Goal: Task Accomplishment & Management: Manage account settings

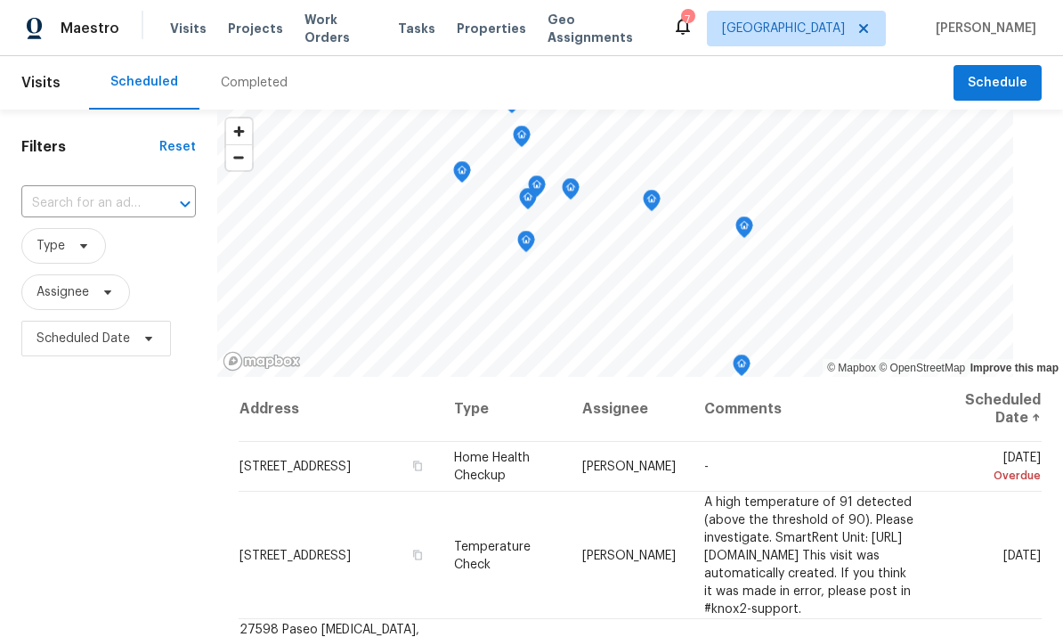
click at [341, 30] on span "Work Orders" at bounding box center [340, 29] width 72 height 36
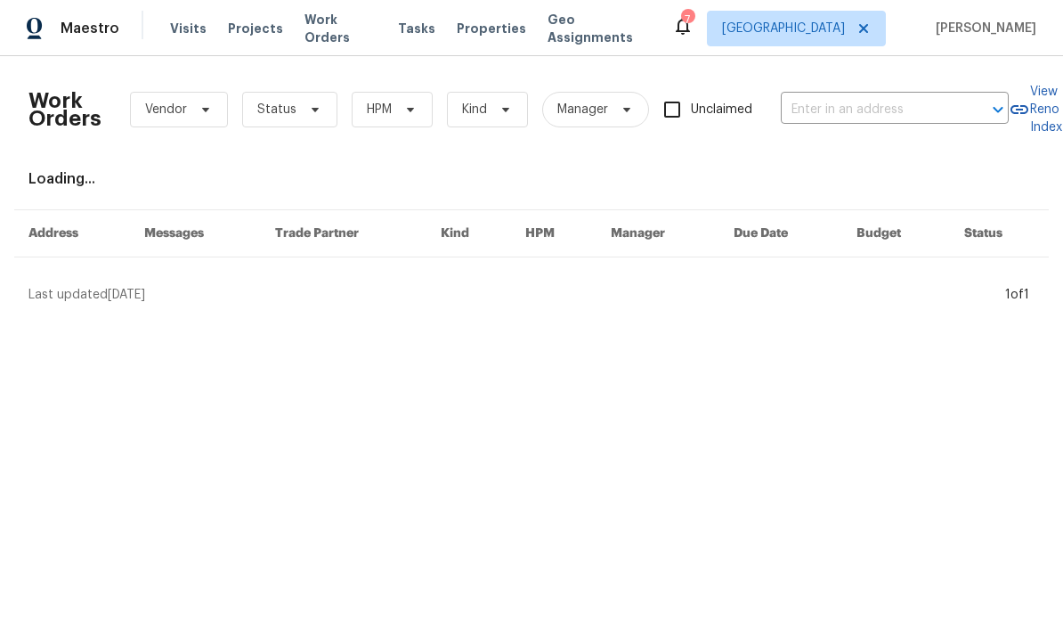
click at [892, 114] on input "text" at bounding box center [870, 110] width 178 height 28
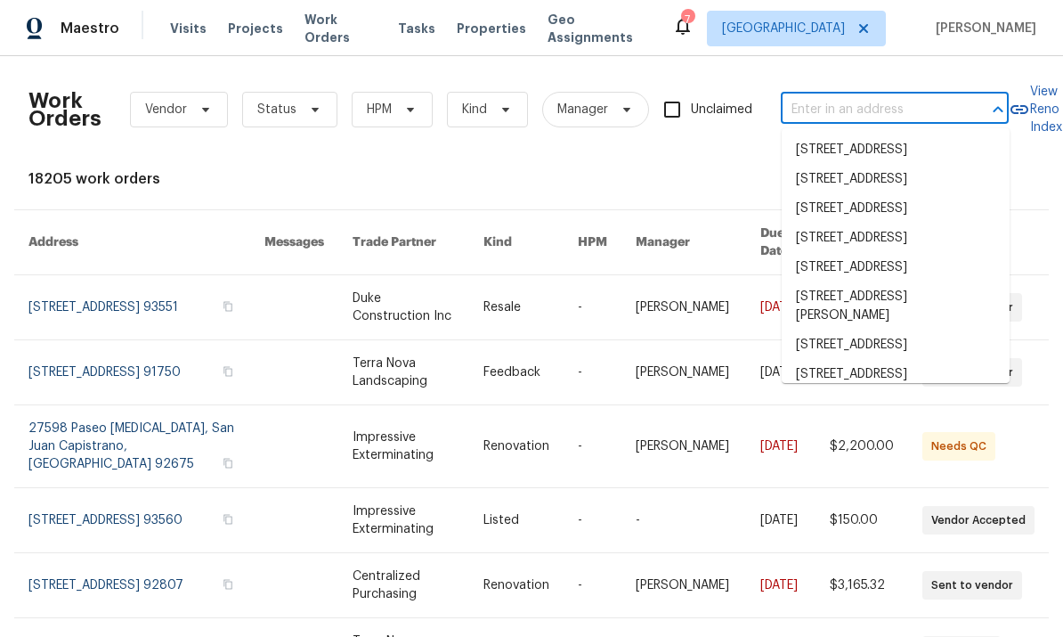
click at [246, 37] on span "Projects" at bounding box center [255, 29] width 55 height 18
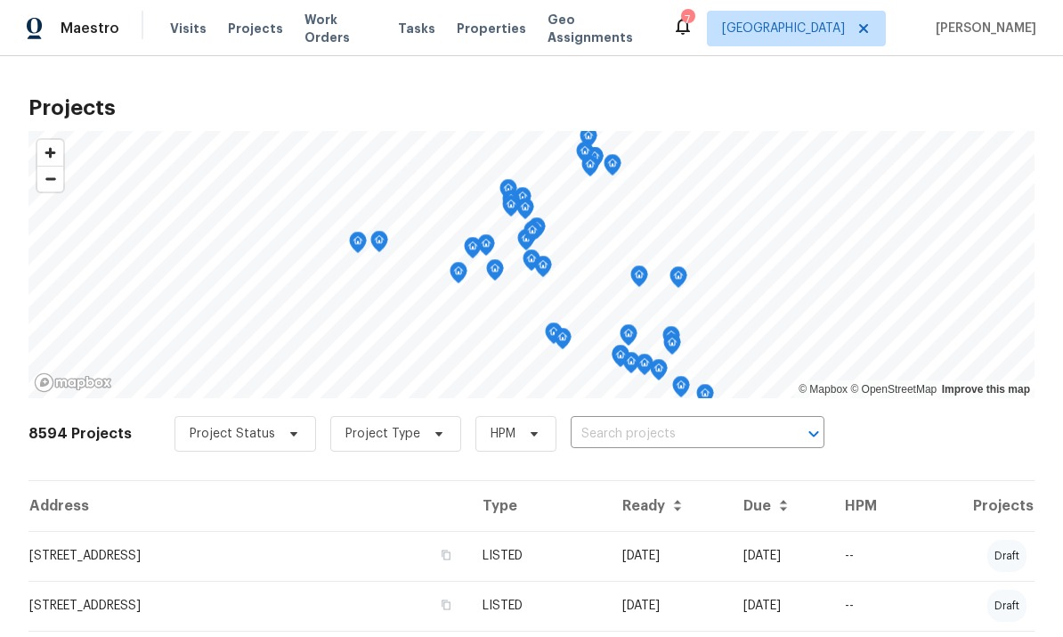
click at [660, 430] on input "text" at bounding box center [673, 434] width 204 height 28
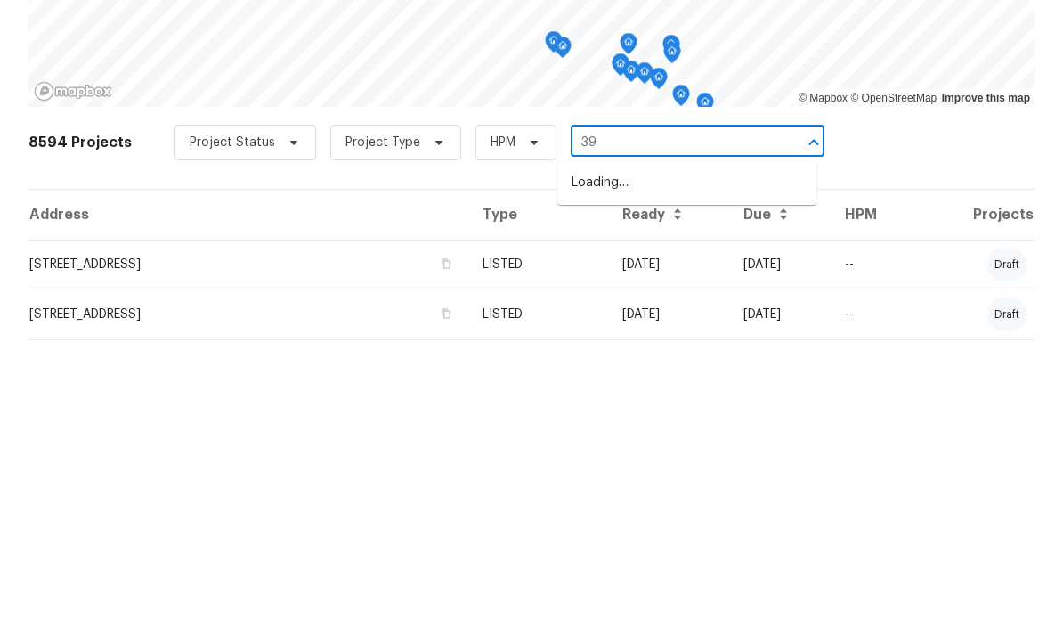
type input "3"
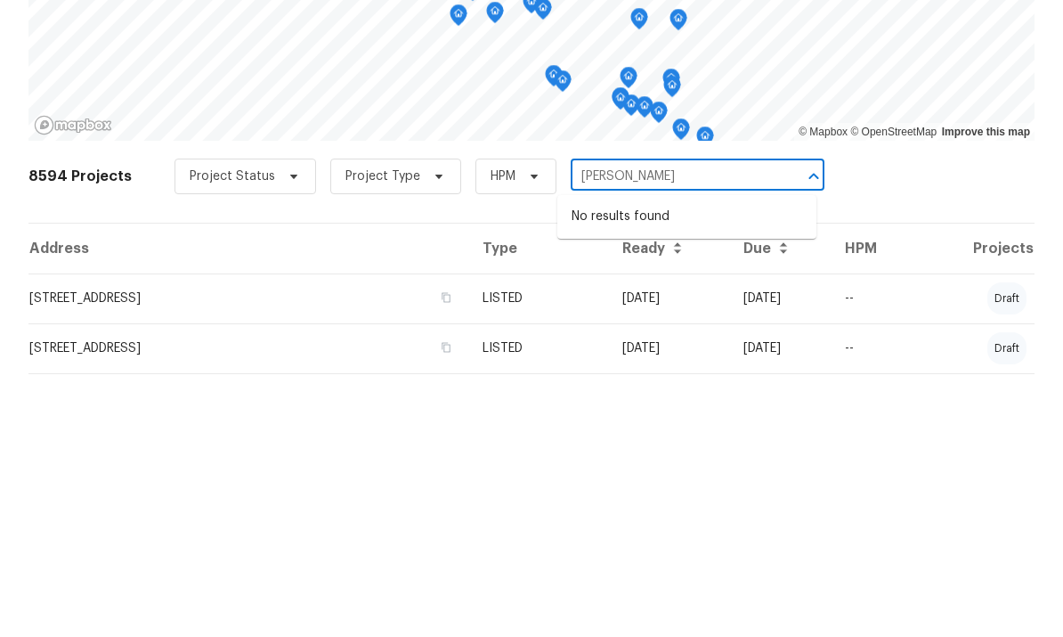
scroll to position [67, 0]
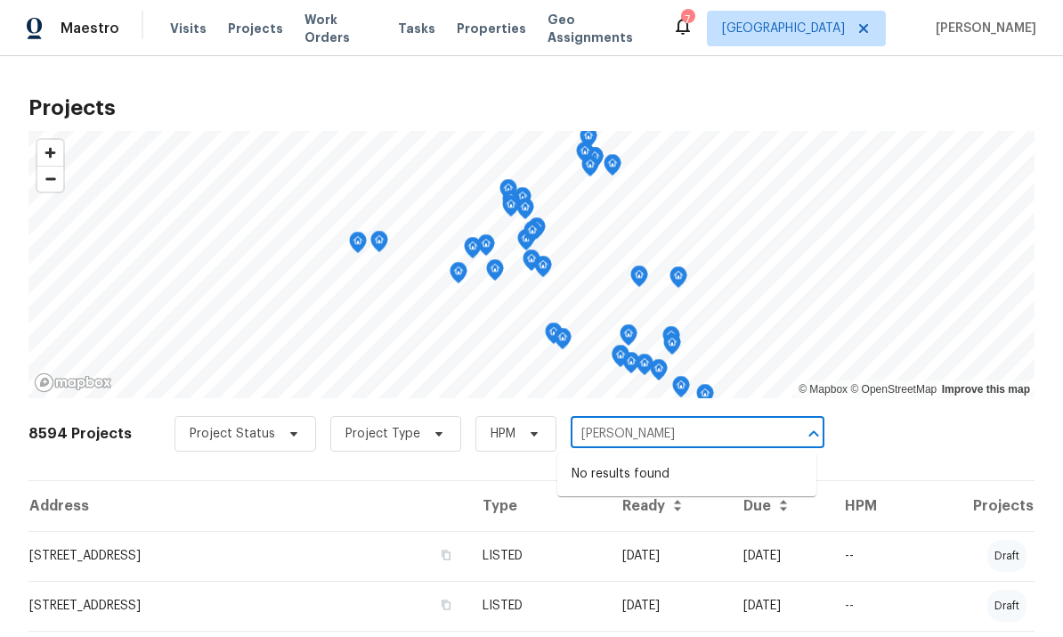
type input "[PERSON_NAME]"
click at [933, 409] on div "8594 Projects Project Status Project Type HPM [PERSON_NAME] ​" at bounding box center [531, 444] width 1006 height 71
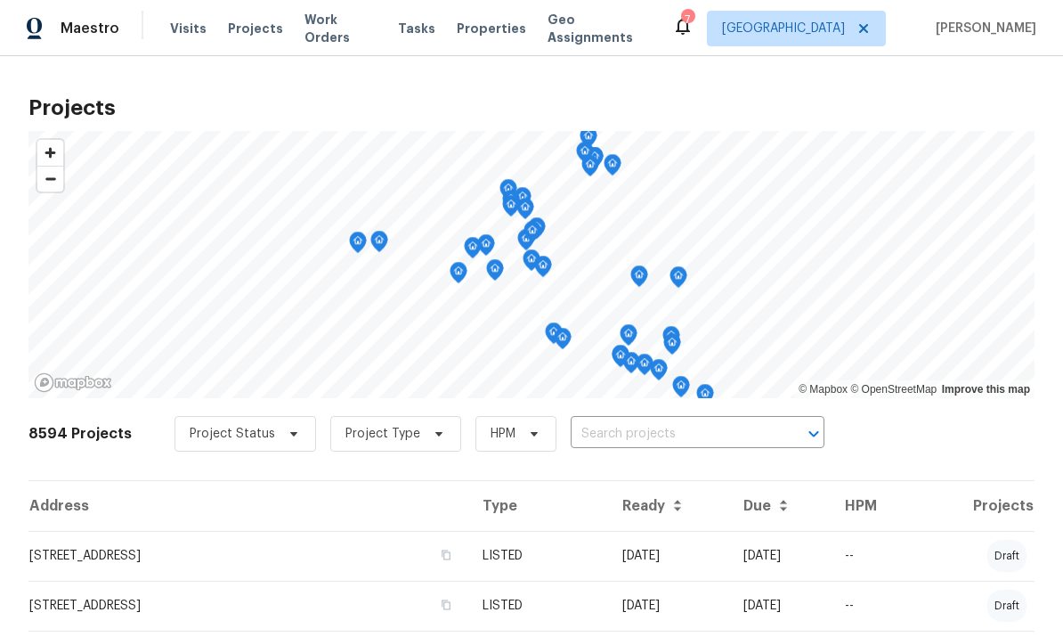
scroll to position [0, 0]
click at [352, 21] on span "Work Orders" at bounding box center [340, 29] width 72 height 36
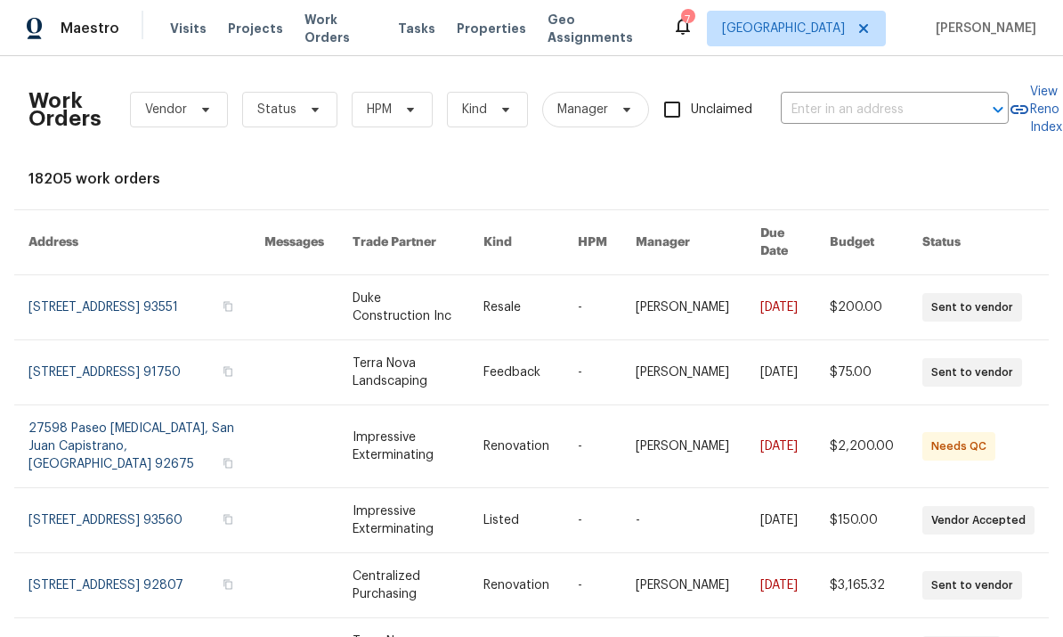
click at [894, 115] on input "text" at bounding box center [870, 110] width 178 height 28
type input "d"
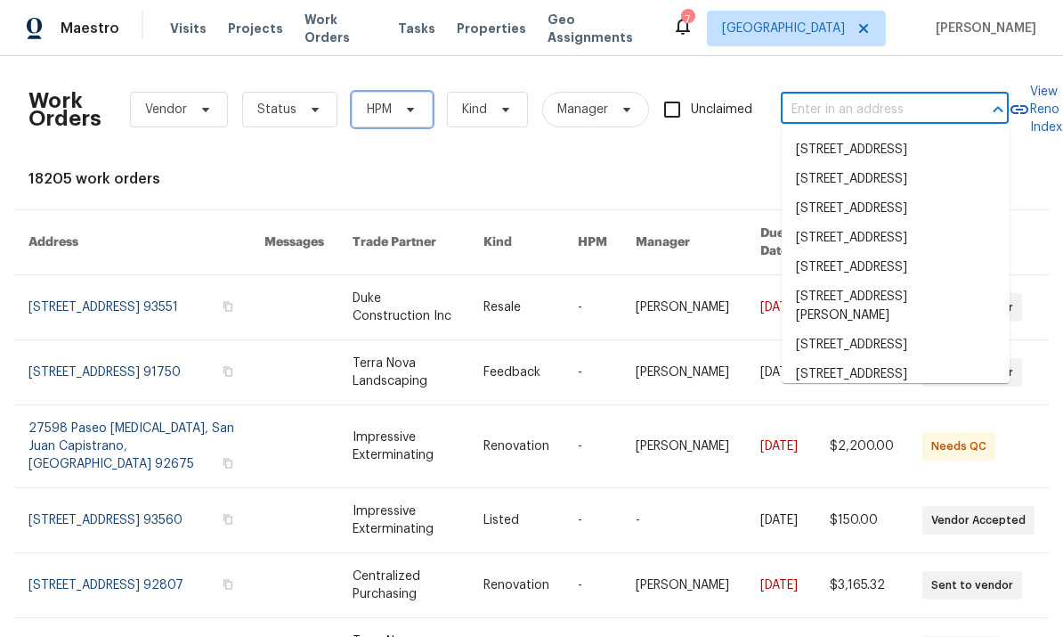
click at [393, 102] on span "HPM" at bounding box center [392, 110] width 81 height 36
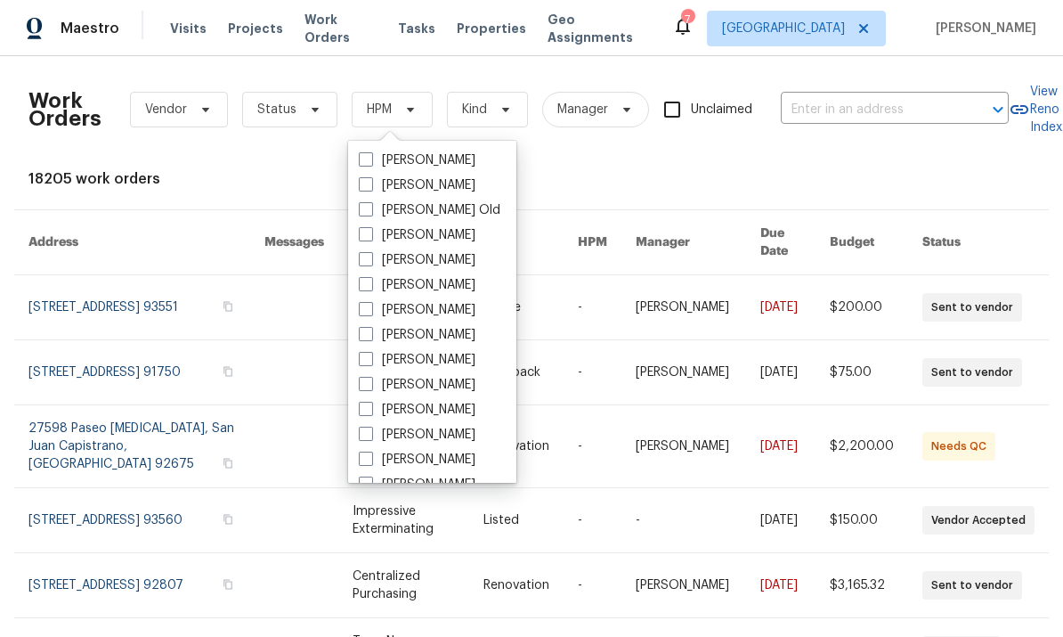
click at [380, 378] on label "[PERSON_NAME]" at bounding box center [417, 385] width 117 height 18
click at [370, 378] on input "[PERSON_NAME]" at bounding box center [365, 382] width 12 height 12
checkbox input "true"
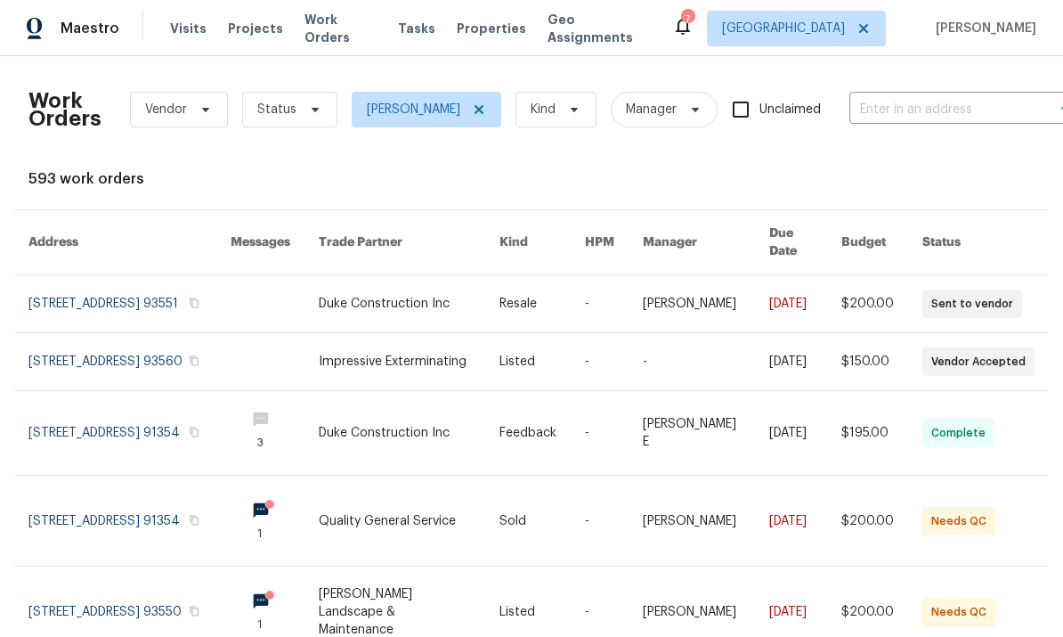
click at [97, 275] on link at bounding box center [129, 303] width 202 height 57
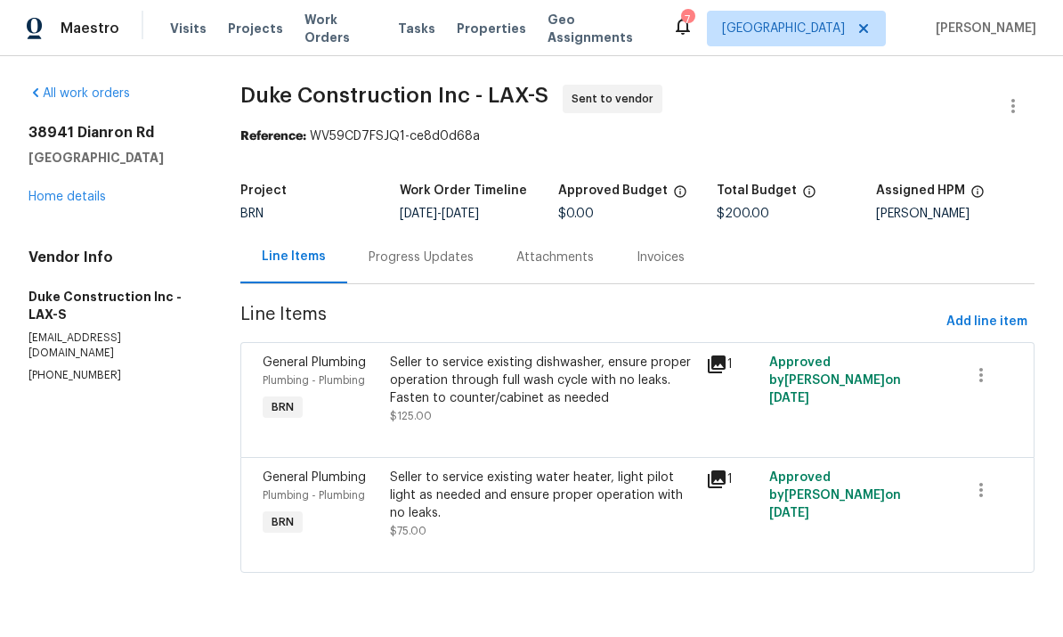
click at [54, 198] on link "Home details" at bounding box center [66, 197] width 77 height 12
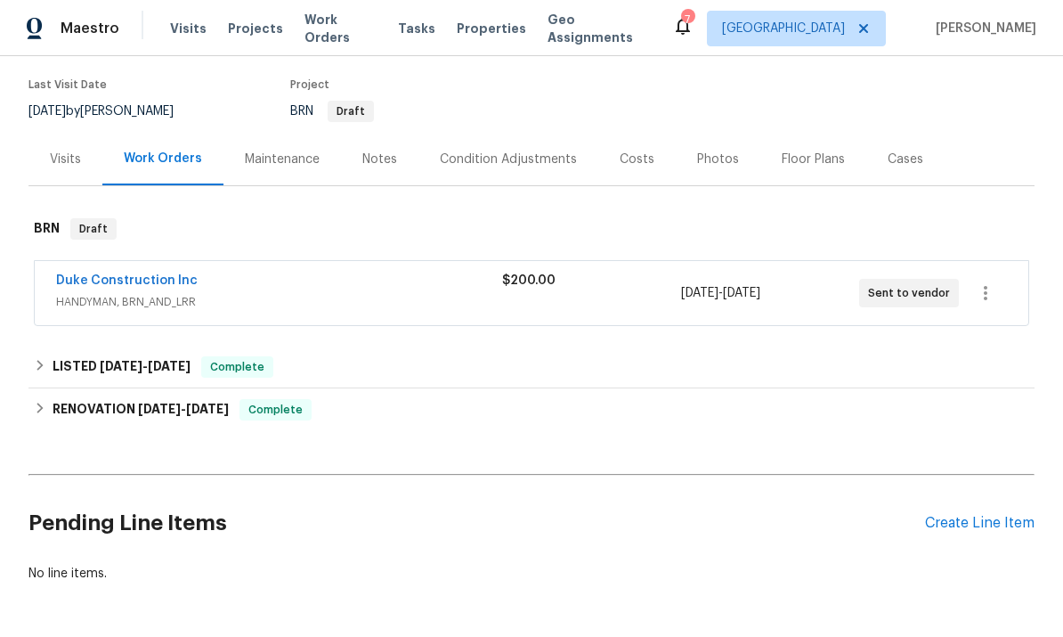
scroll to position [136, 0]
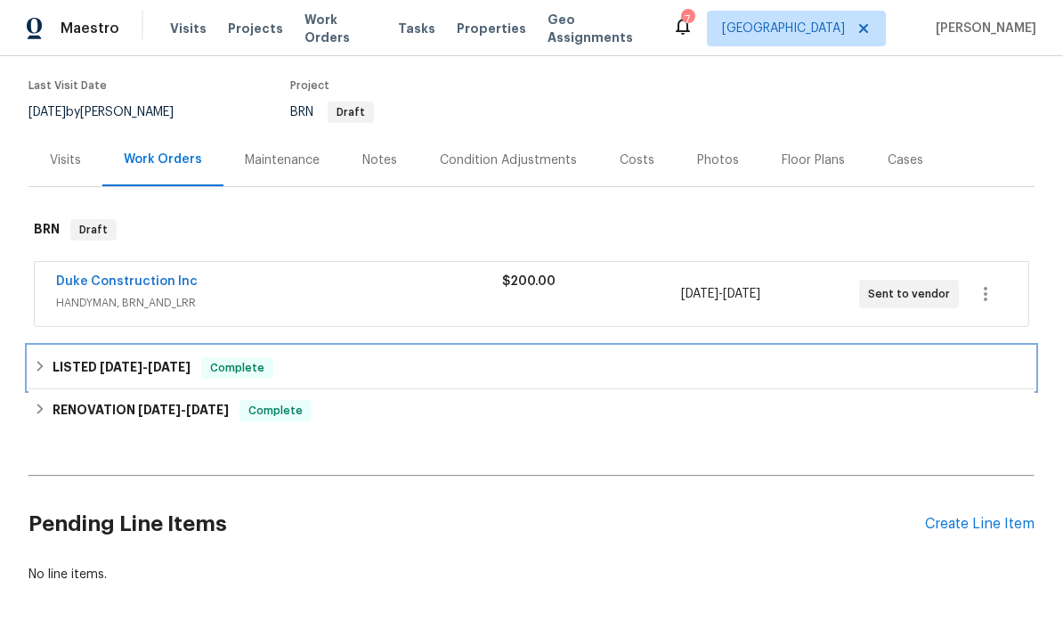
click at [83, 369] on h6 "LISTED [DATE] - [DATE]" at bounding box center [122, 367] width 138 height 21
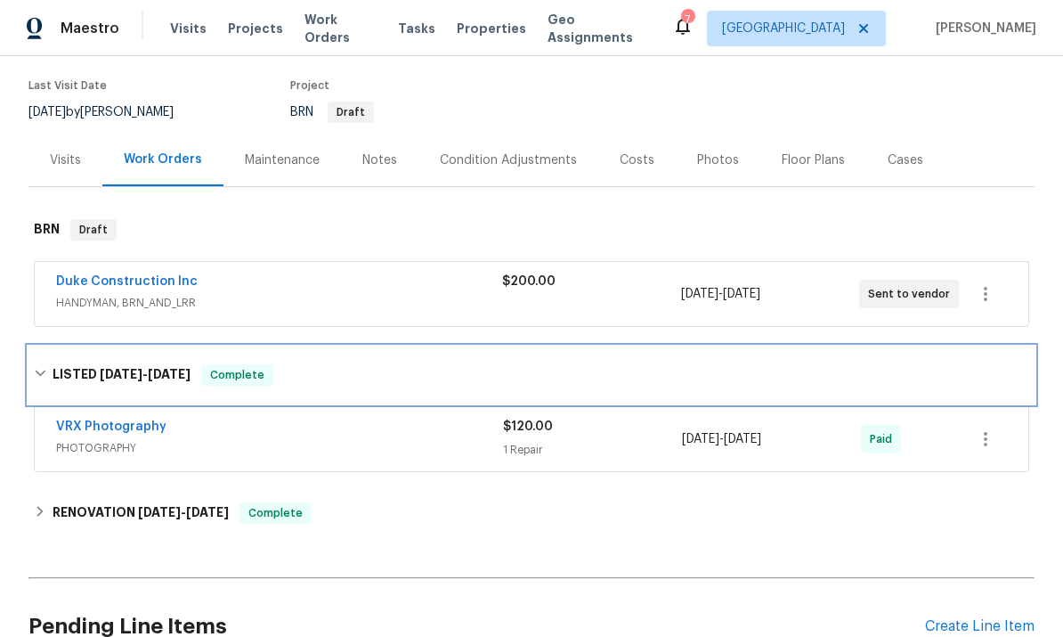
click at [93, 371] on h6 "LISTED [DATE] - [DATE]" at bounding box center [122, 374] width 138 height 21
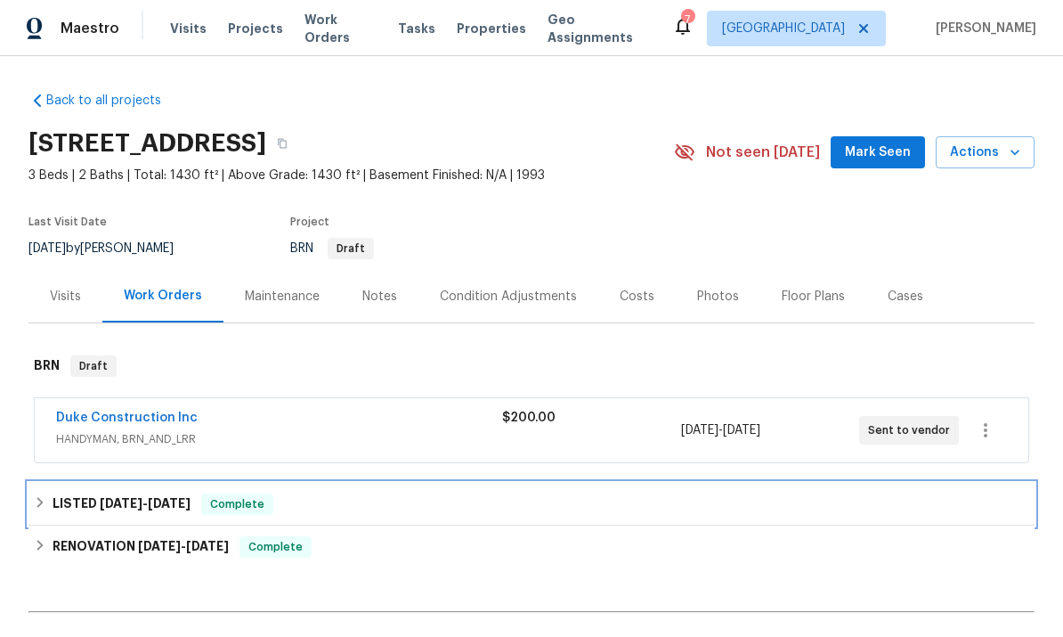
scroll to position [0, 0]
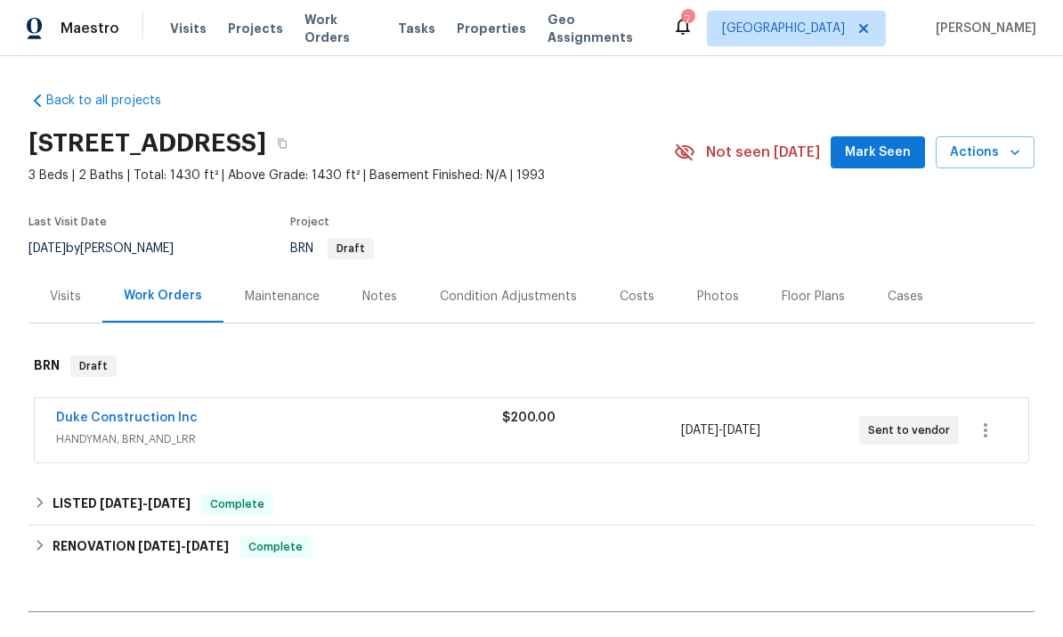
click at [322, 28] on span "Work Orders" at bounding box center [340, 29] width 72 height 36
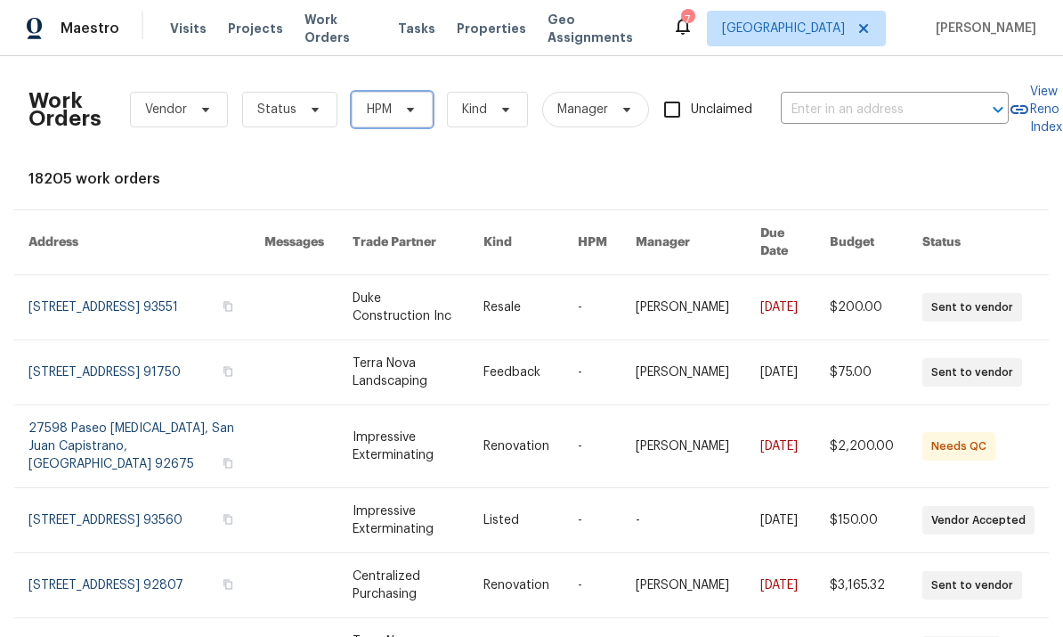
click at [420, 96] on span "HPM" at bounding box center [392, 110] width 81 height 36
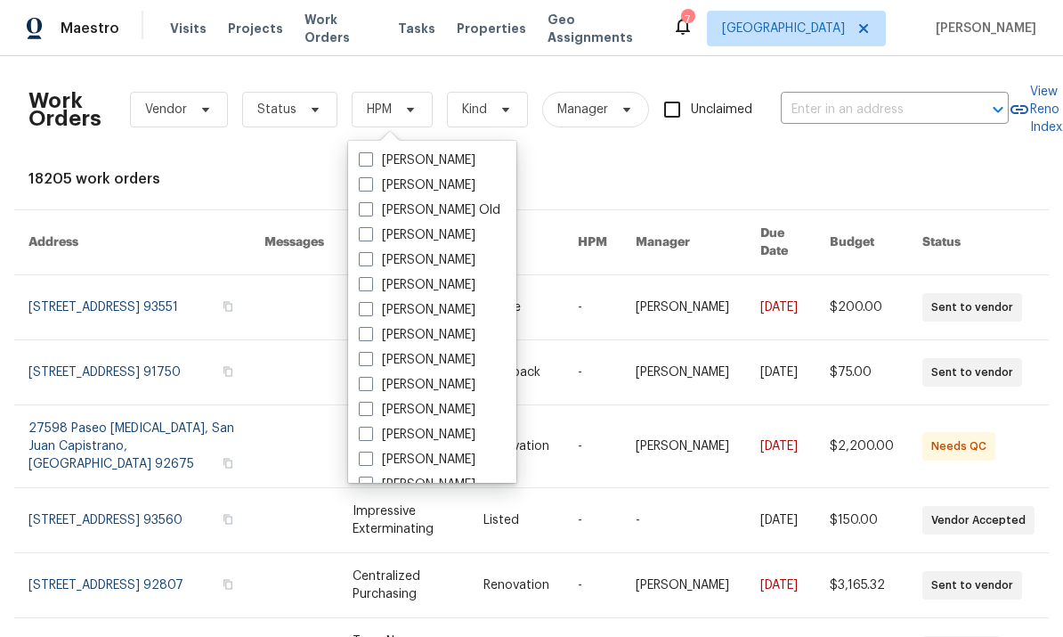
click at [365, 386] on span at bounding box center [366, 384] width 14 height 14
click at [365, 386] on input "[PERSON_NAME]" at bounding box center [365, 382] width 12 height 12
checkbox input "true"
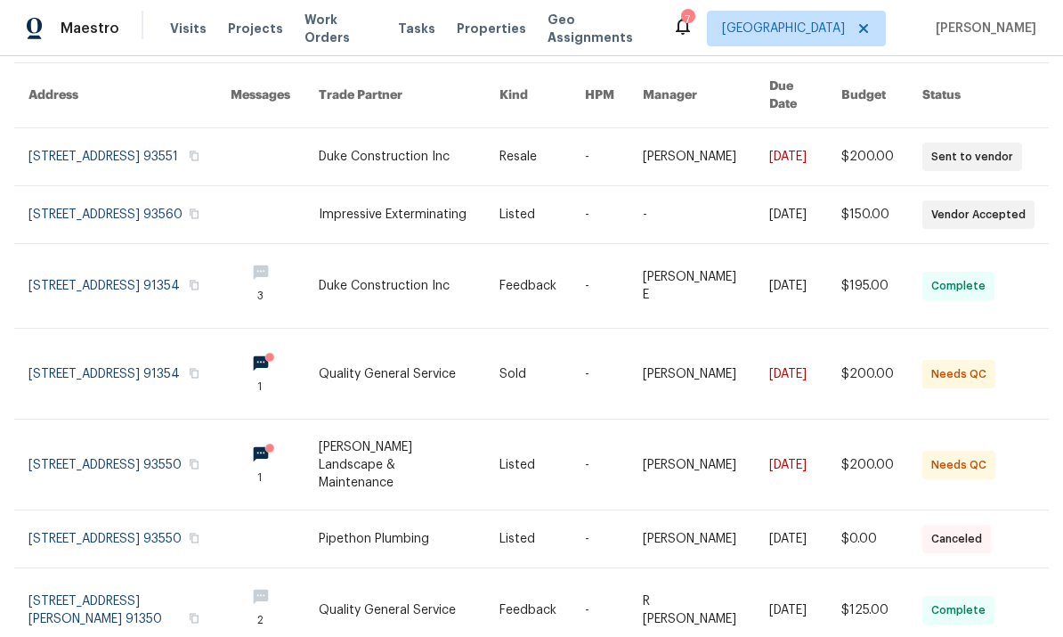
scroll to position [146, 0]
click at [832, 199] on link at bounding box center [805, 215] width 72 height 57
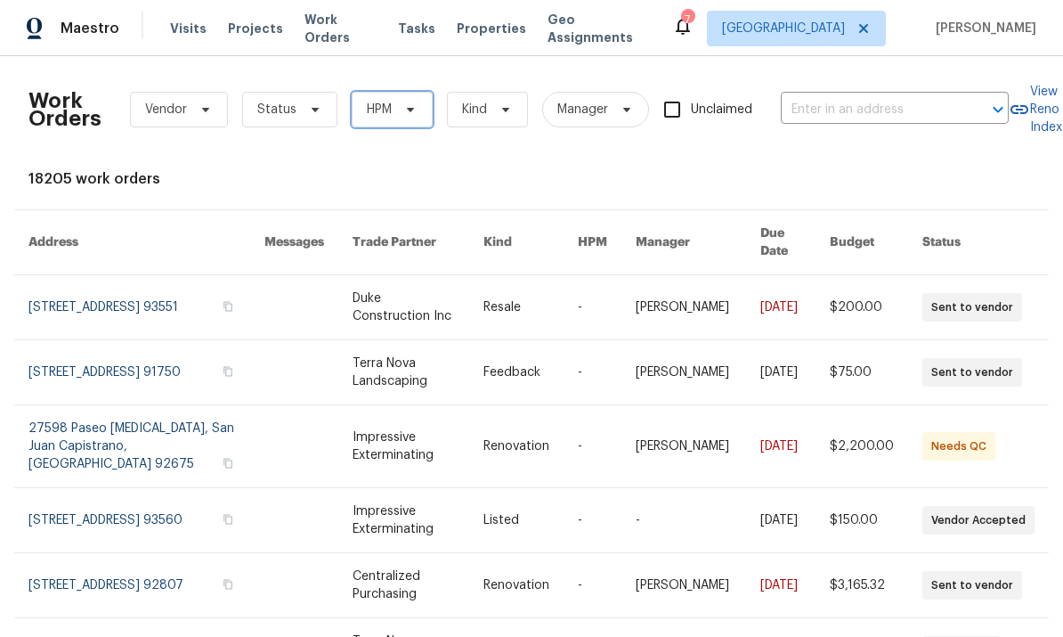
click at [408, 107] on icon at bounding box center [410, 109] width 14 height 14
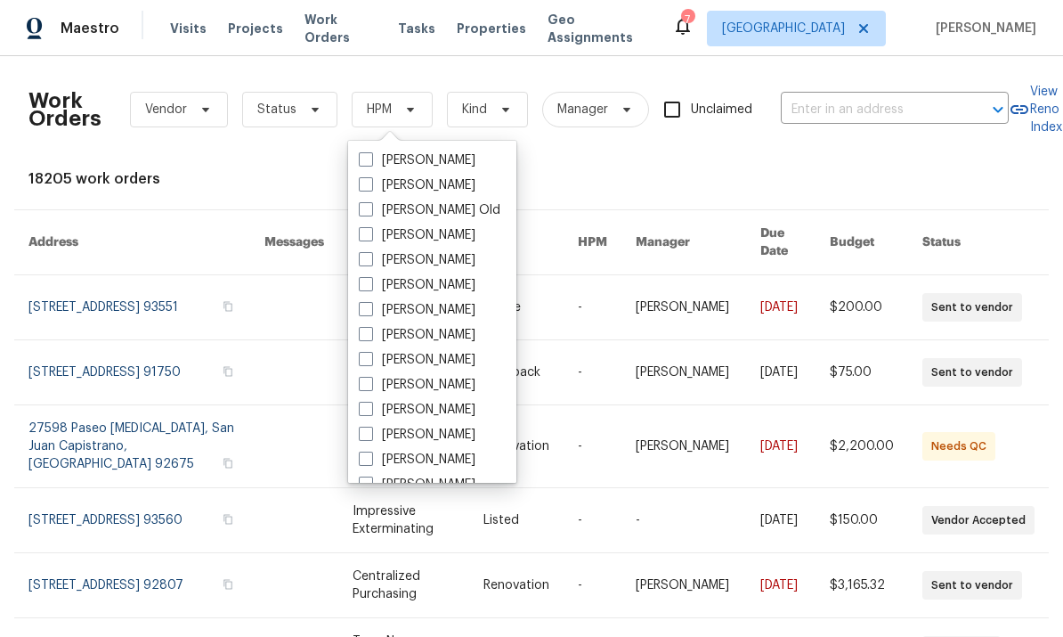
click at [372, 380] on span at bounding box center [366, 384] width 14 height 14
click at [370, 380] on input "[PERSON_NAME]" at bounding box center [365, 382] width 12 height 12
checkbox input "true"
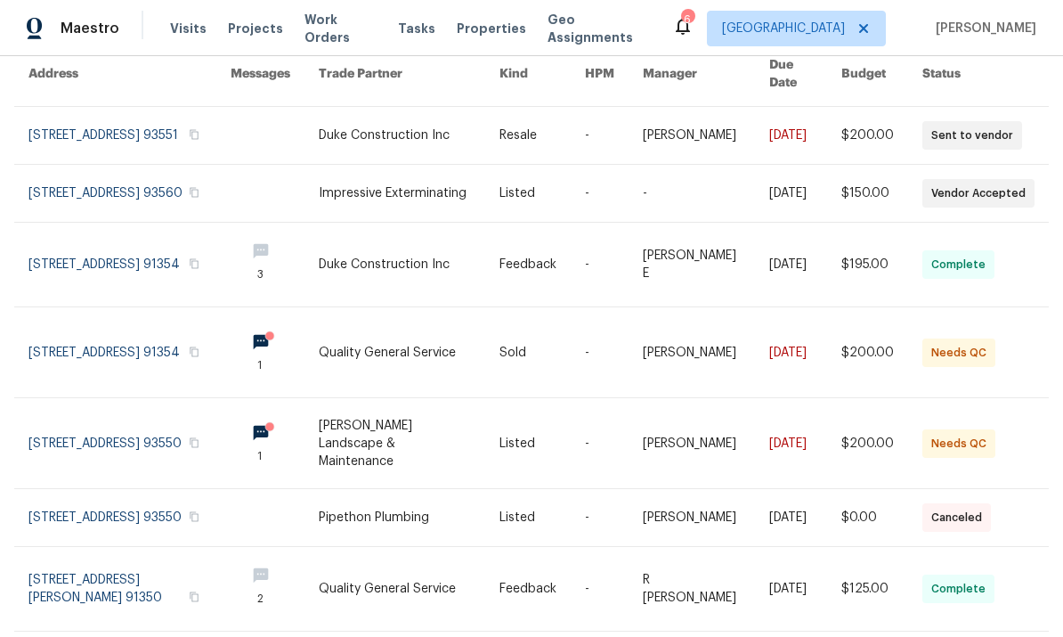
scroll to position [169, 0]
click at [793, 346] on link at bounding box center [805, 351] width 72 height 90
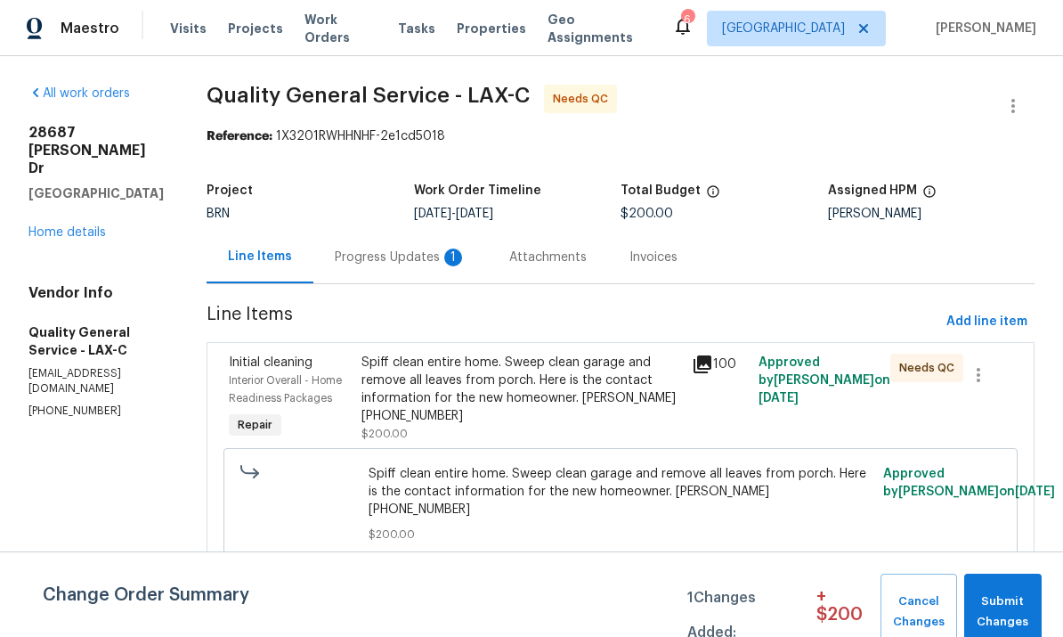
click at [46, 226] on link "Home details" at bounding box center [66, 232] width 77 height 12
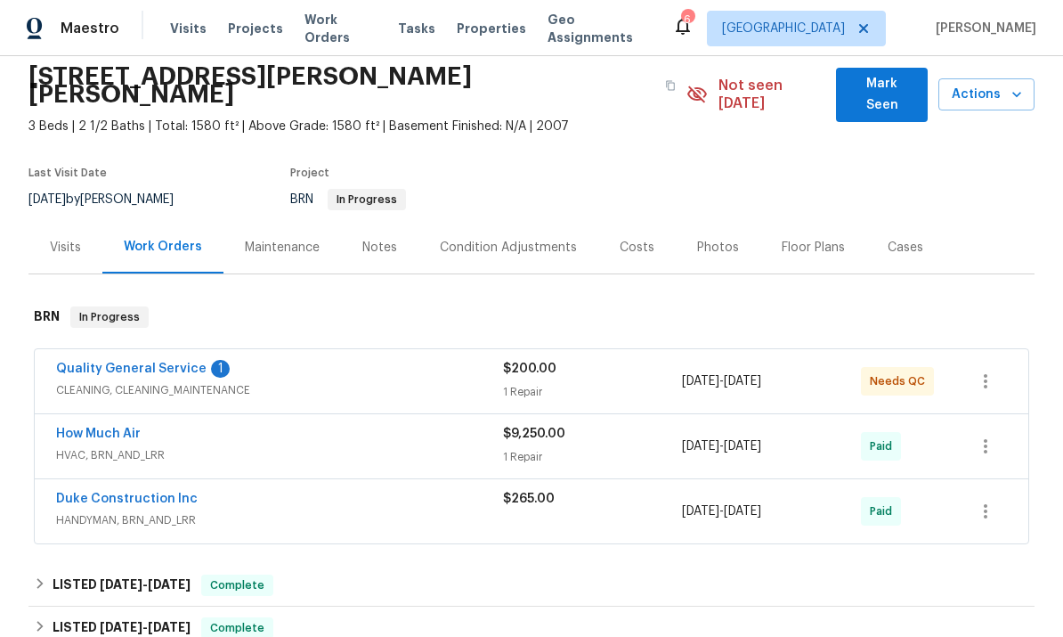
scroll to position [79, 0]
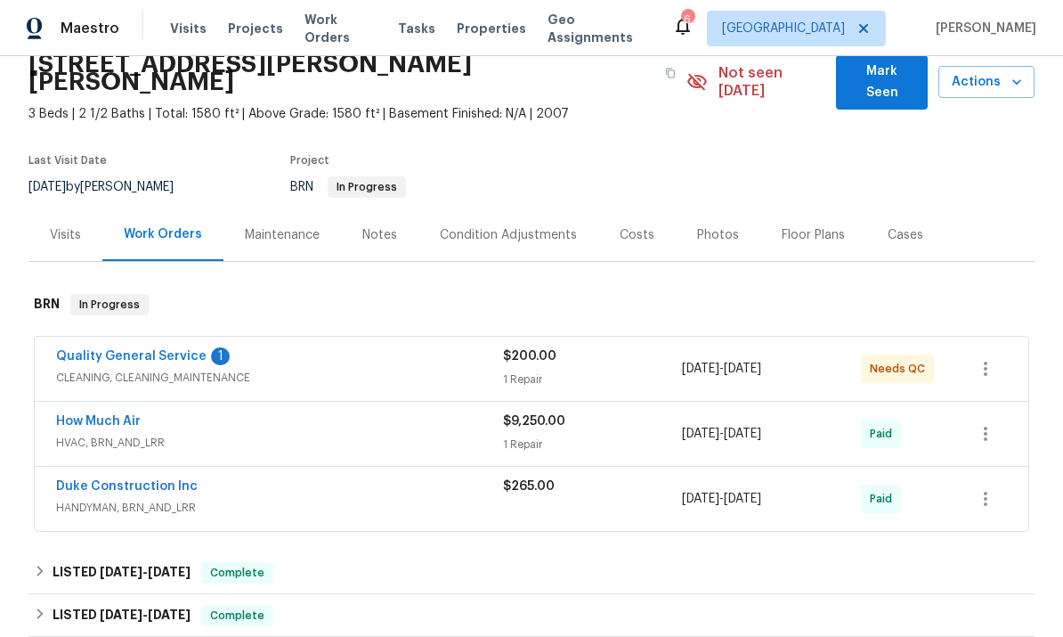
click at [133, 350] on link "Quality General Service" at bounding box center [131, 356] width 150 height 12
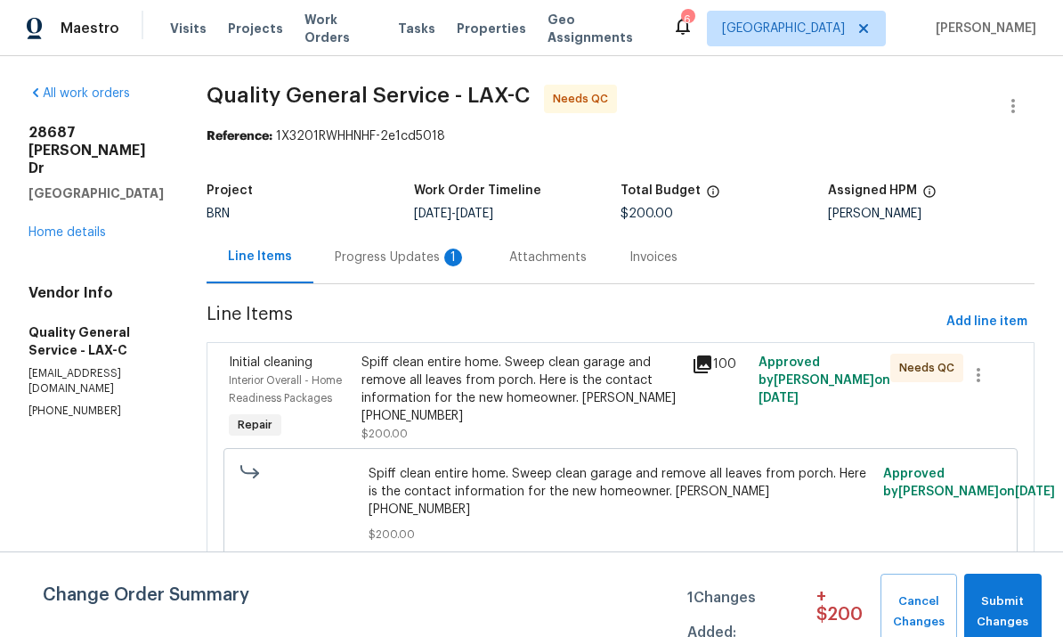
click at [374, 242] on div "Progress Updates 1" at bounding box center [400, 257] width 175 height 53
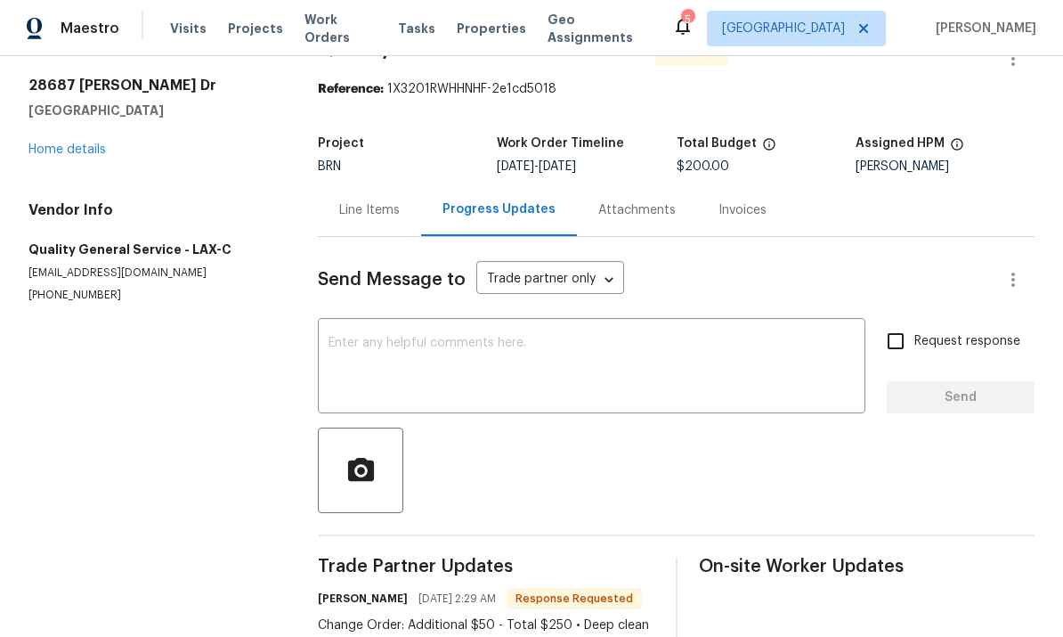
scroll to position [46, 0]
click at [53, 146] on link "Home details" at bounding box center [66, 150] width 77 height 12
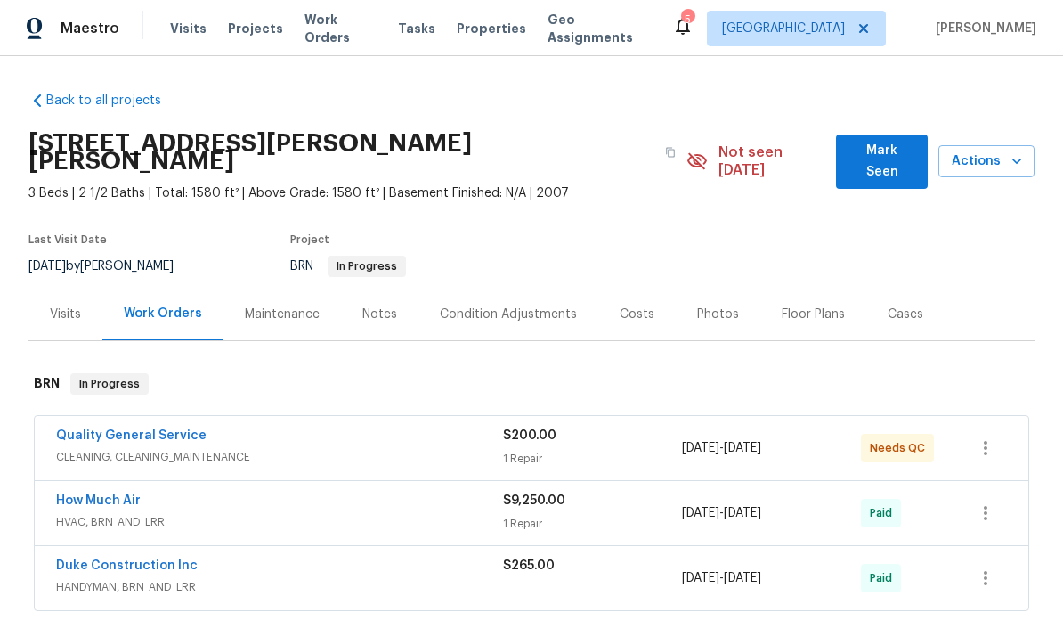
click at [658, 450] on div "1 Repair" at bounding box center [592, 459] width 179 height 18
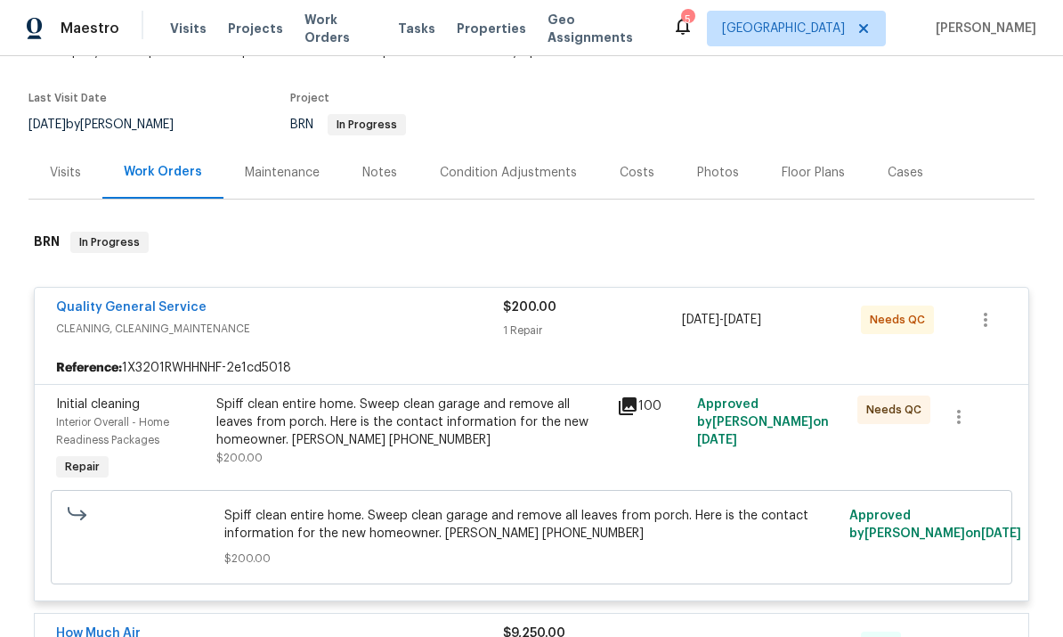
scroll to position [261, 0]
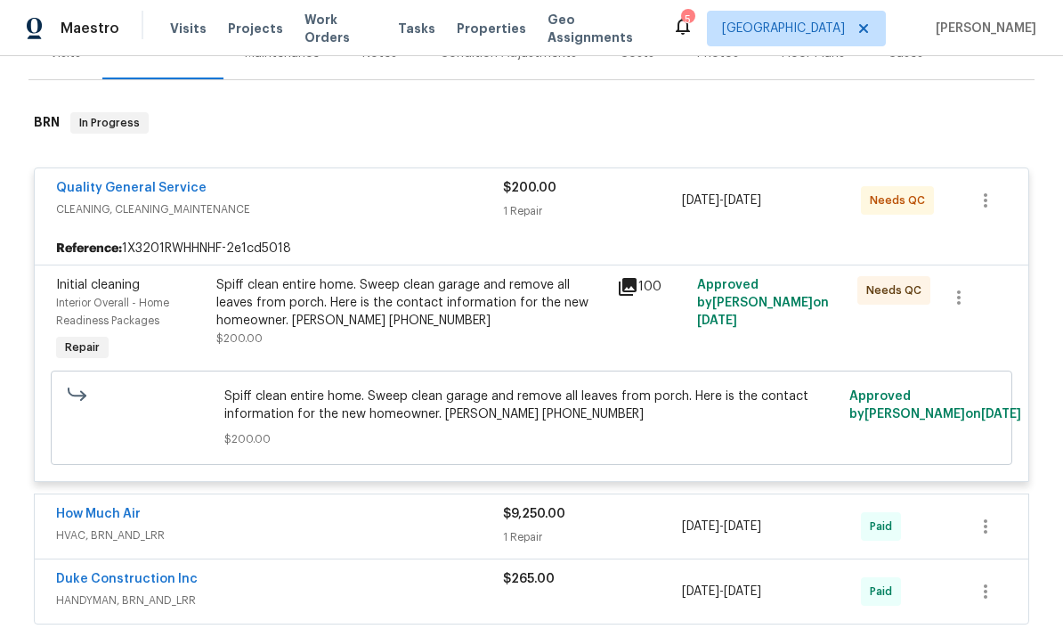
click at [434, 280] on div "Spiff clean entire home. Sweep clean garage and remove all leaves from porch. H…" at bounding box center [411, 302] width 390 height 53
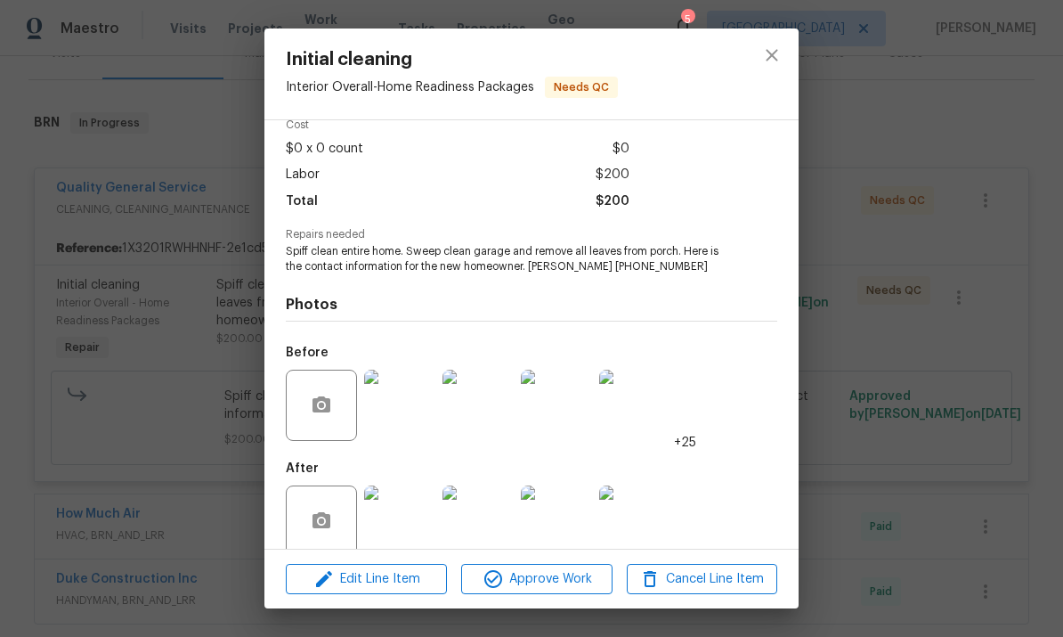
scroll to position [82, 0]
click at [408, 581] on span "Edit Line Item" at bounding box center [366, 579] width 150 height 22
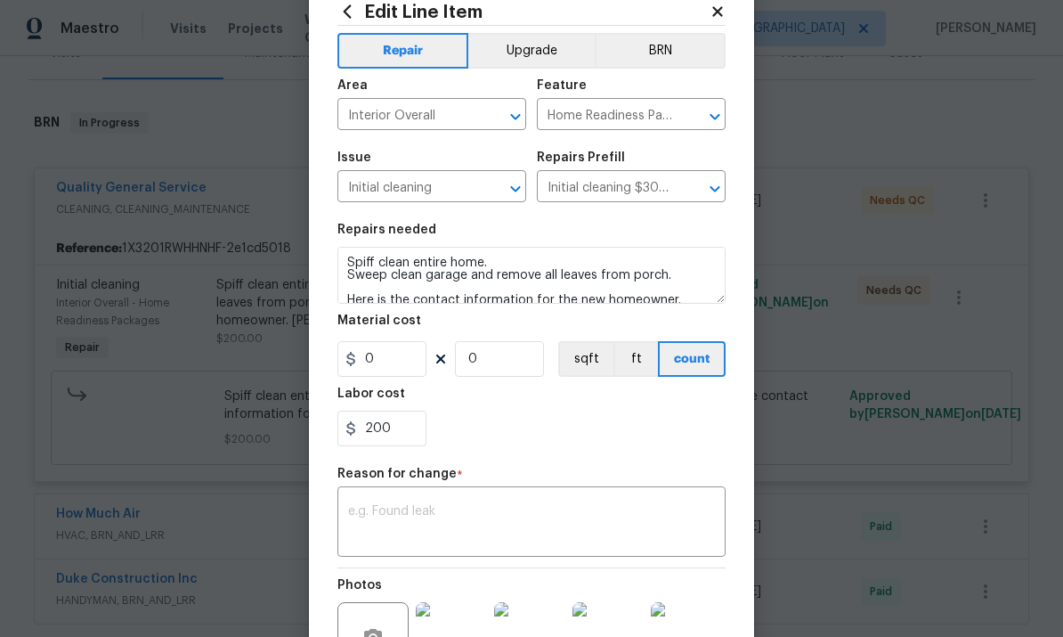
scroll to position [52, 0]
click at [393, 444] on input "200" at bounding box center [381, 430] width 89 height 36
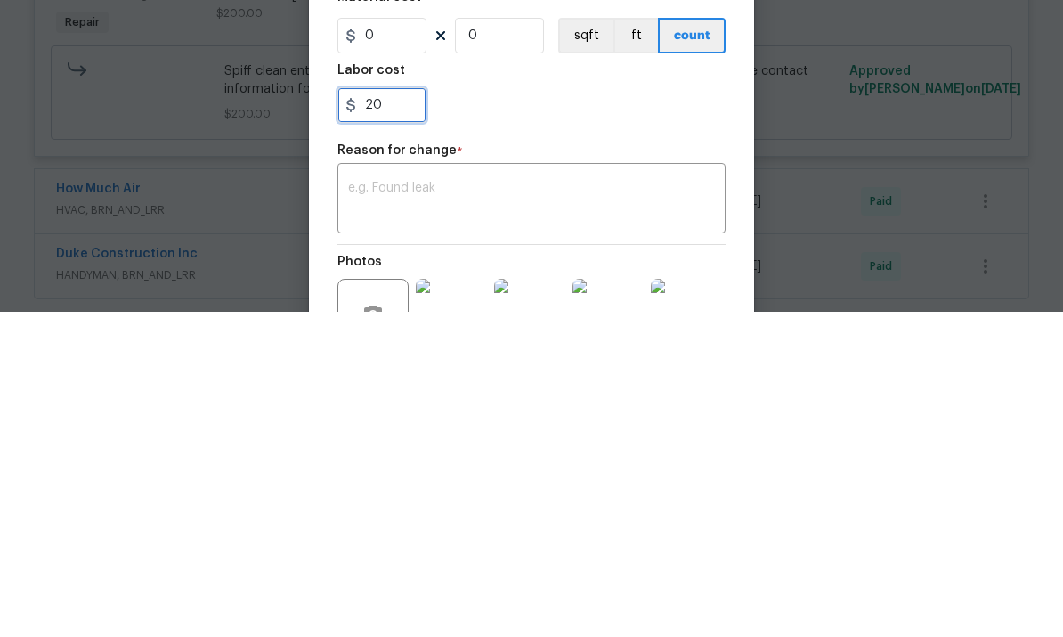
type input "2"
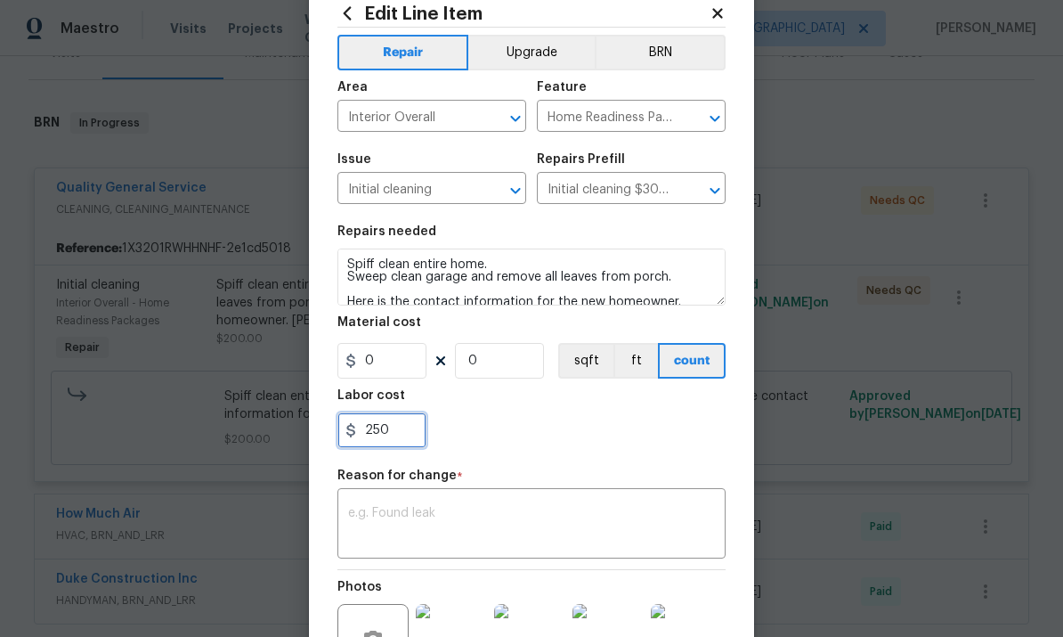
type input "250"
click at [644, 517] on textarea at bounding box center [531, 525] width 367 height 37
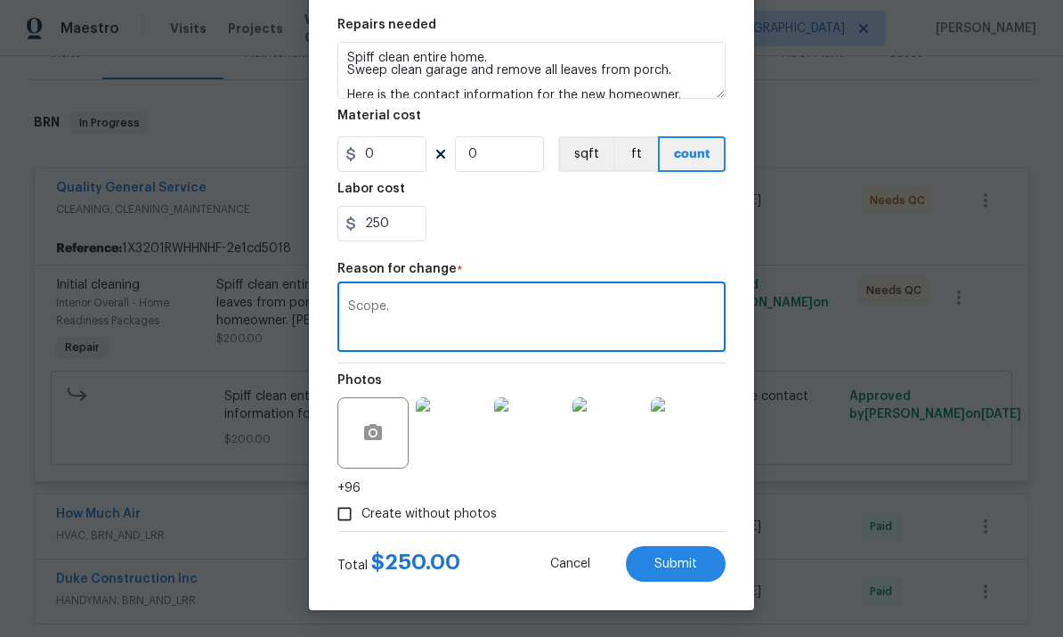
scroll to position [262, 0]
type textarea "Scope."
click at [701, 562] on button "Submit" at bounding box center [676, 564] width 100 height 36
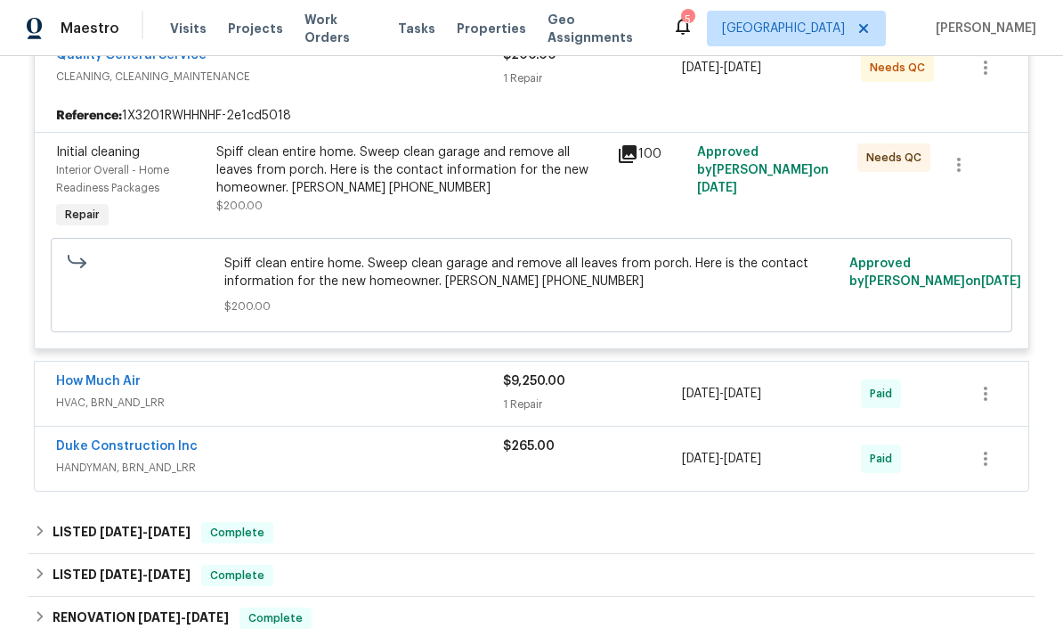
scroll to position [399, 0]
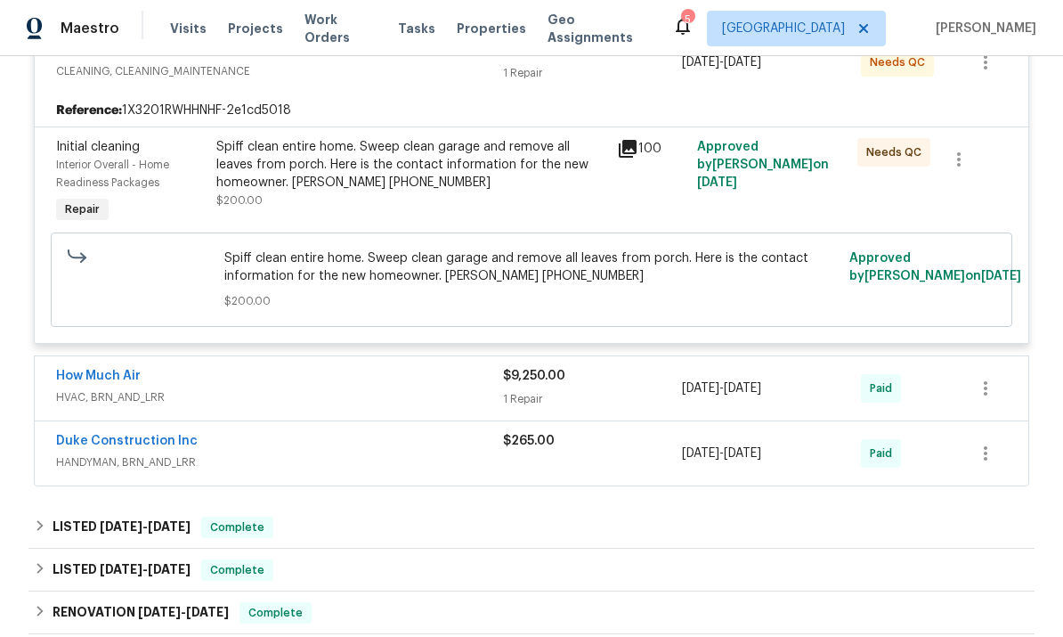
click at [91, 369] on link "How Much Air" at bounding box center [98, 375] width 85 height 12
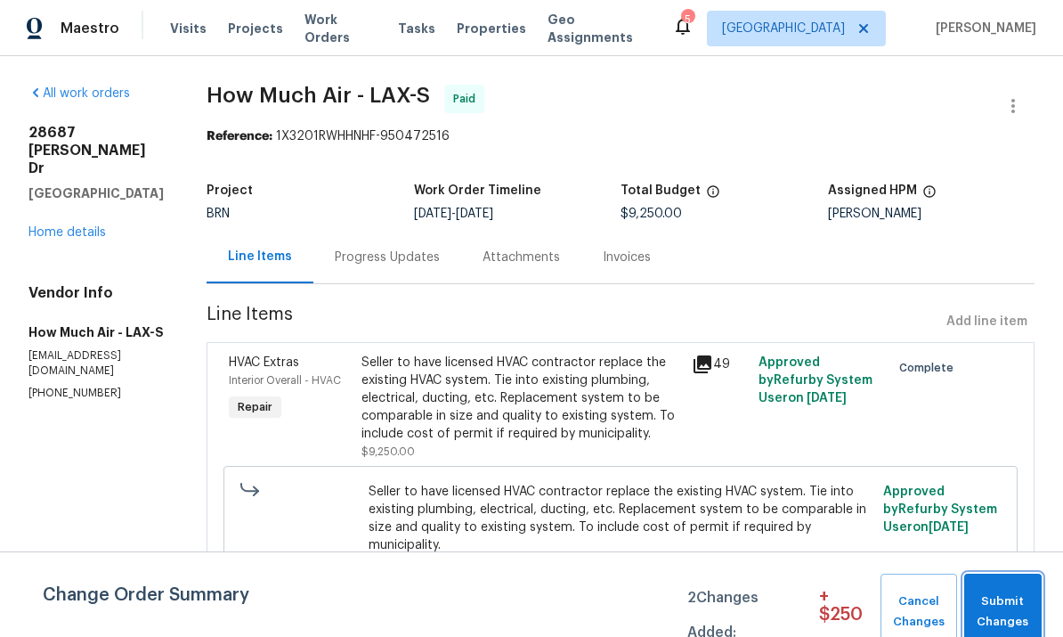
click at [988, 601] on span "Submit Changes" at bounding box center [1003, 611] width 60 height 41
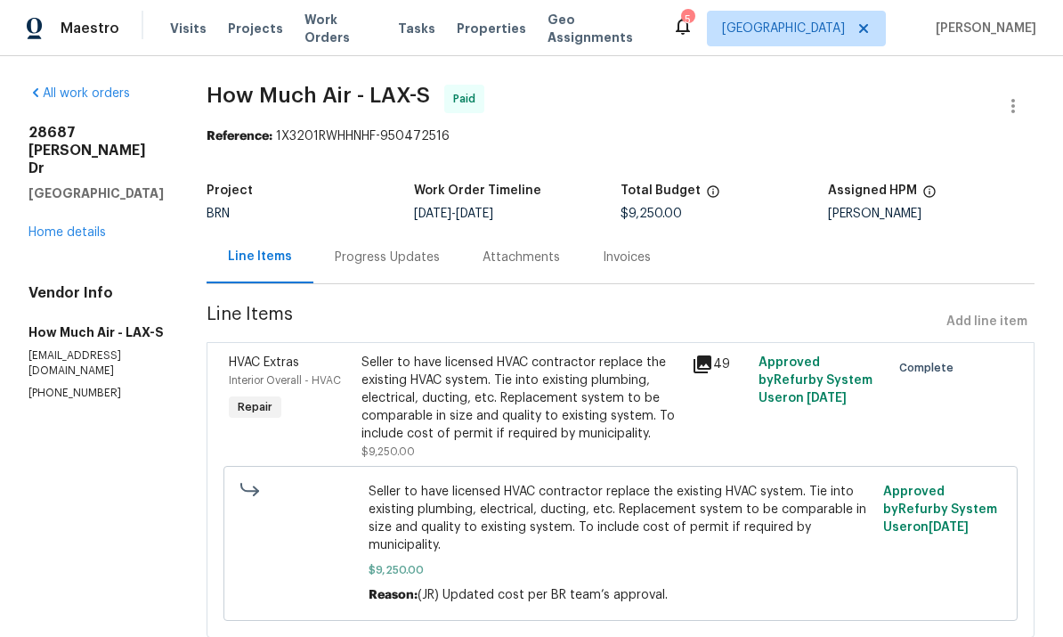
click at [61, 226] on link "Home details" at bounding box center [66, 232] width 77 height 12
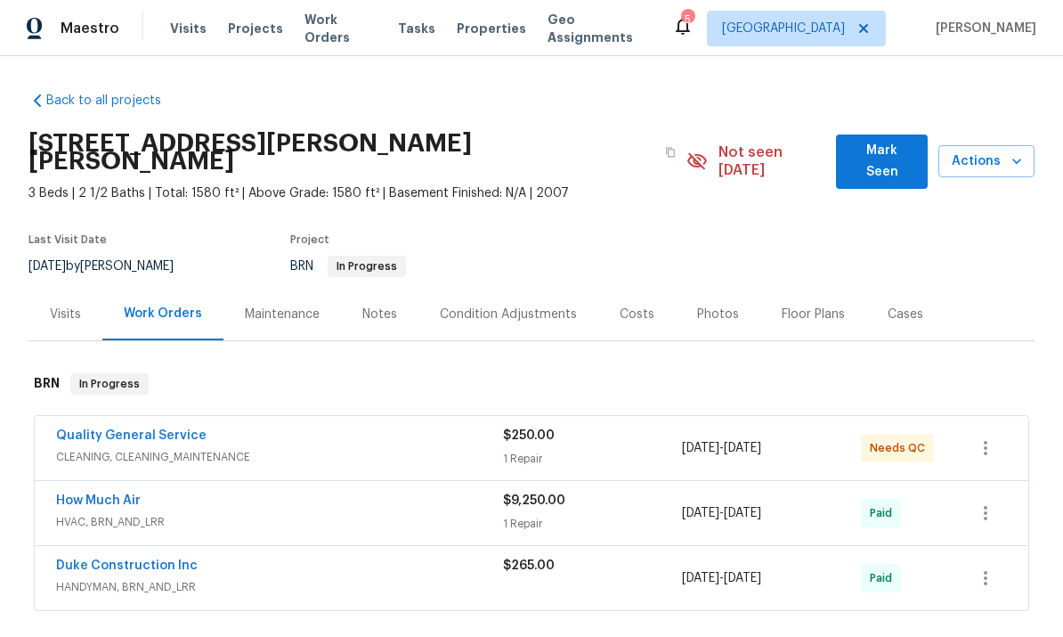
click at [316, 426] on div "Quality General Service" at bounding box center [279, 436] width 447 height 21
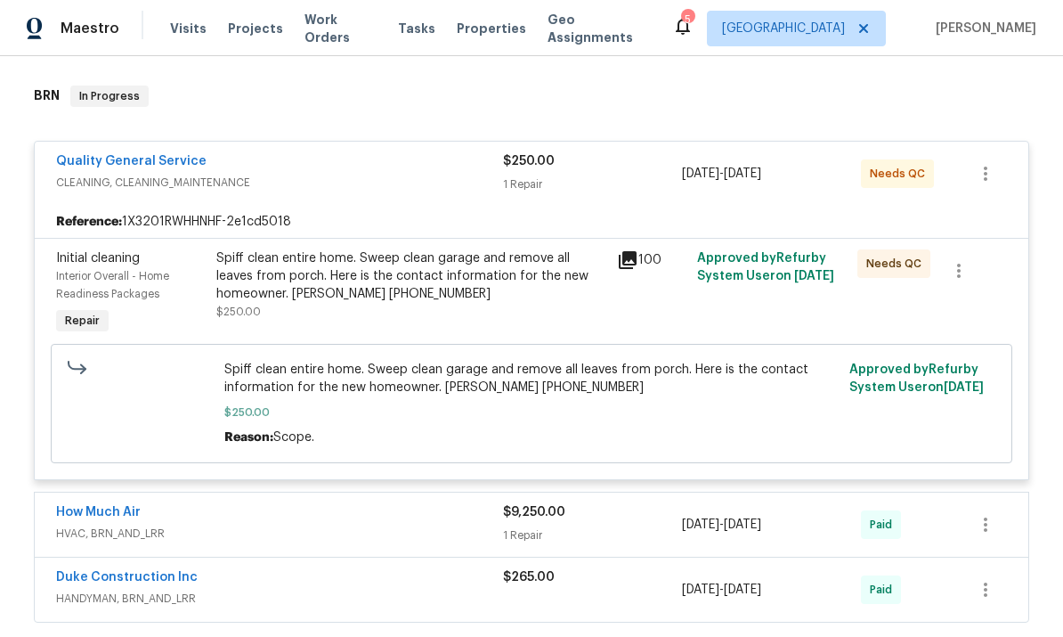
scroll to position [329, 0]
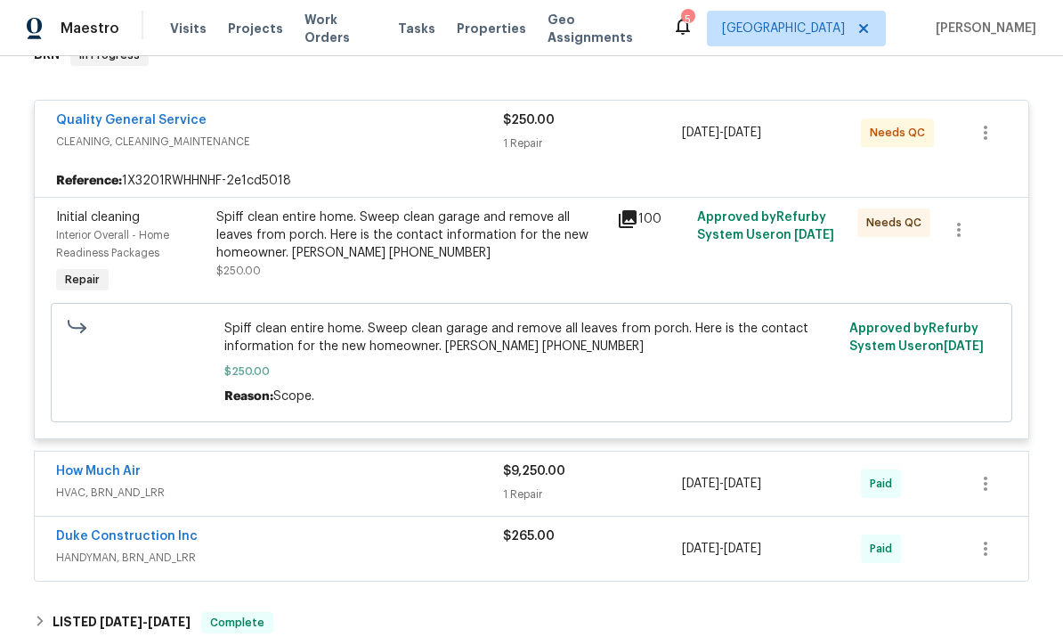
click at [274, 240] on div "Spiff clean entire home. Sweep clean garage and remove all leaves from porch. H…" at bounding box center [411, 234] width 390 height 53
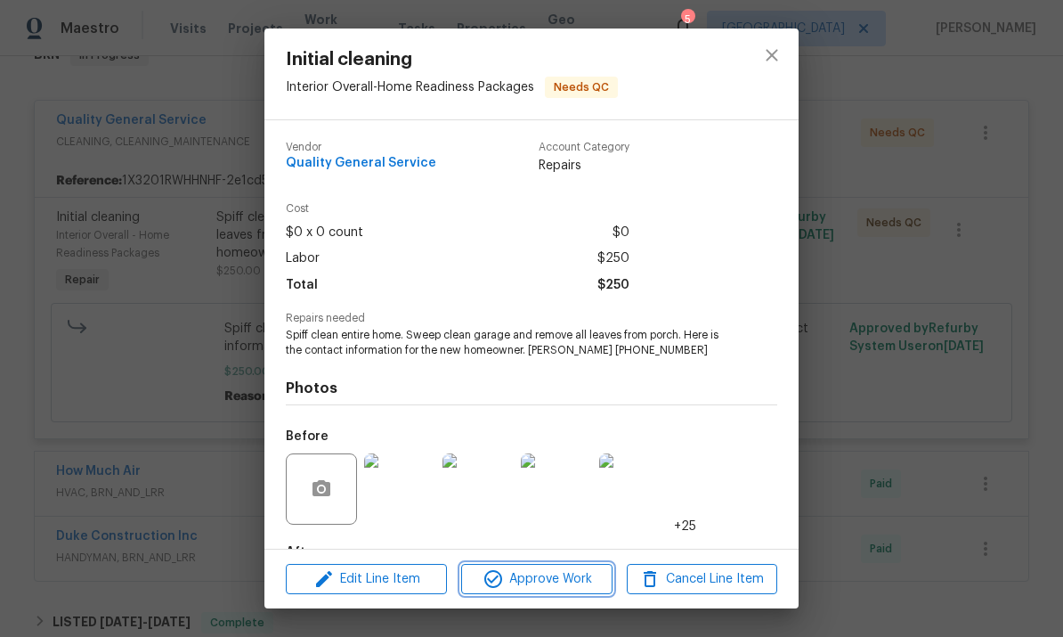
click at [585, 576] on span "Approve Work" at bounding box center [537, 579] width 140 height 22
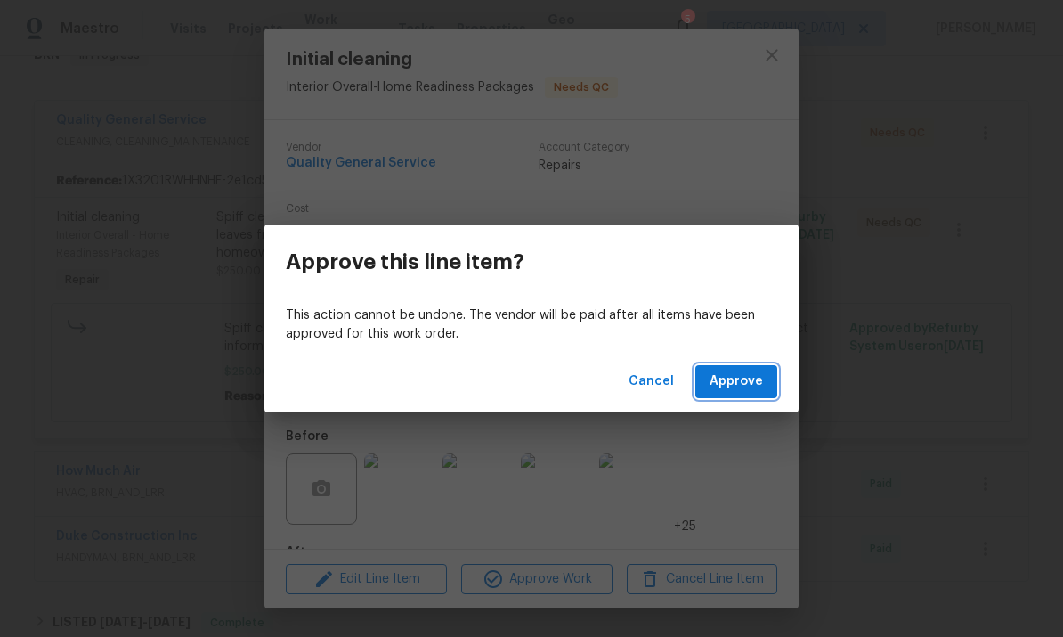
click at [737, 375] on span "Approve" at bounding box center [736, 381] width 53 height 22
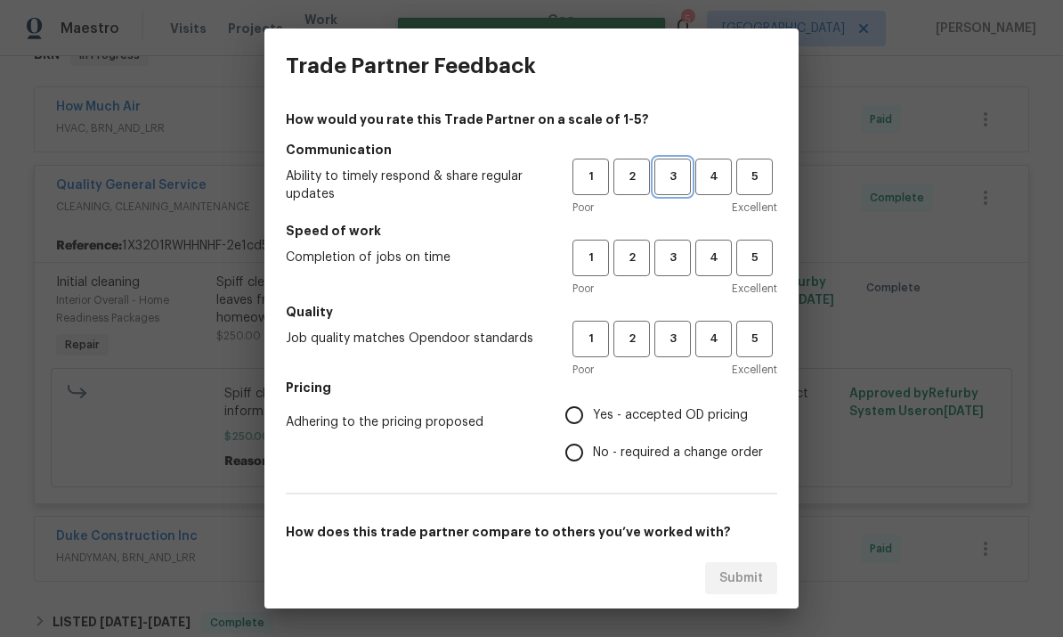
click at [670, 175] on span "3" at bounding box center [672, 176] width 33 height 20
click at [680, 248] on span "3" at bounding box center [672, 258] width 33 height 20
click at [677, 325] on button "3" at bounding box center [672, 339] width 37 height 37
click at [589, 404] on input "Yes - accepted OD pricing" at bounding box center [574, 414] width 37 height 37
radio input "true"
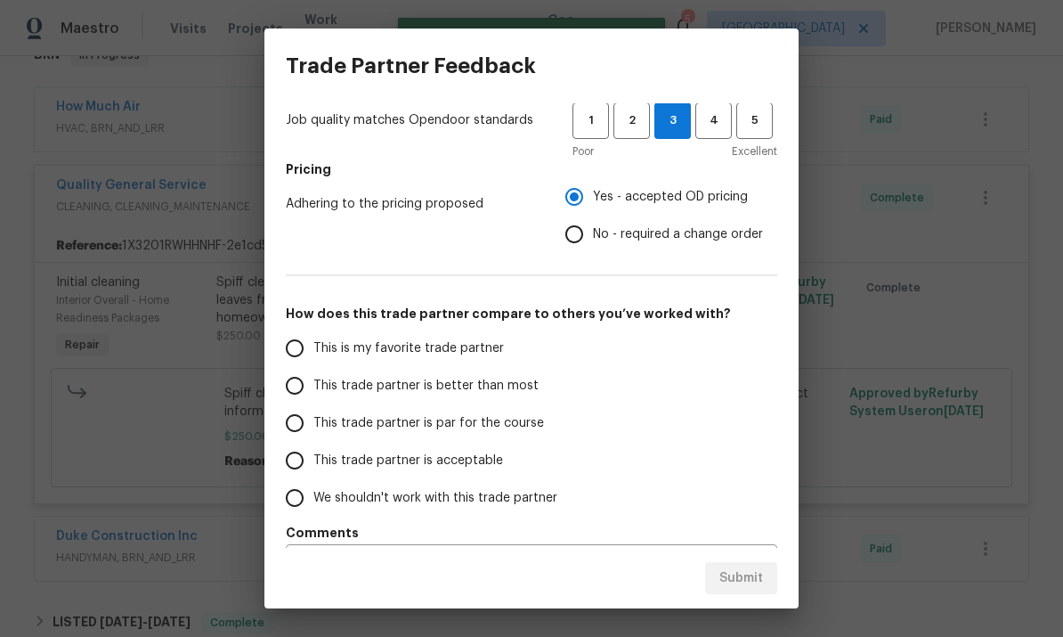
click at [307, 423] on input "This trade partner is par for the course" at bounding box center [294, 422] width 37 height 37
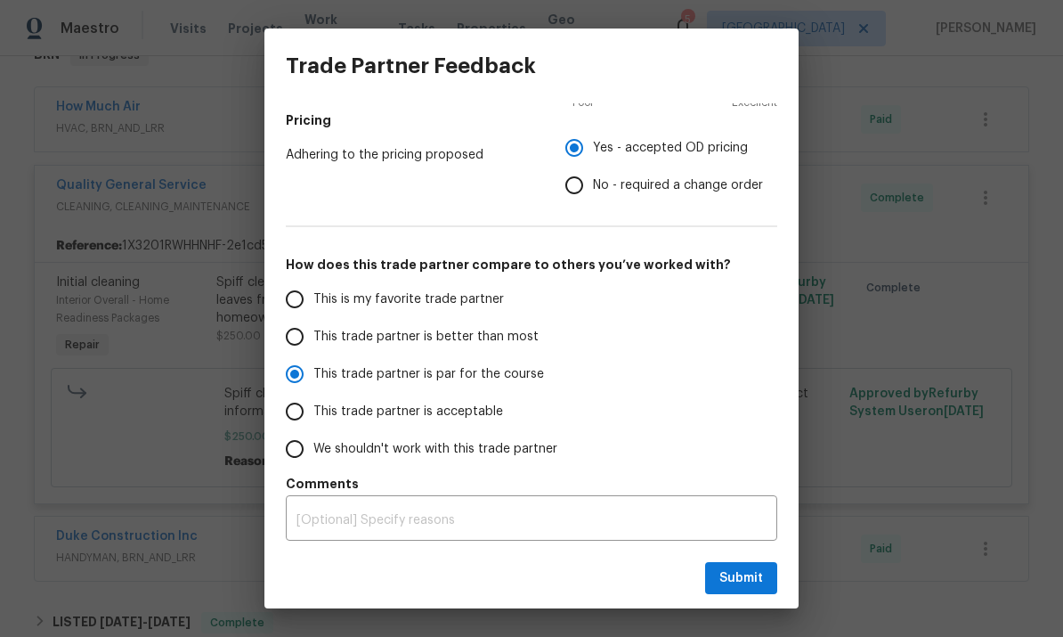
scroll to position [267, 0]
click at [744, 575] on span "Submit" at bounding box center [741, 578] width 44 height 22
radio input "true"
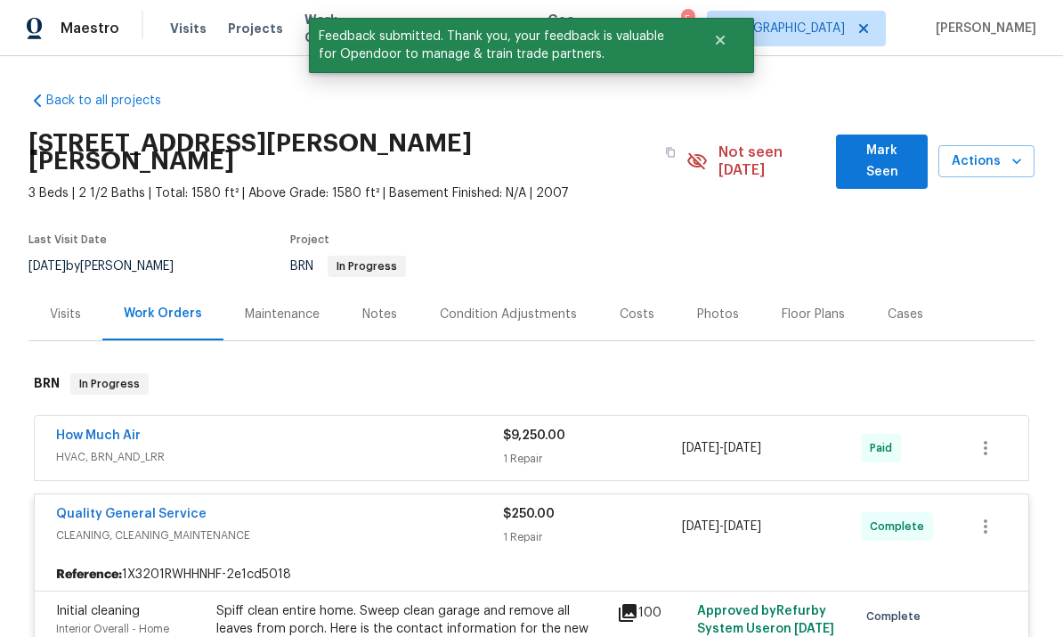
scroll to position [0, 0]
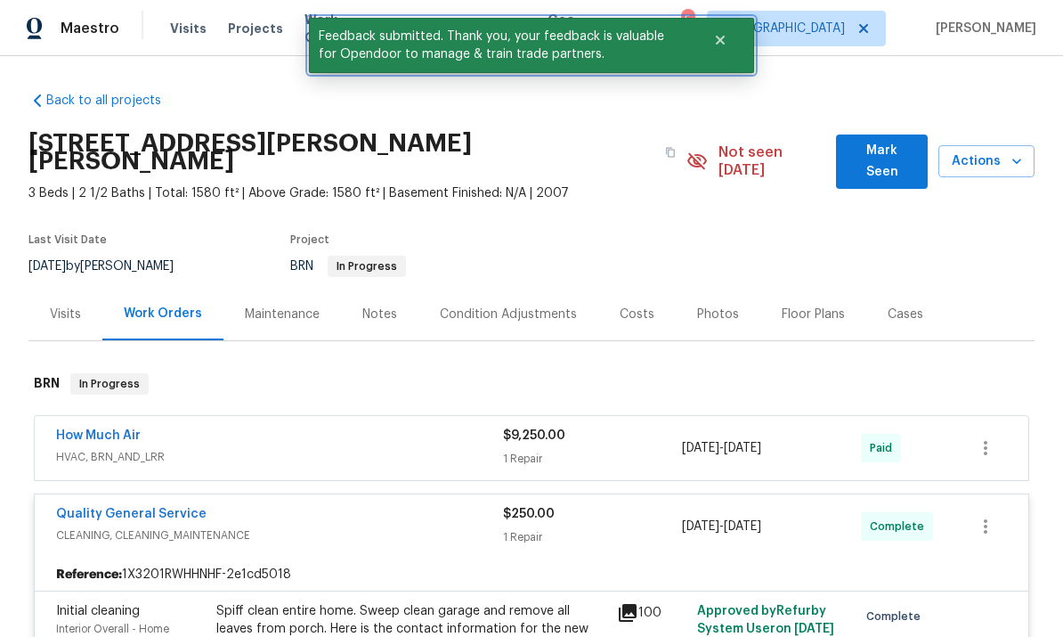
click at [313, 30] on span "Feedback submitted. Thank you, your feedback is valuable for Opendoor to manage…" at bounding box center [500, 45] width 382 height 55
click at [312, 31] on span "Feedback submitted. Thank you, your feedback is valuable for Opendoor to manage…" at bounding box center [500, 45] width 382 height 55
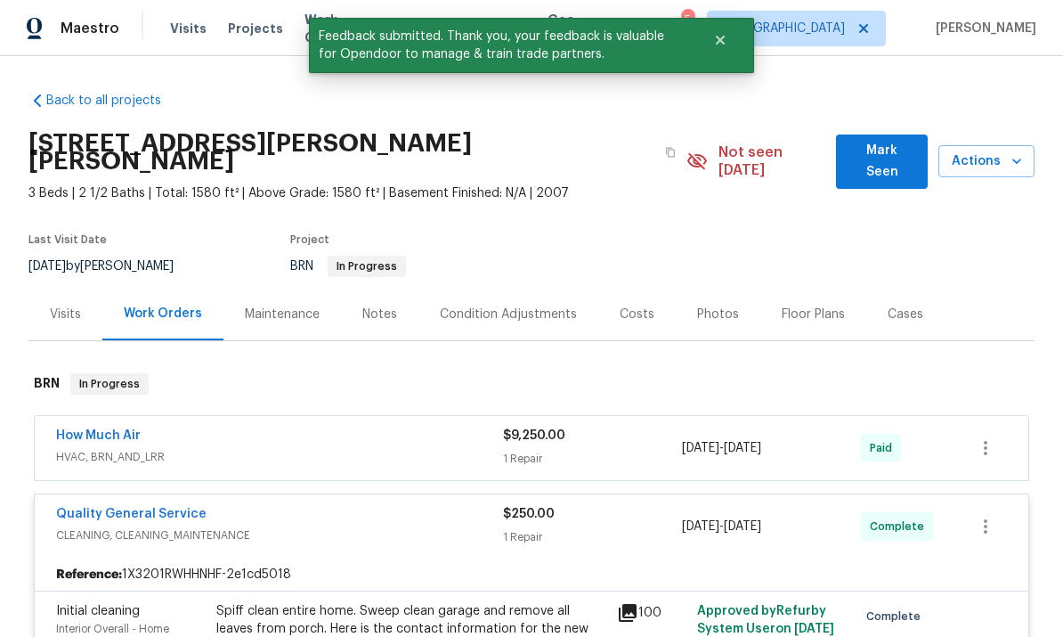
click at [304, 28] on span "Work Orders" at bounding box center [340, 29] width 72 height 36
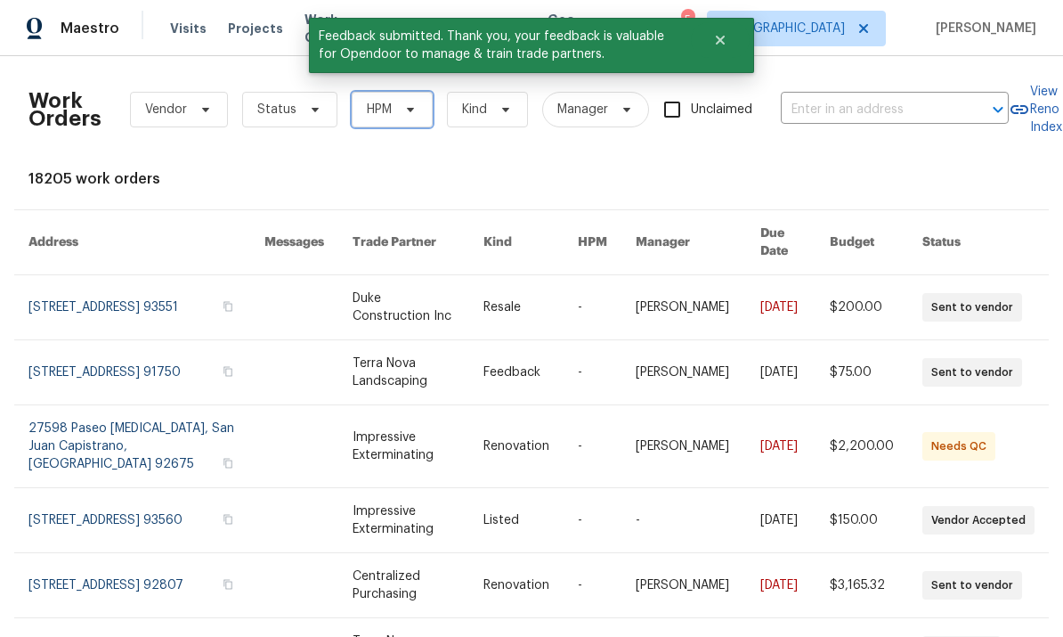
click at [400, 110] on span at bounding box center [408, 109] width 20 height 14
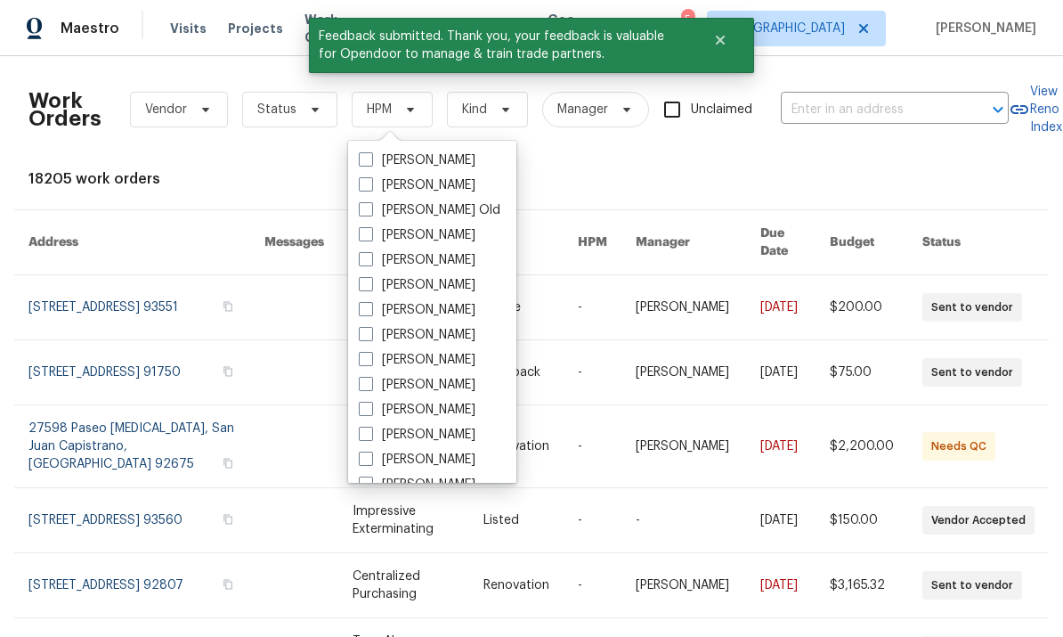
click at [376, 379] on label "[PERSON_NAME]" at bounding box center [417, 385] width 117 height 18
click at [370, 379] on input "[PERSON_NAME]" at bounding box center [365, 382] width 12 height 12
checkbox input "true"
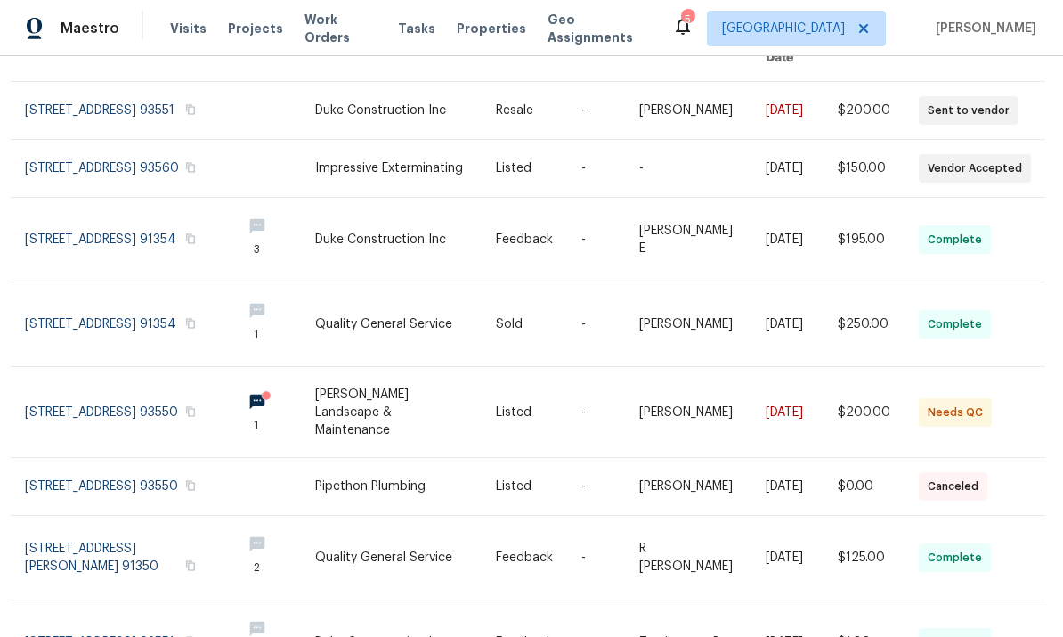
scroll to position [191, 4]
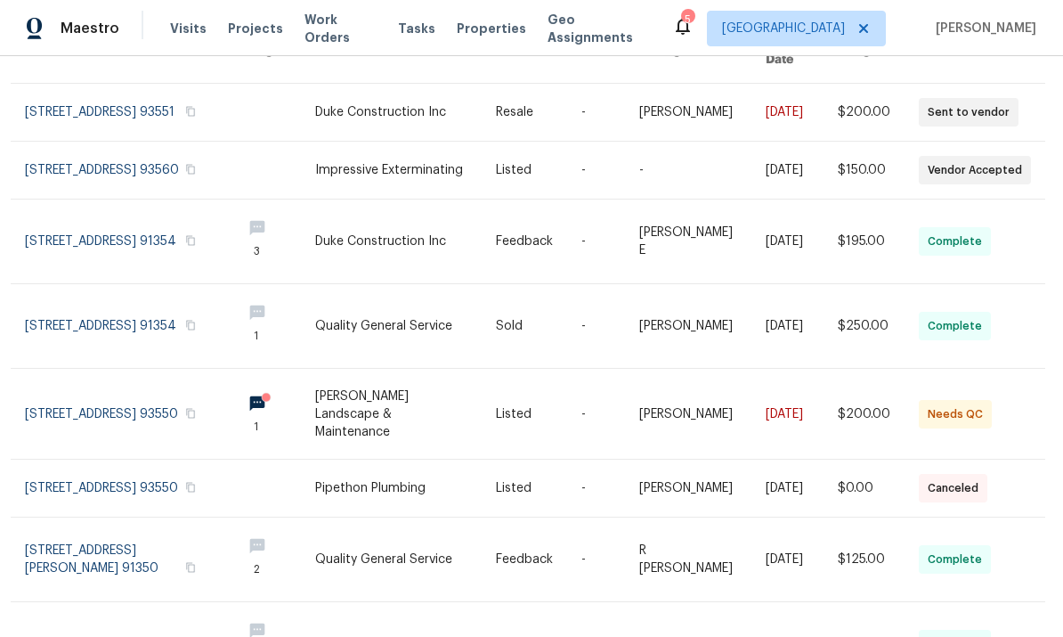
click at [824, 403] on link at bounding box center [802, 414] width 72 height 90
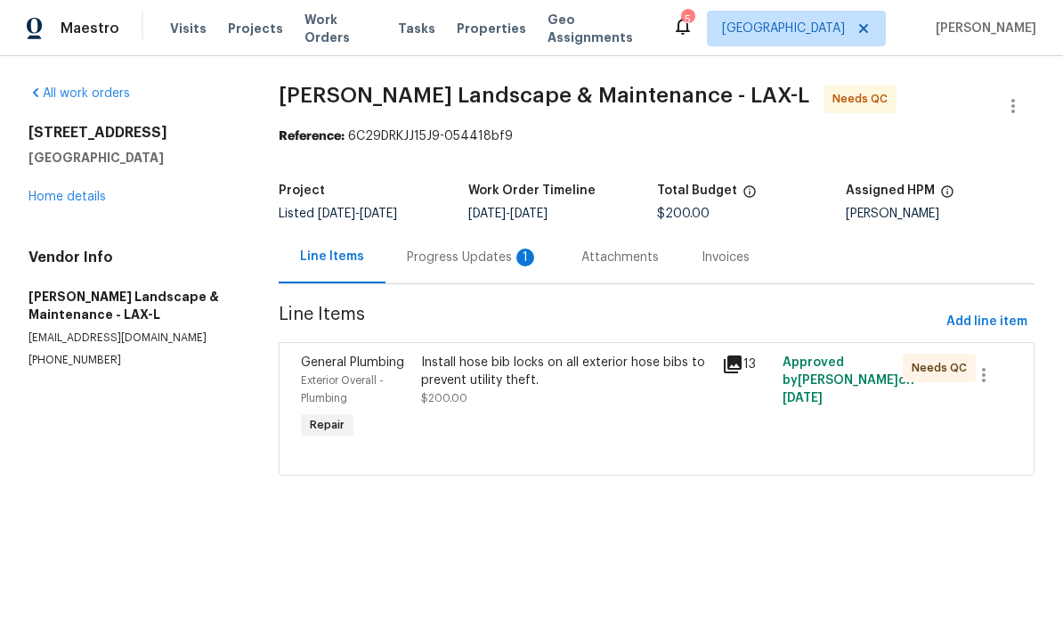
click at [451, 264] on div "Progress Updates 1" at bounding box center [473, 257] width 132 height 18
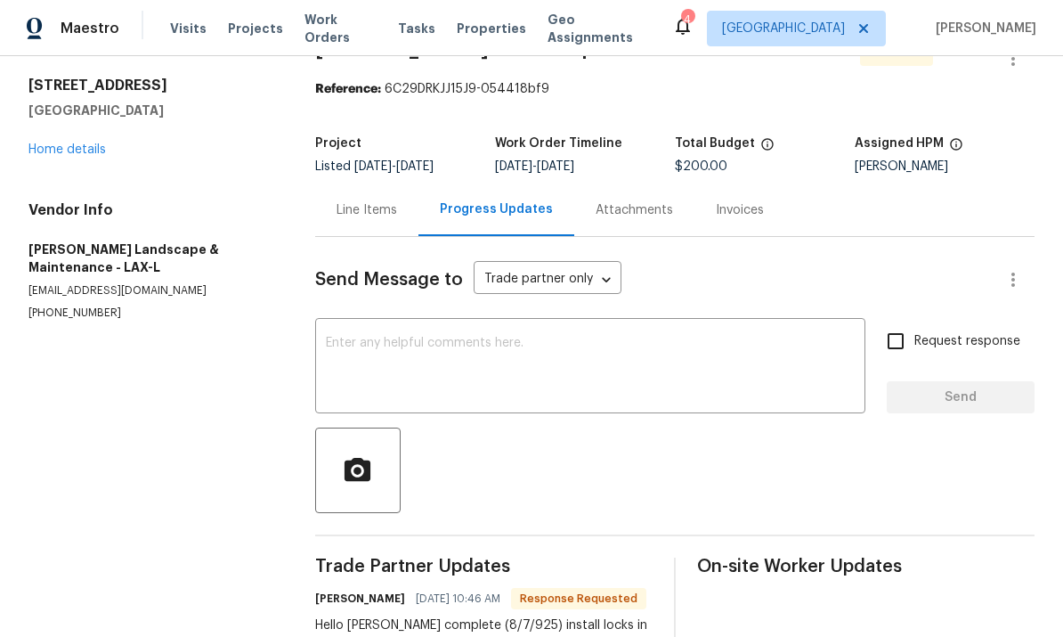
scroll to position [46, 0]
click at [373, 216] on div "Line Items" at bounding box center [367, 211] width 61 height 18
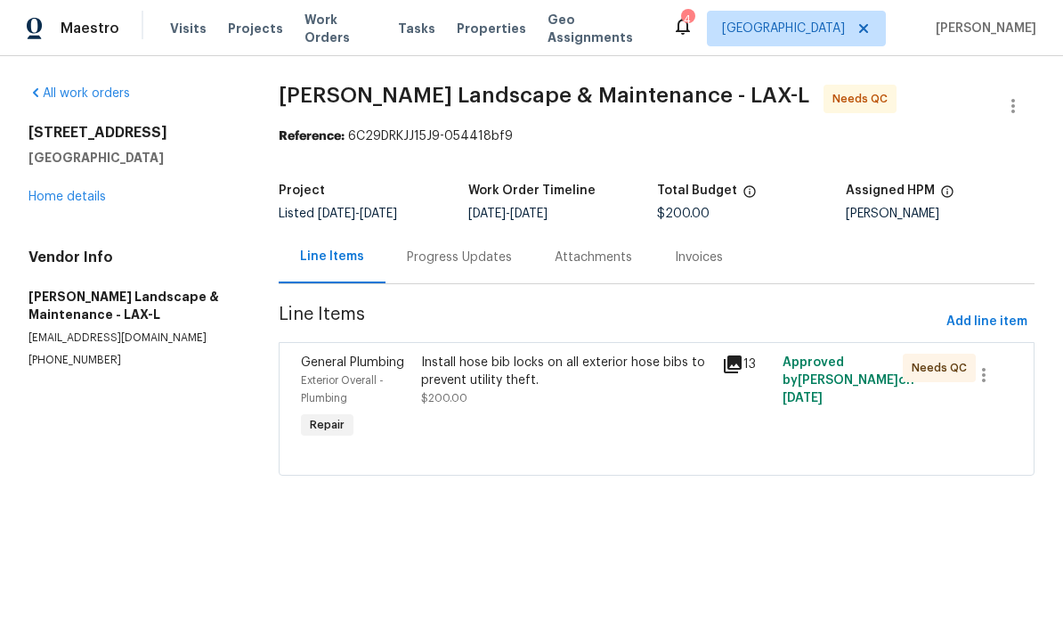
click at [652, 353] on div "Install hose bib locks on all exterior hose bibs to prevent utility theft. $200…" at bounding box center [566, 398] width 301 height 100
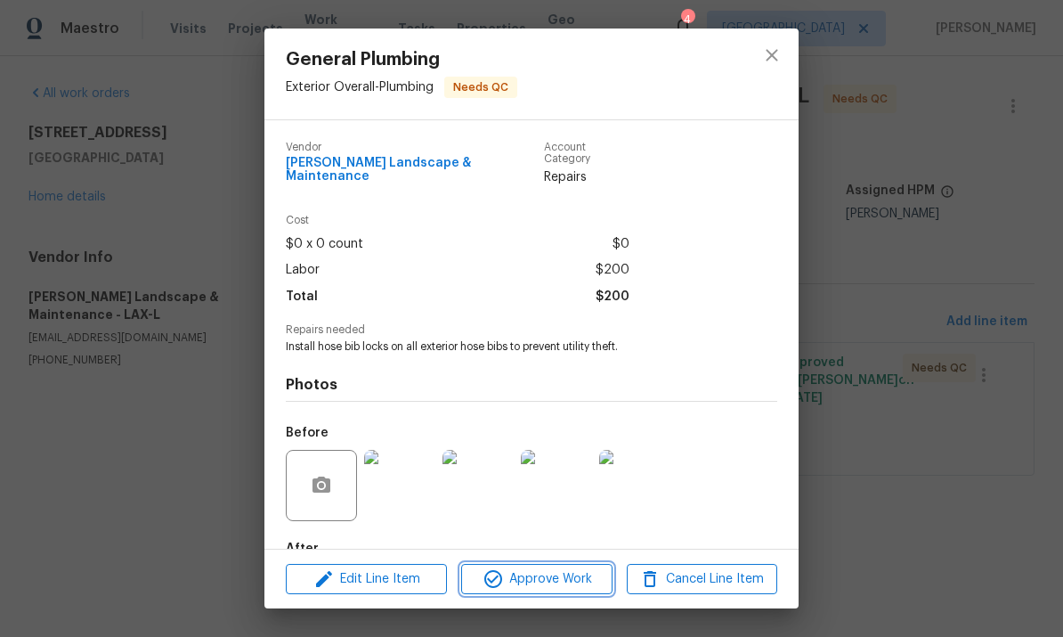
click at [563, 568] on span "Approve Work" at bounding box center [537, 579] width 140 height 22
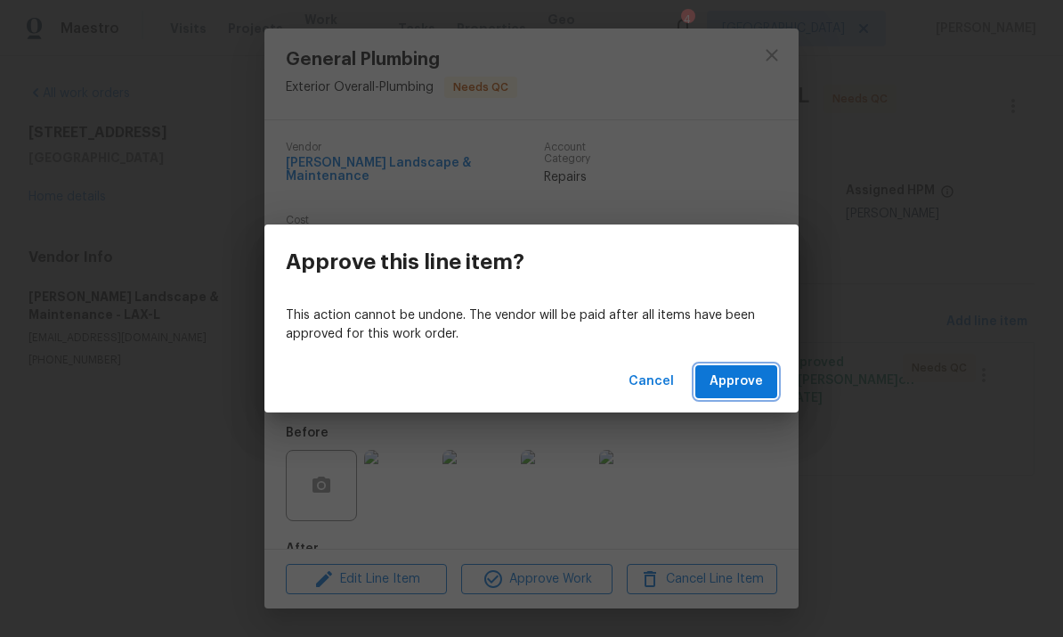
click at [744, 394] on button "Approve" at bounding box center [736, 381] width 82 height 33
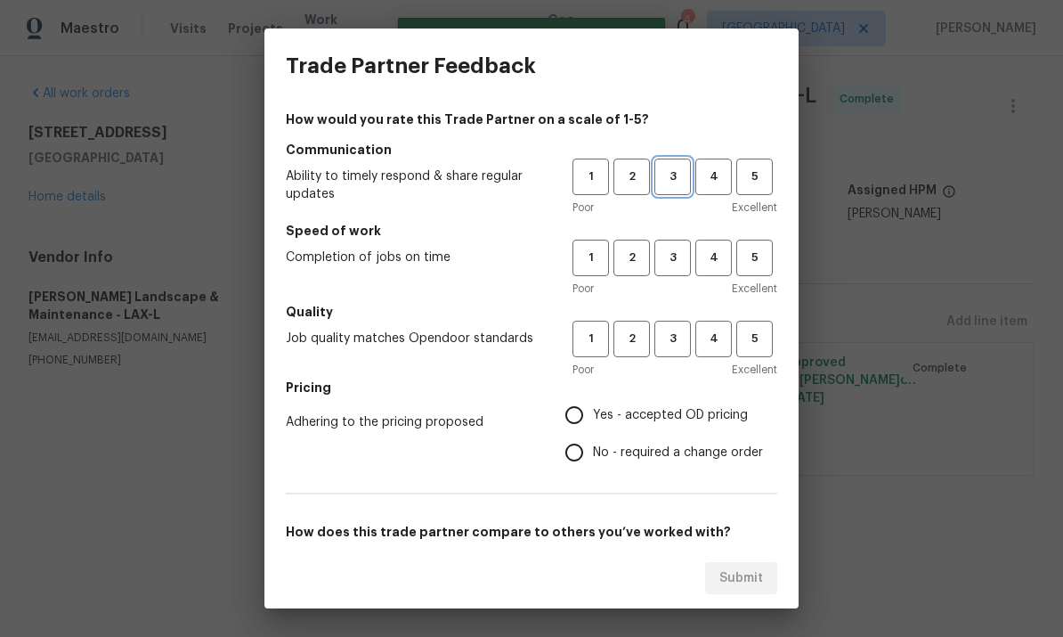
click at [674, 182] on span "3" at bounding box center [672, 176] width 33 height 20
click at [675, 254] on span "3" at bounding box center [672, 258] width 33 height 20
click at [686, 339] on span "3" at bounding box center [672, 339] width 33 height 20
click at [570, 406] on input "Yes - accepted OD pricing" at bounding box center [574, 414] width 37 height 37
radio input "true"
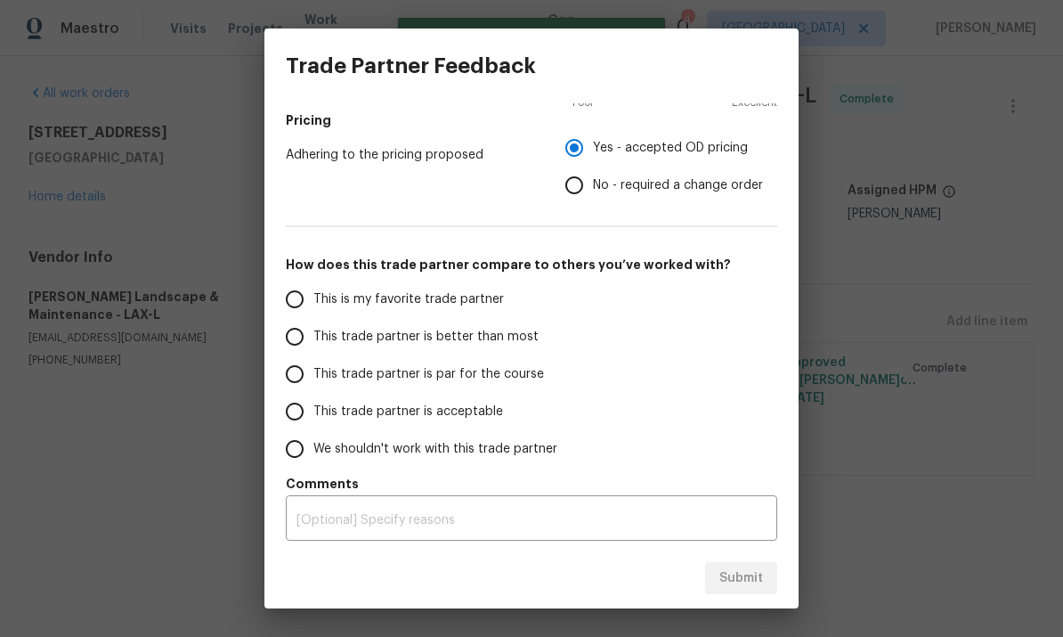
scroll to position [267, 0]
click at [294, 378] on input "This trade partner is par for the course" at bounding box center [294, 373] width 37 height 37
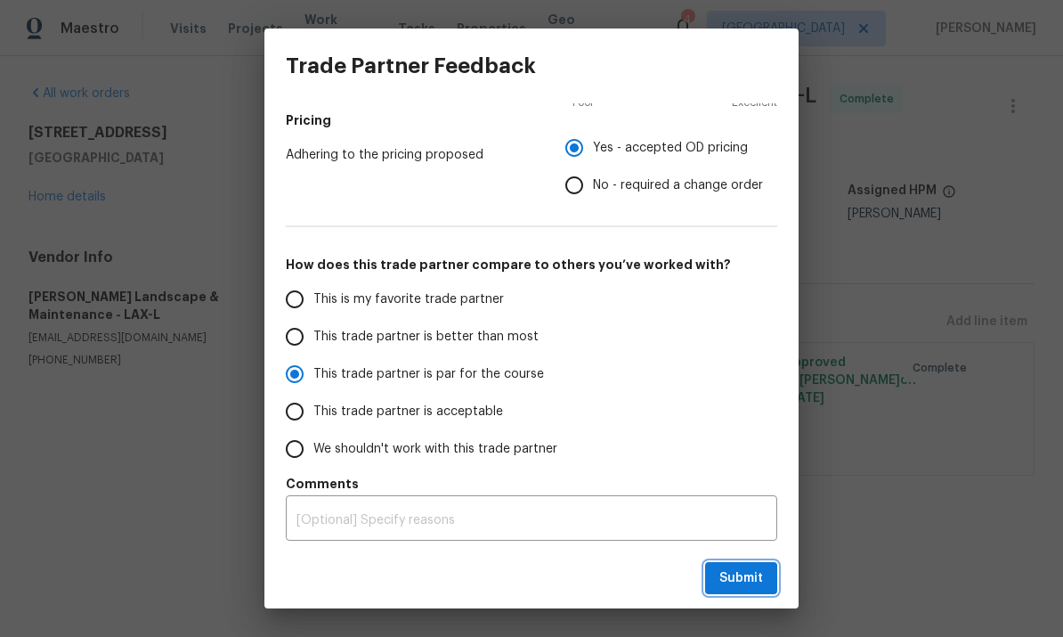
click at [741, 574] on span "Submit" at bounding box center [741, 578] width 44 height 22
radio input "true"
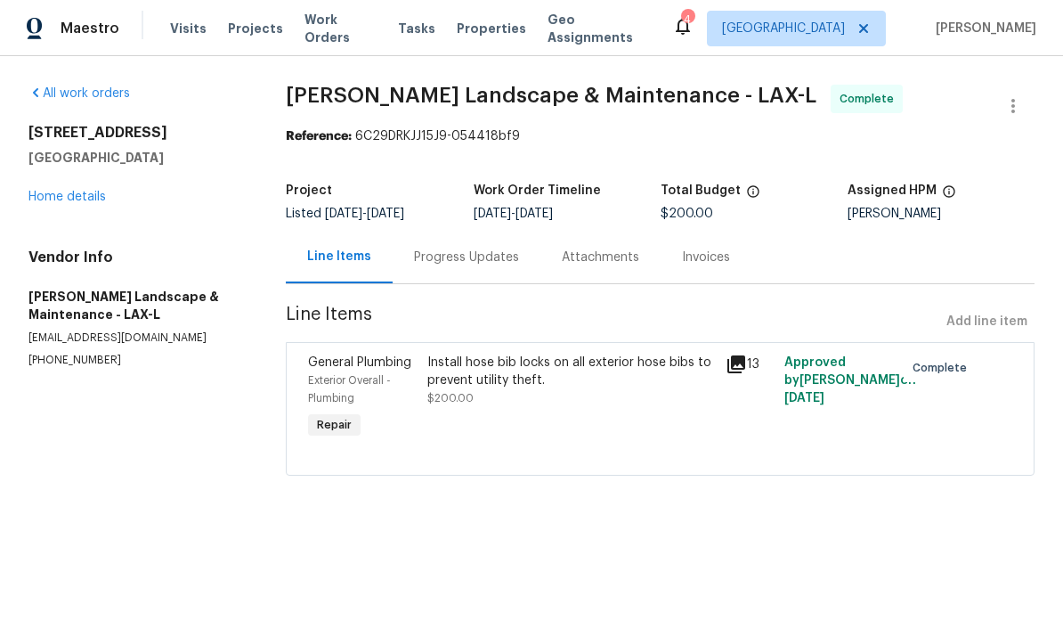
click at [304, 26] on span "Work Orders" at bounding box center [340, 29] width 72 height 36
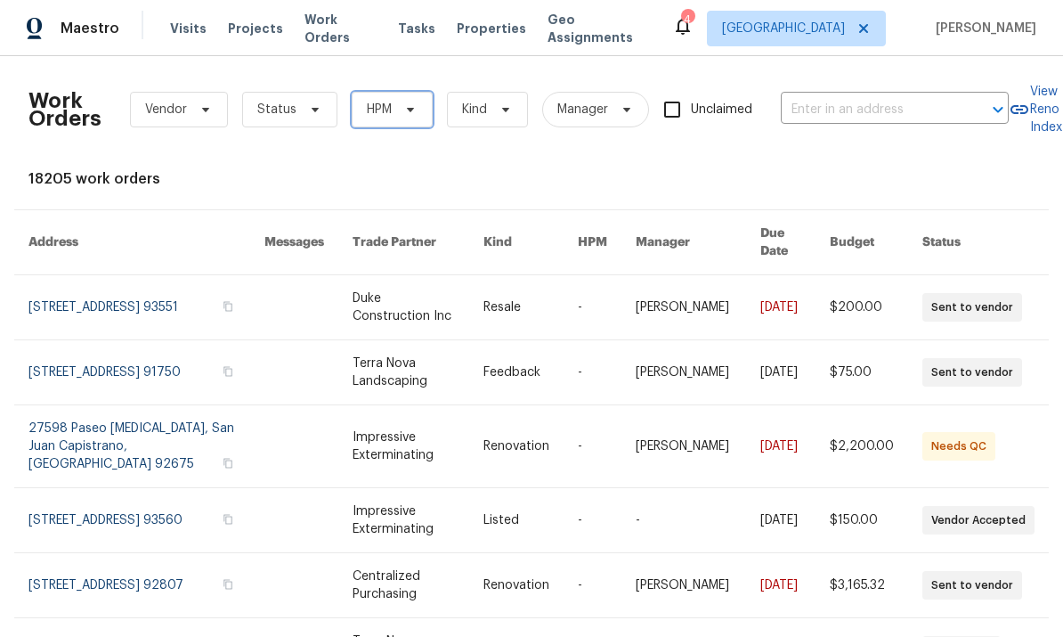
click at [412, 97] on span "HPM" at bounding box center [392, 110] width 81 height 36
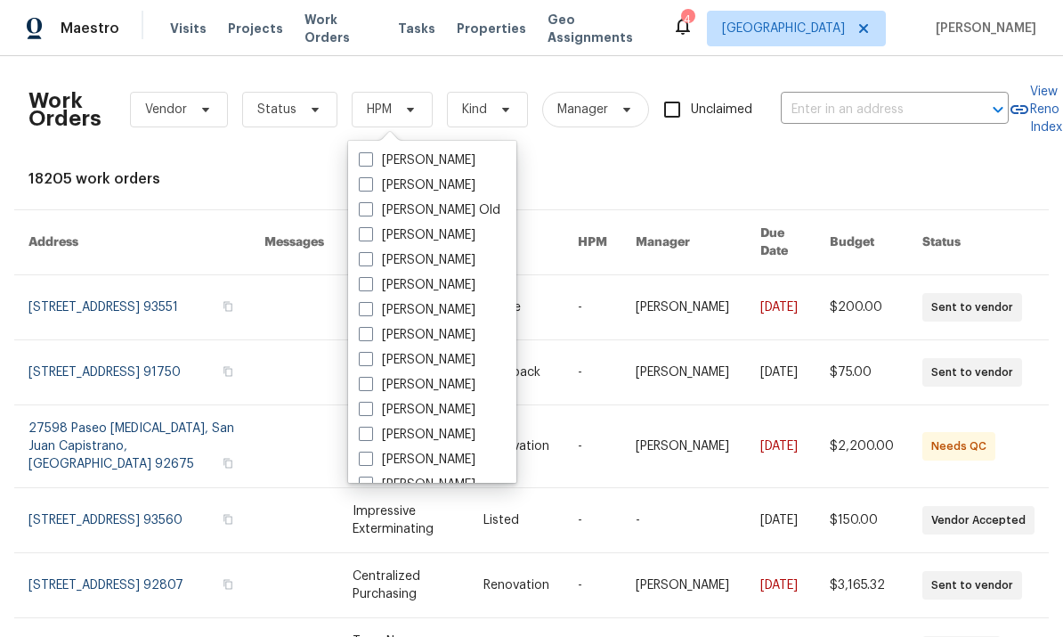
click at [372, 379] on span at bounding box center [366, 384] width 14 height 14
click at [370, 379] on input "[PERSON_NAME]" at bounding box center [365, 382] width 12 height 12
checkbox input "true"
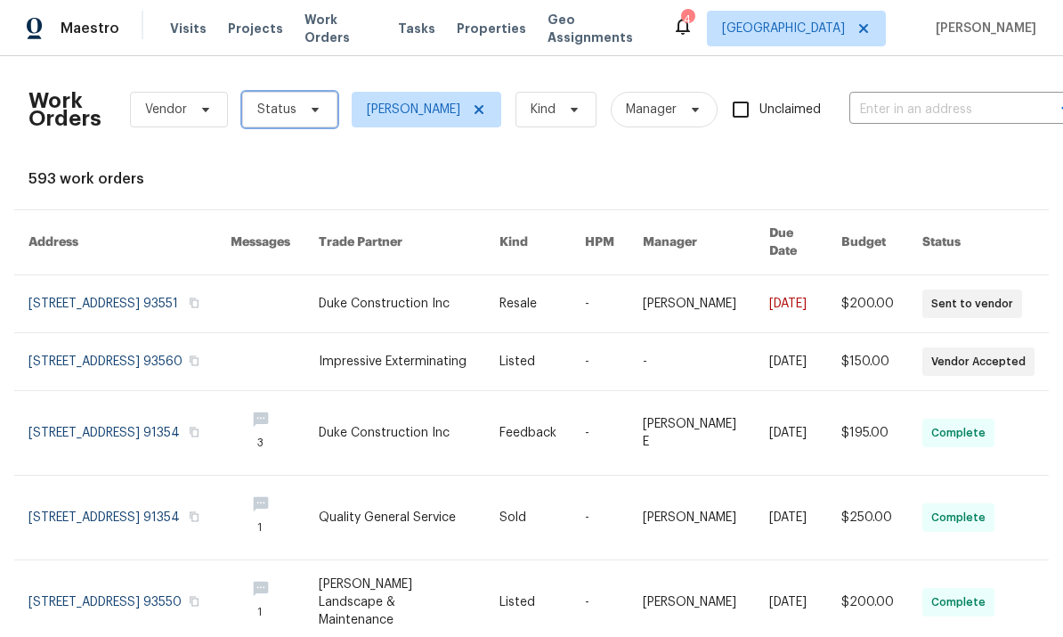
click at [303, 102] on span at bounding box center [313, 109] width 20 height 14
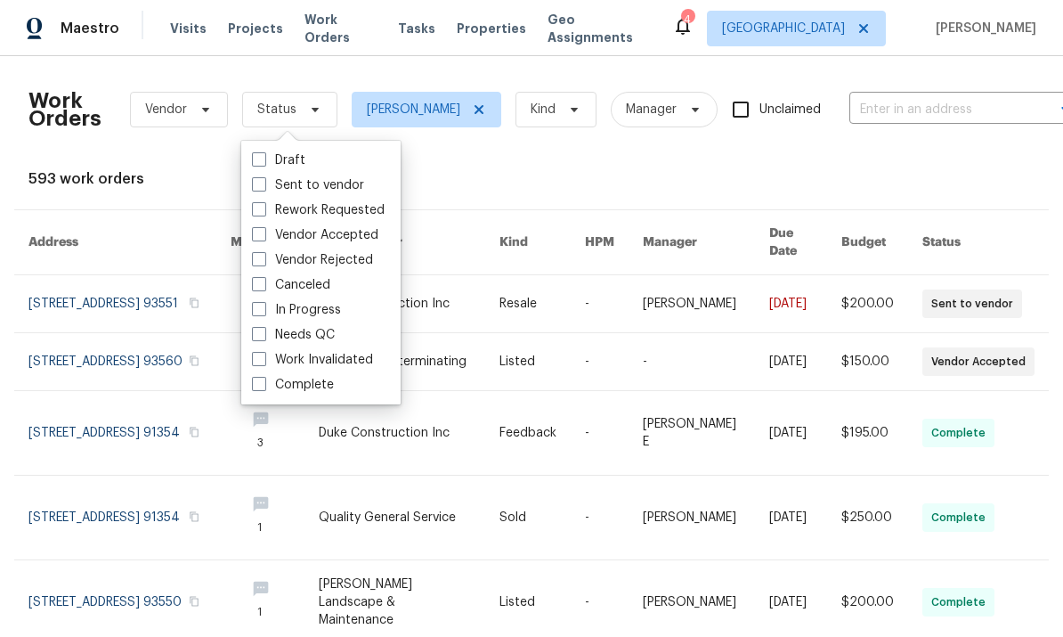
click at [264, 177] on span at bounding box center [259, 184] width 14 height 14
click at [264, 176] on input "Sent to vendor" at bounding box center [258, 182] width 12 height 12
checkbox input "true"
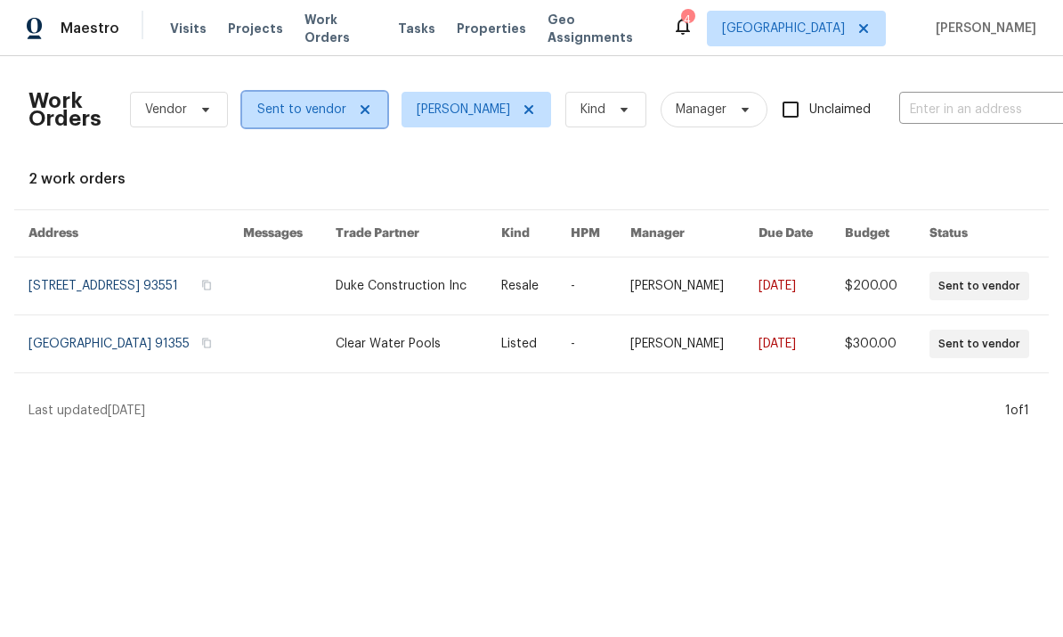
click at [325, 110] on span "Sent to vendor" at bounding box center [301, 110] width 89 height 18
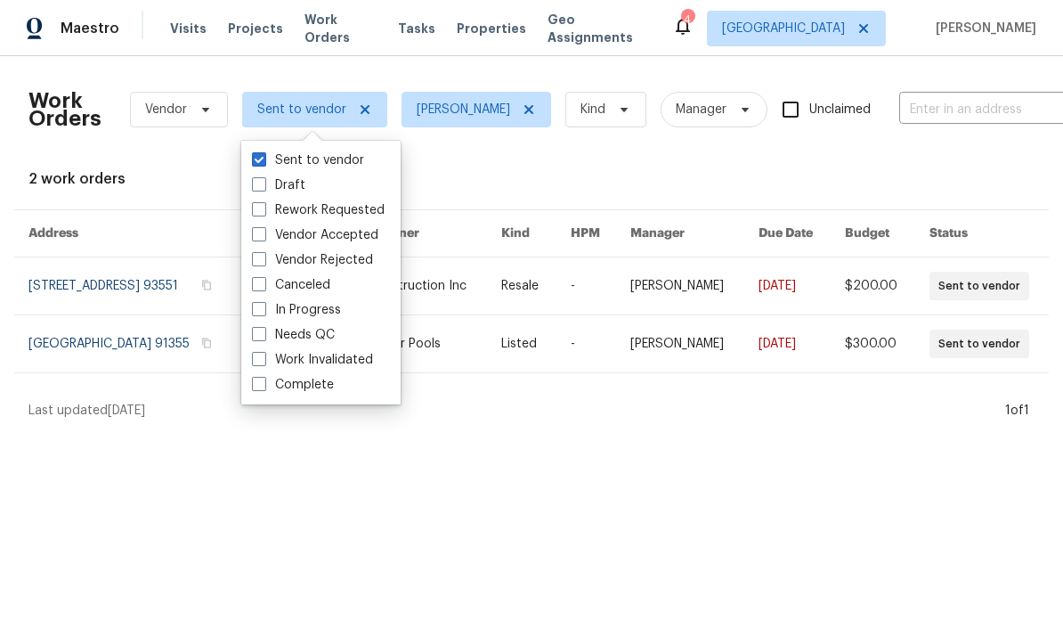
click at [262, 229] on span at bounding box center [259, 234] width 14 height 14
click at [262, 229] on input "Vendor Accepted" at bounding box center [258, 232] width 12 height 12
checkbox input "true"
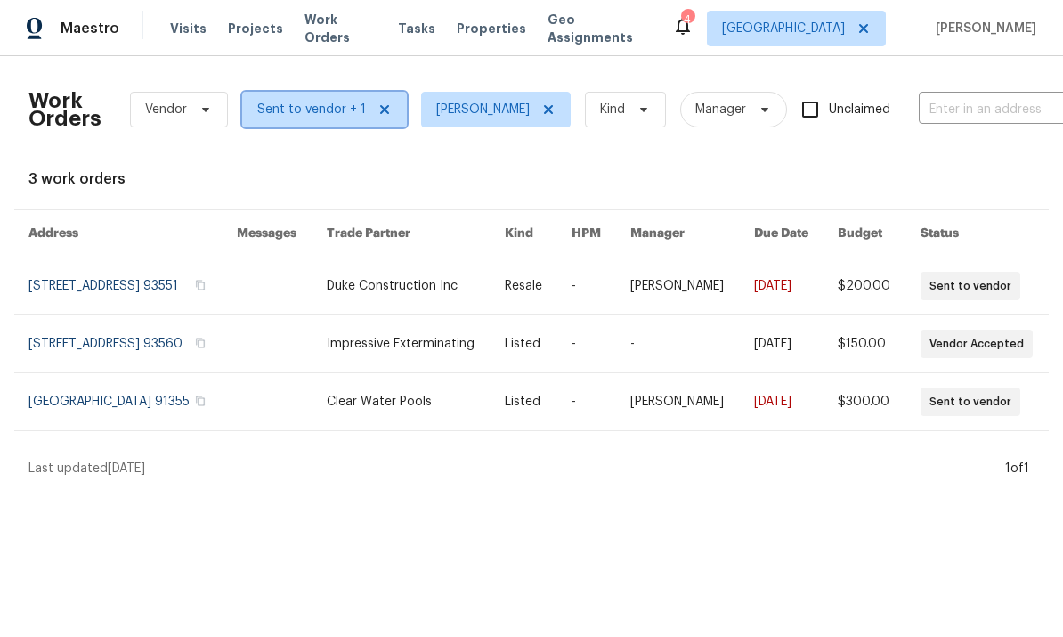
click at [334, 107] on span "Sent to vendor + 1" at bounding box center [311, 110] width 109 height 18
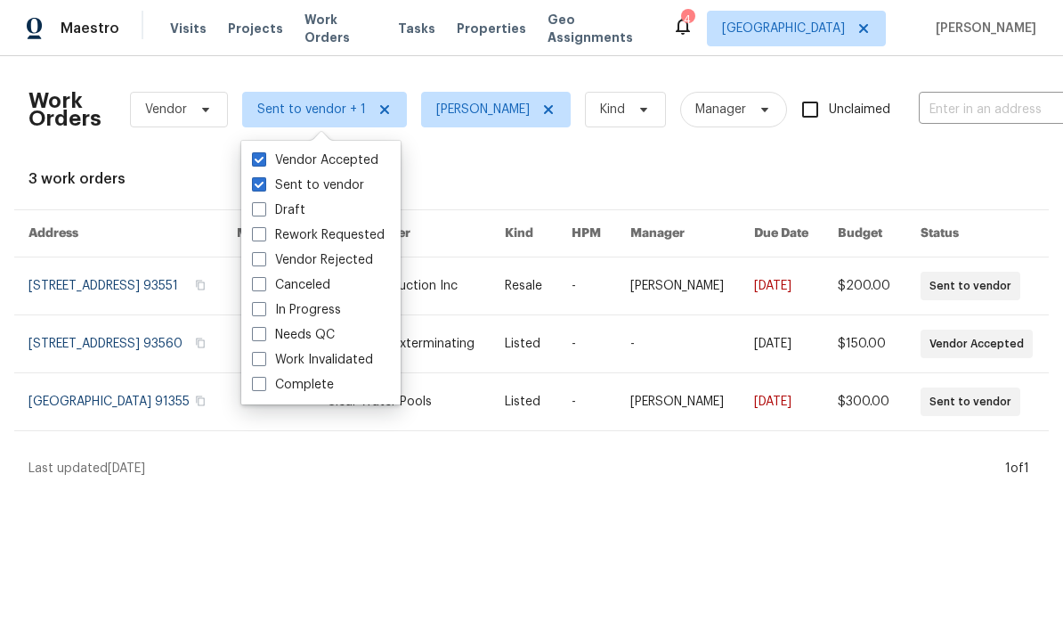
click at [260, 302] on span at bounding box center [259, 309] width 14 height 14
click at [260, 302] on input "In Progress" at bounding box center [258, 307] width 12 height 12
checkbox input "true"
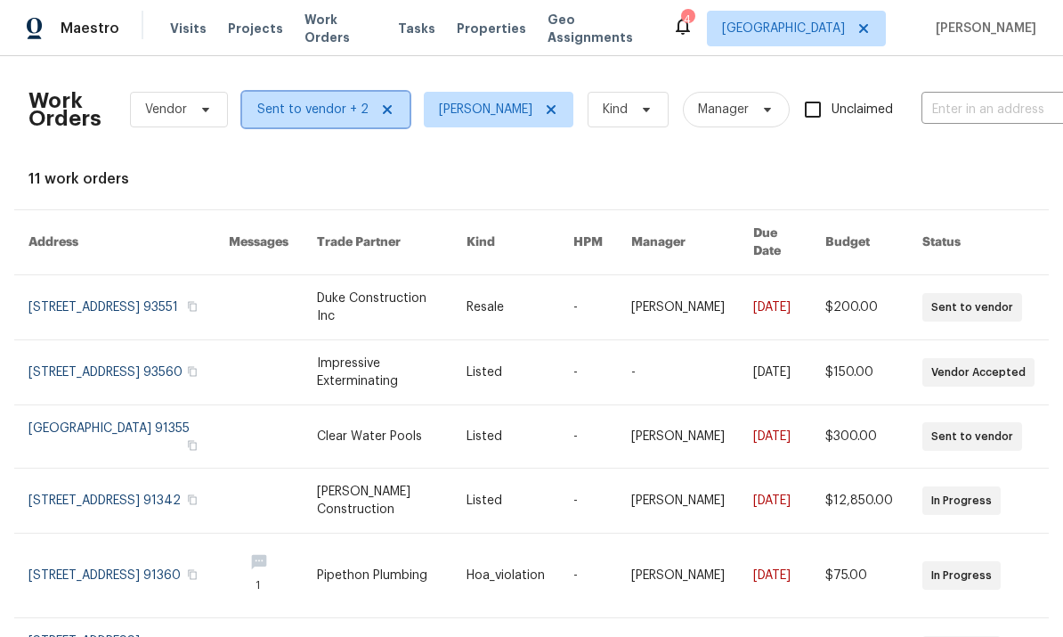
click at [313, 110] on span "Sent to vendor + 2" at bounding box center [312, 110] width 111 height 18
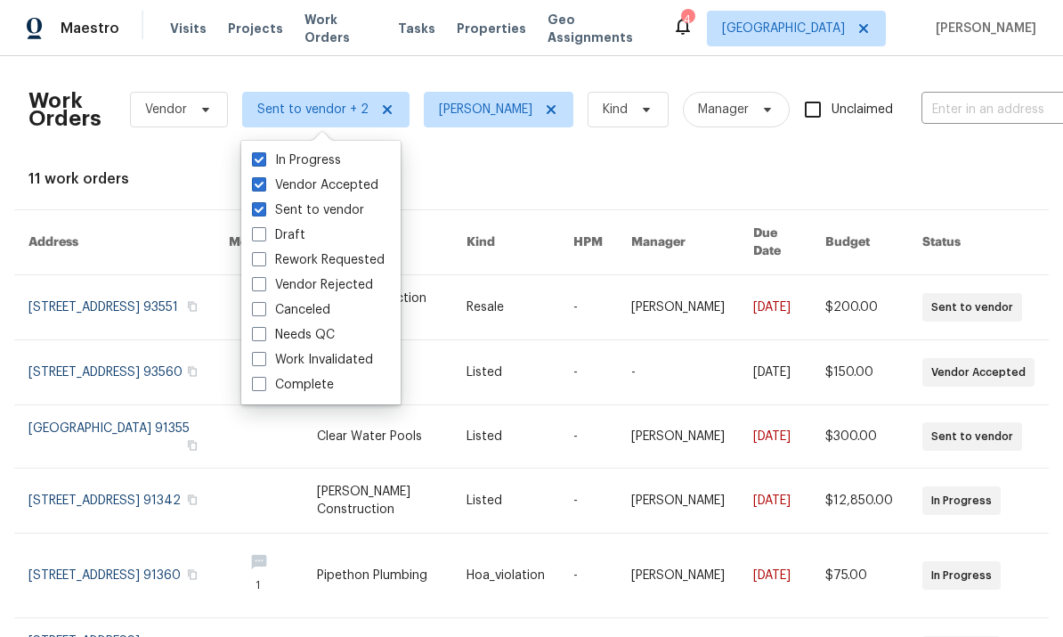
click at [260, 343] on label "Needs QC" at bounding box center [293, 335] width 83 height 18
click at [260, 337] on input "Needs QC" at bounding box center [258, 332] width 12 height 12
checkbox input "true"
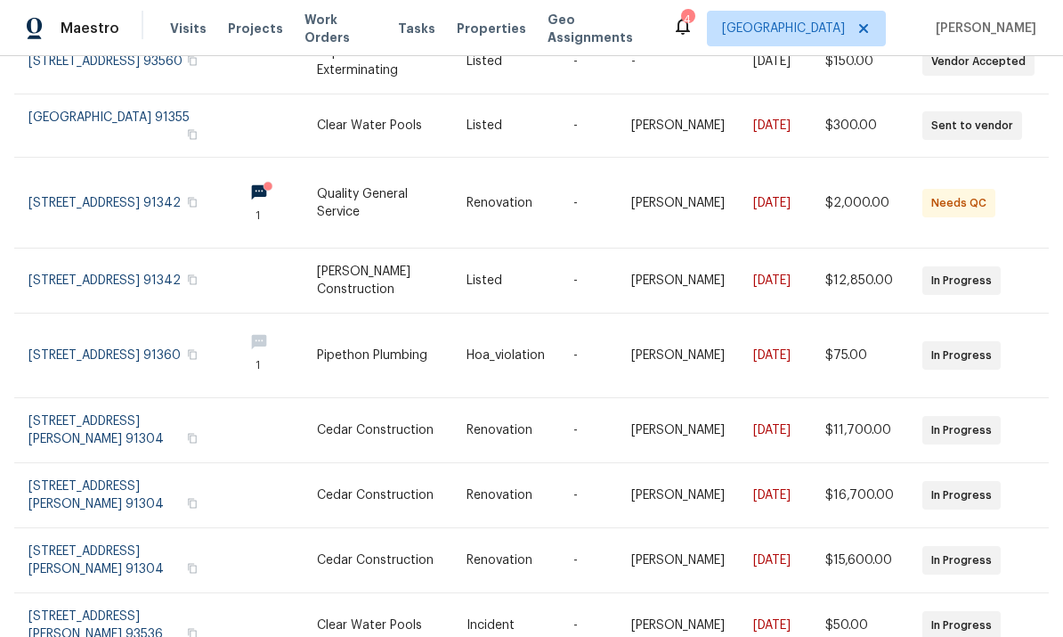
scroll to position [310, 0]
click at [1035, 607] on div "Work Orders Vendor Sent to vendor + 3 [PERSON_NAME] Kind Manager Unclaimed ​ Vi…" at bounding box center [531, 346] width 1063 height 580
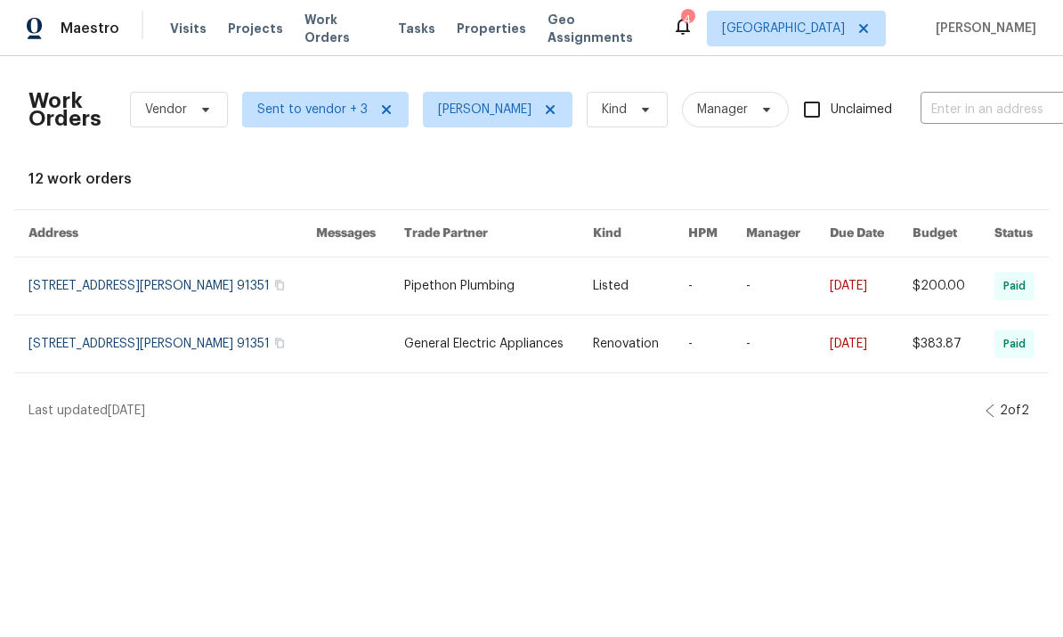
click at [987, 418] on icon at bounding box center [990, 410] width 9 height 14
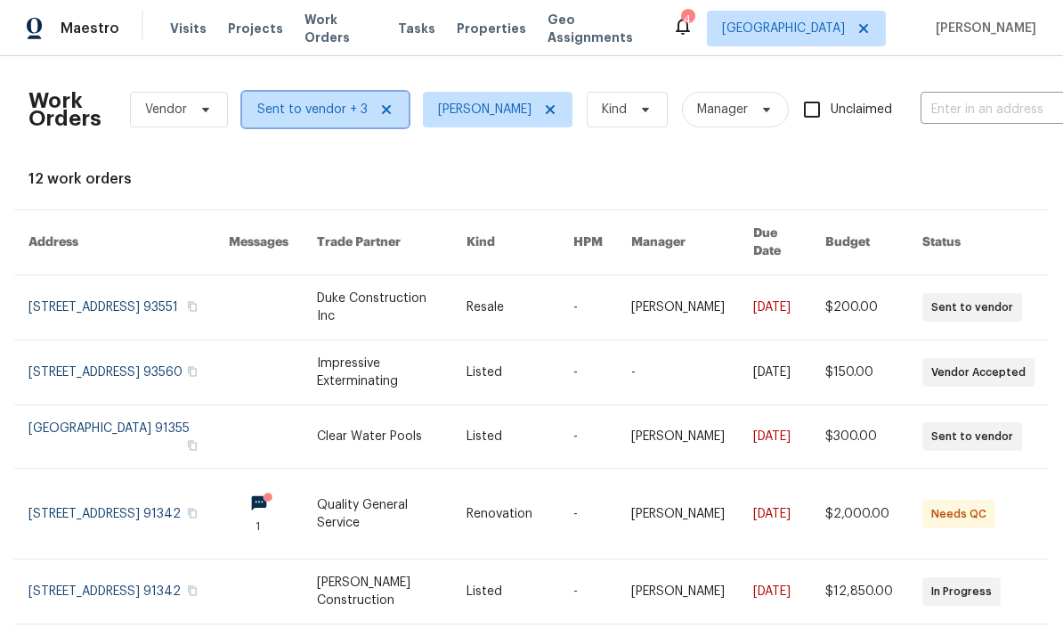
click at [314, 121] on span "Sent to vendor + 3" at bounding box center [325, 110] width 166 height 36
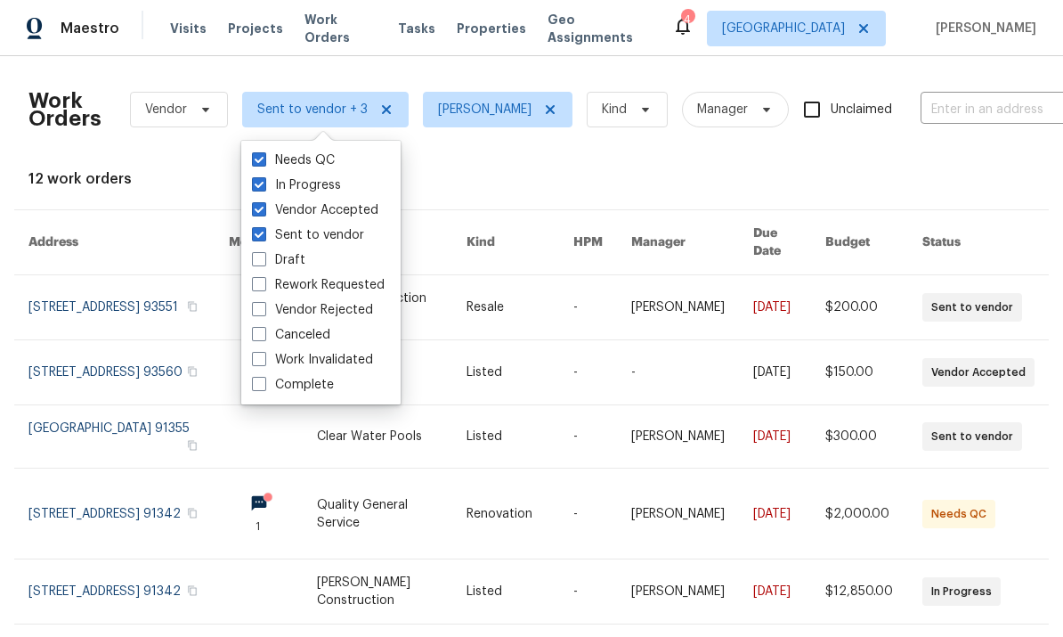
click at [901, 187] on div "12 work orders" at bounding box center [531, 179] width 1006 height 18
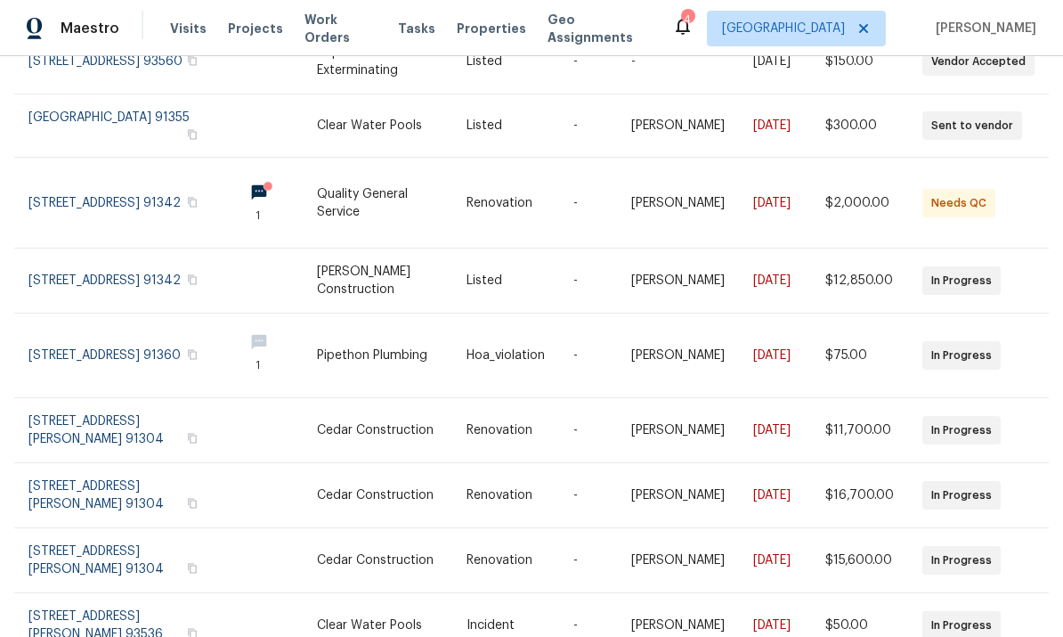
scroll to position [310, 0]
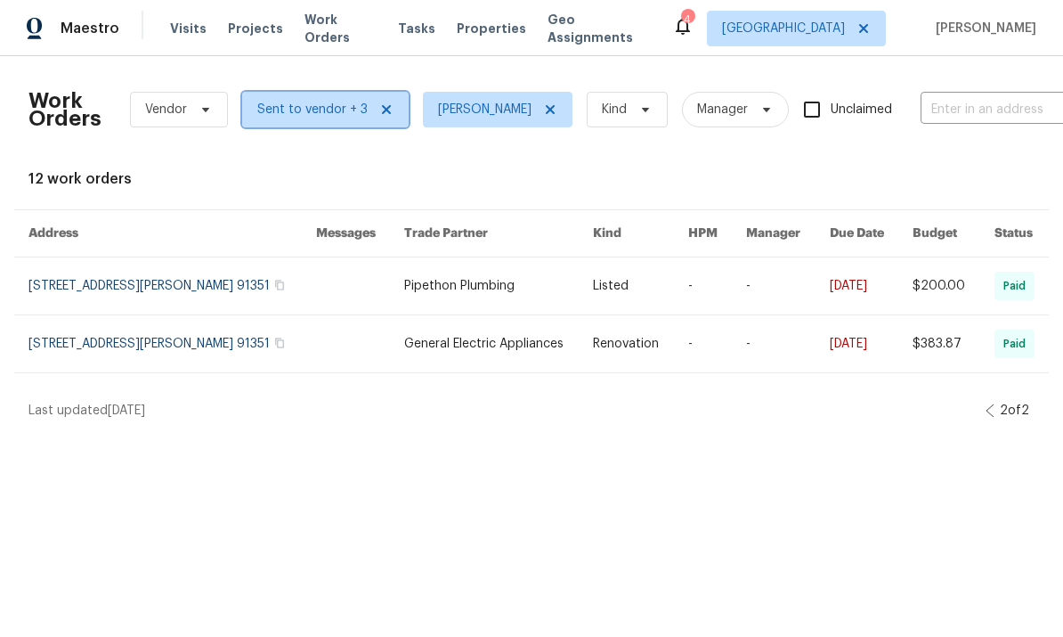
click at [386, 114] on icon at bounding box center [386, 109] width 14 height 14
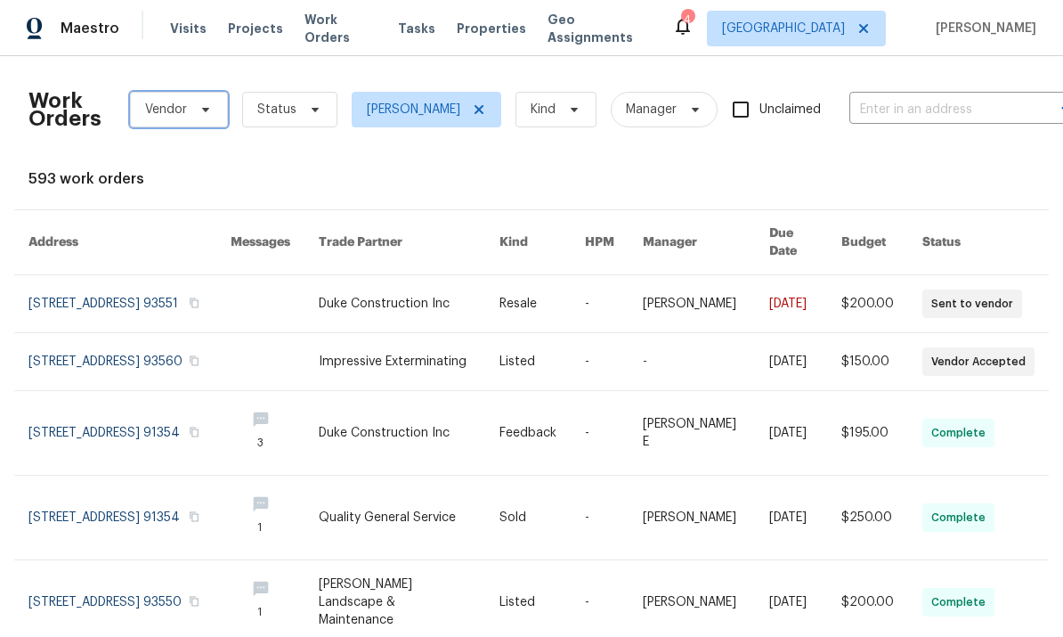
click at [205, 93] on span "Vendor" at bounding box center [179, 110] width 98 height 36
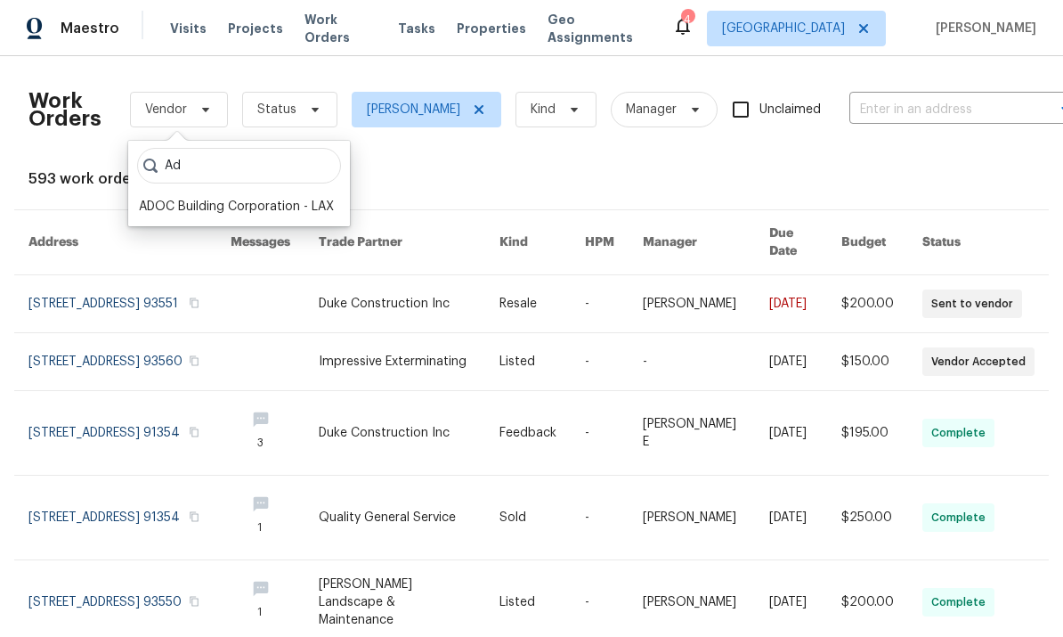
type input "Ad"
click at [285, 204] on div "ADOC Building Corporation - LAX" at bounding box center [236, 207] width 195 height 18
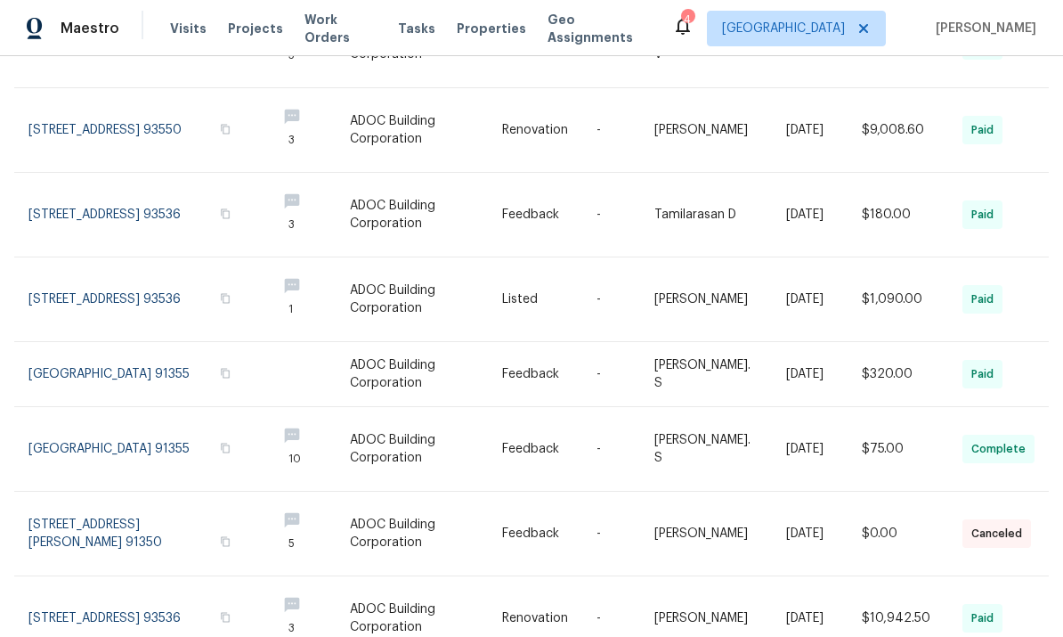
scroll to position [67, 0]
click at [1042, 607] on div "Work Orders ADOC Building Corporation - LAX Status [PERSON_NAME] Kind Manager U…" at bounding box center [531, 346] width 1063 height 580
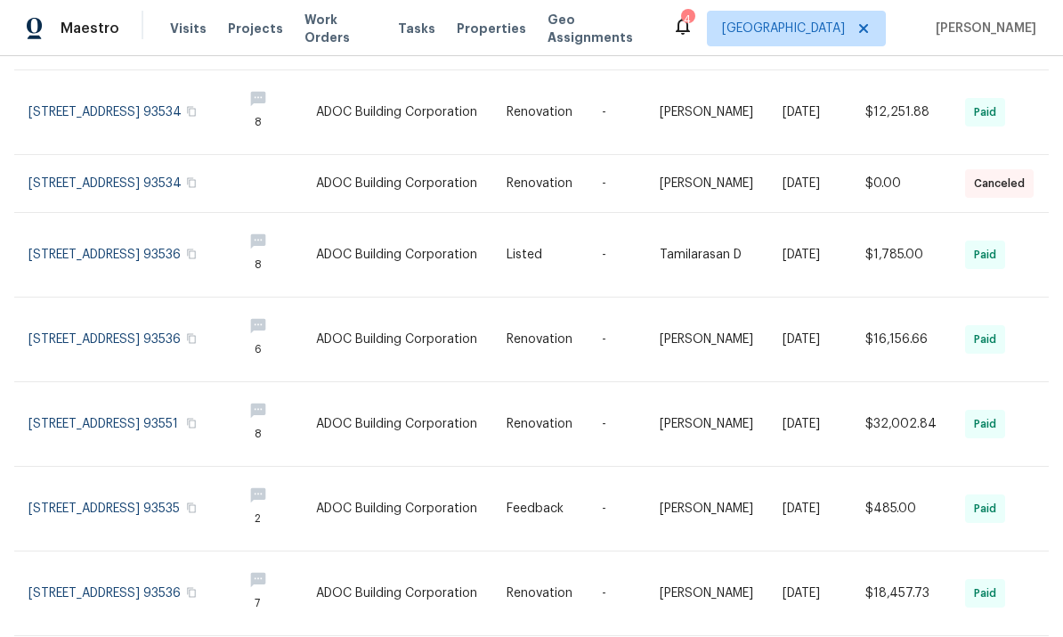
click at [1035, 606] on div "Work Orders ADOC Building Corporation - LAX Status [PERSON_NAME] Kind Manager U…" at bounding box center [531, 346] width 1063 height 580
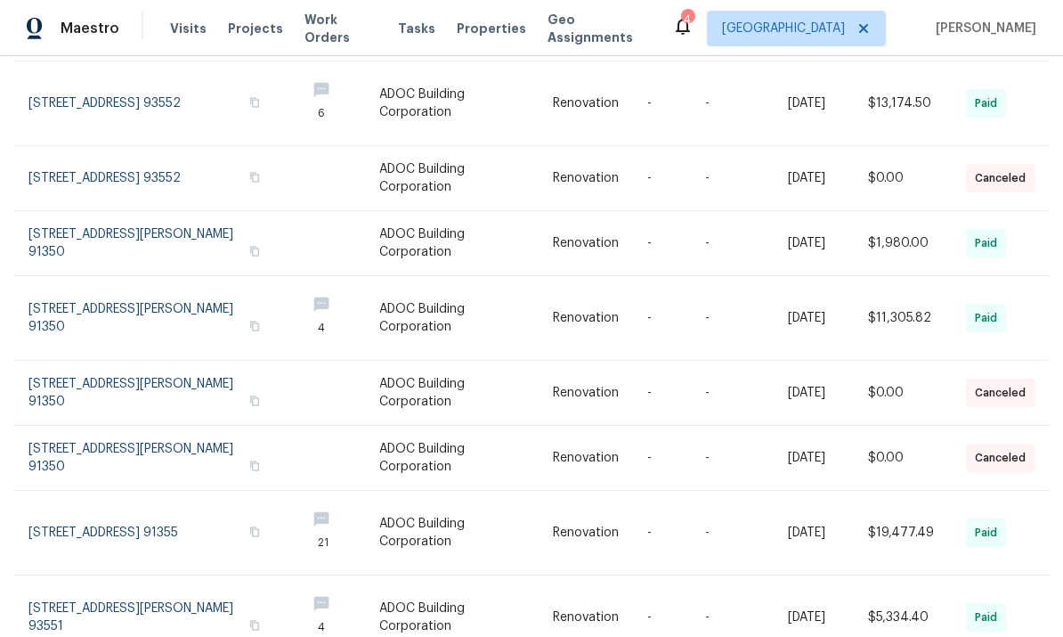
scroll to position [382, 0]
click at [1034, 600] on div "Work Orders ADOC Building Corporation - LAX Status [PERSON_NAME] Kind Manager U…" at bounding box center [531, 197] width 1006 height 1019
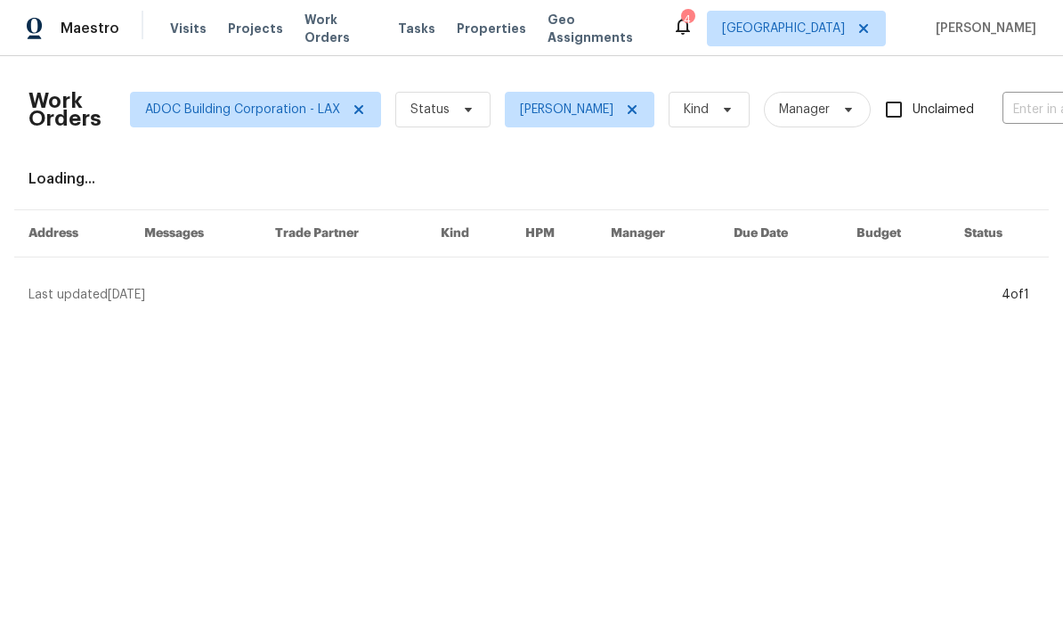
scroll to position [0, 0]
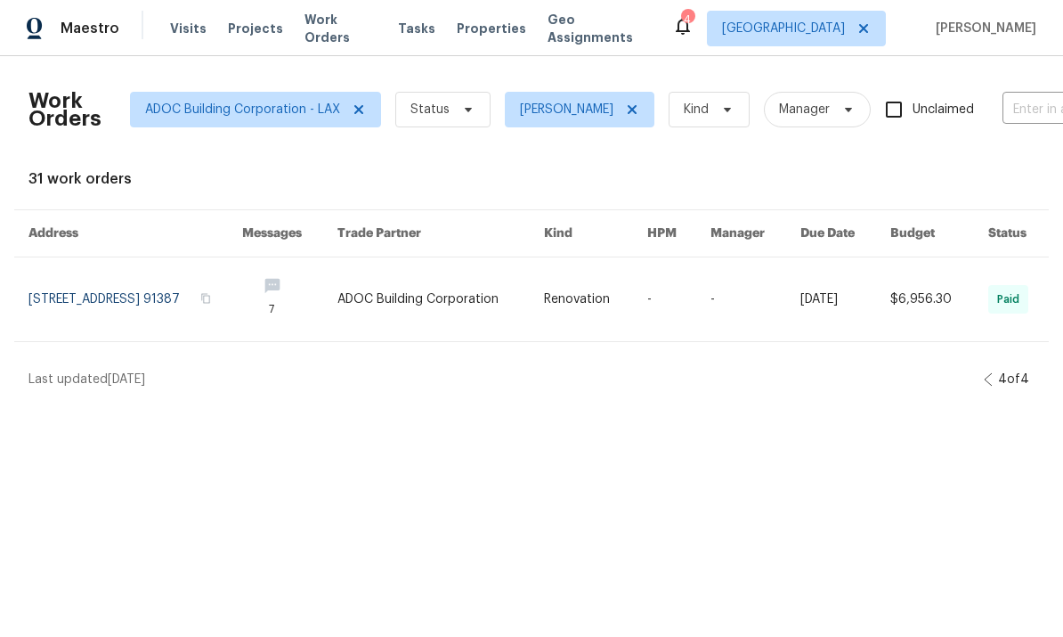
click at [984, 377] on icon at bounding box center [988, 379] width 9 height 14
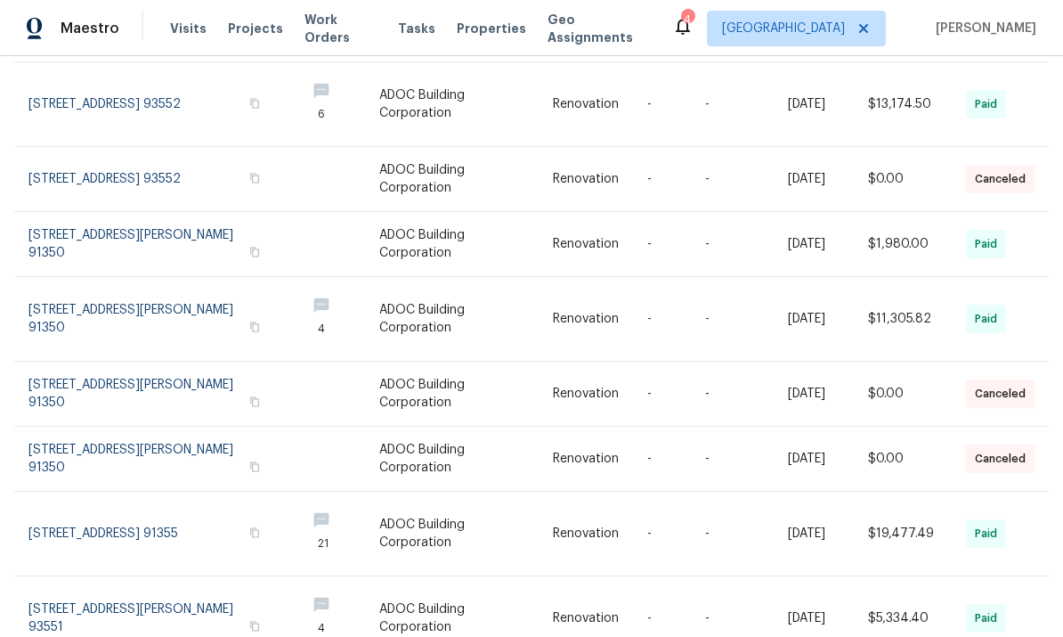
scroll to position [67, 0]
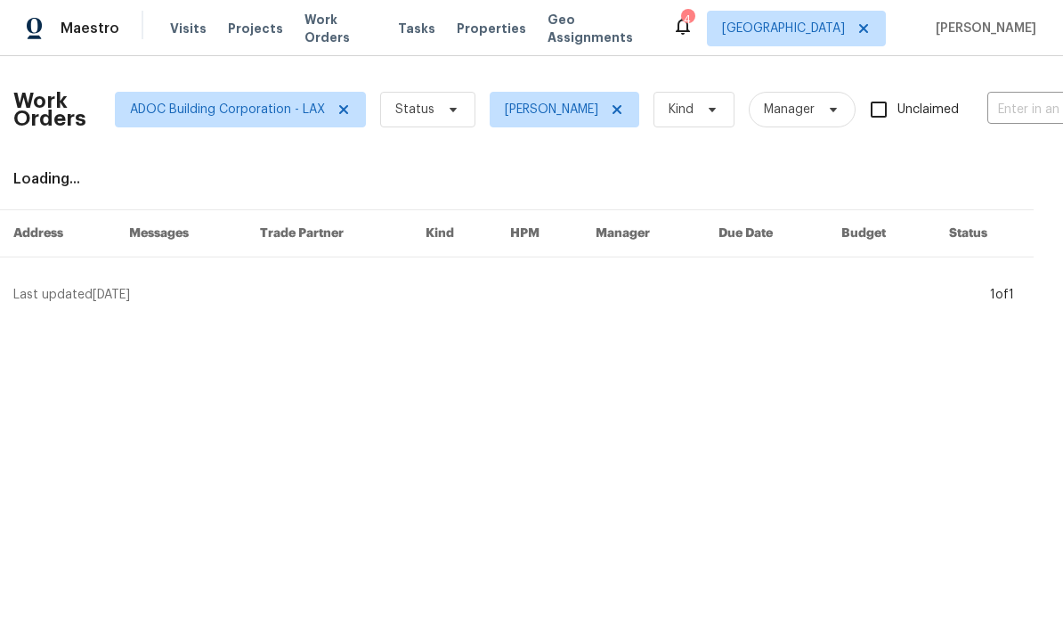
scroll to position [0, 0]
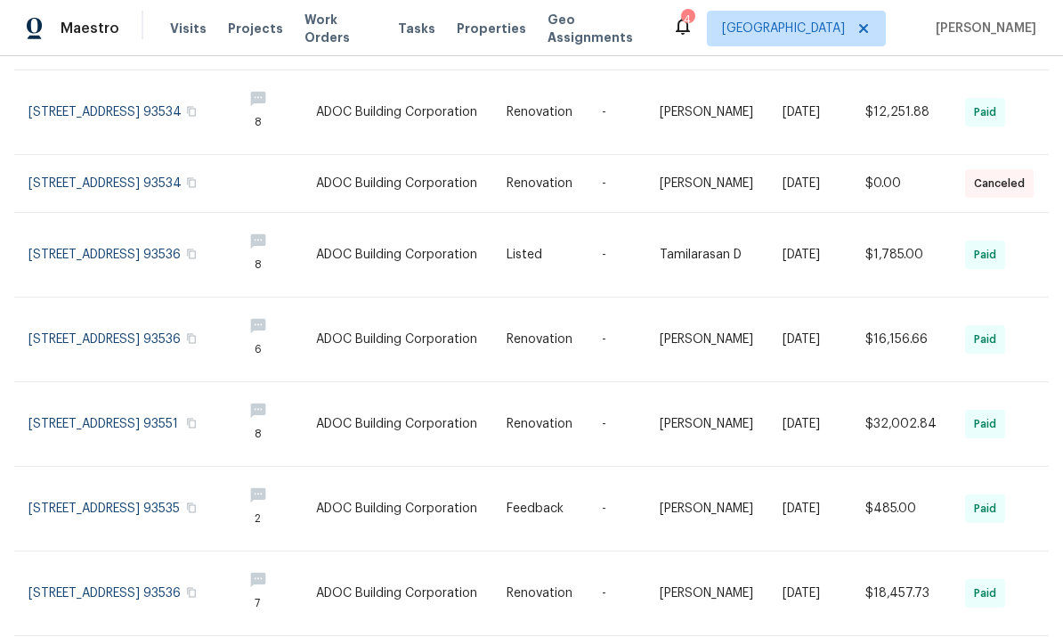
click at [1036, 605] on div "Work Orders ADOC Building Corporation - LAX Status [PERSON_NAME] Kind Manager U…" at bounding box center [531, 346] width 1063 height 580
click at [1035, 607] on div "Work Orders ADOC Building Corporation - LAX Status [PERSON_NAME] Kind Manager U…" at bounding box center [531, 346] width 1063 height 580
click at [1035, 604] on div "Work Orders ADOC Building Corporation - LAX Status [PERSON_NAME] Kind Manager U…" at bounding box center [531, 346] width 1063 height 580
click at [1038, 612] on div "Work Orders ADOC Building Corporation - LAX Status [PERSON_NAME] Kind Manager U…" at bounding box center [531, 346] width 1063 height 580
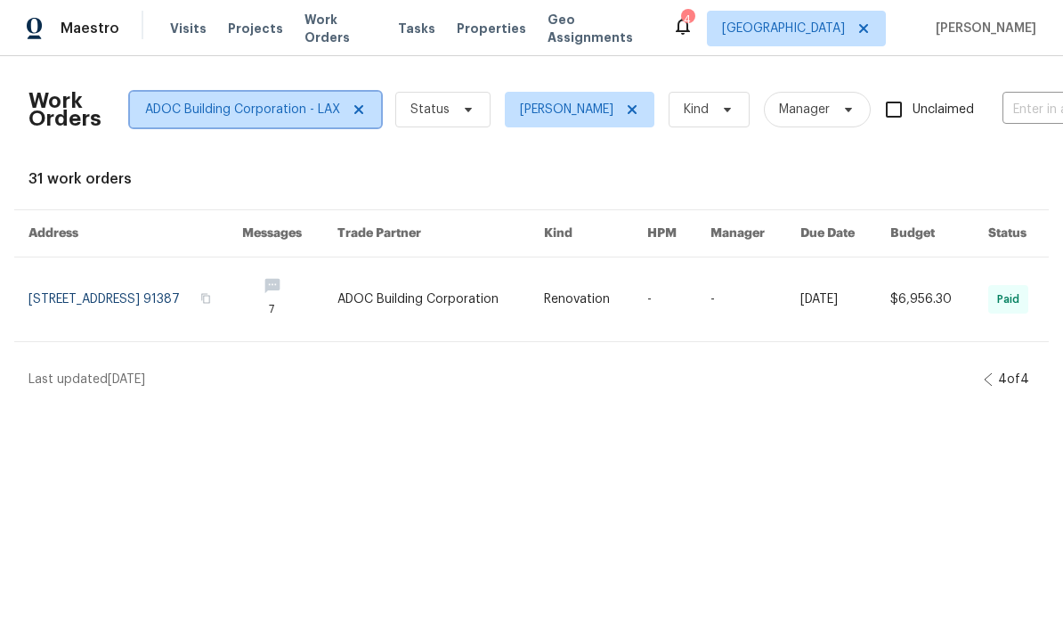
click at [352, 110] on icon at bounding box center [359, 109] width 14 height 14
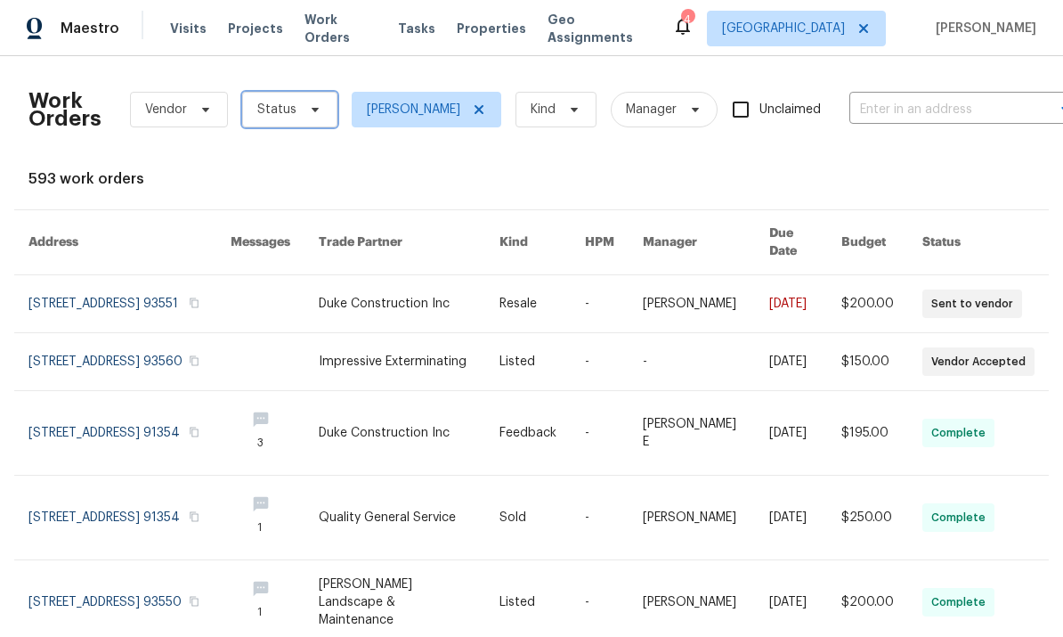
click at [279, 105] on span "Status" at bounding box center [276, 110] width 39 height 18
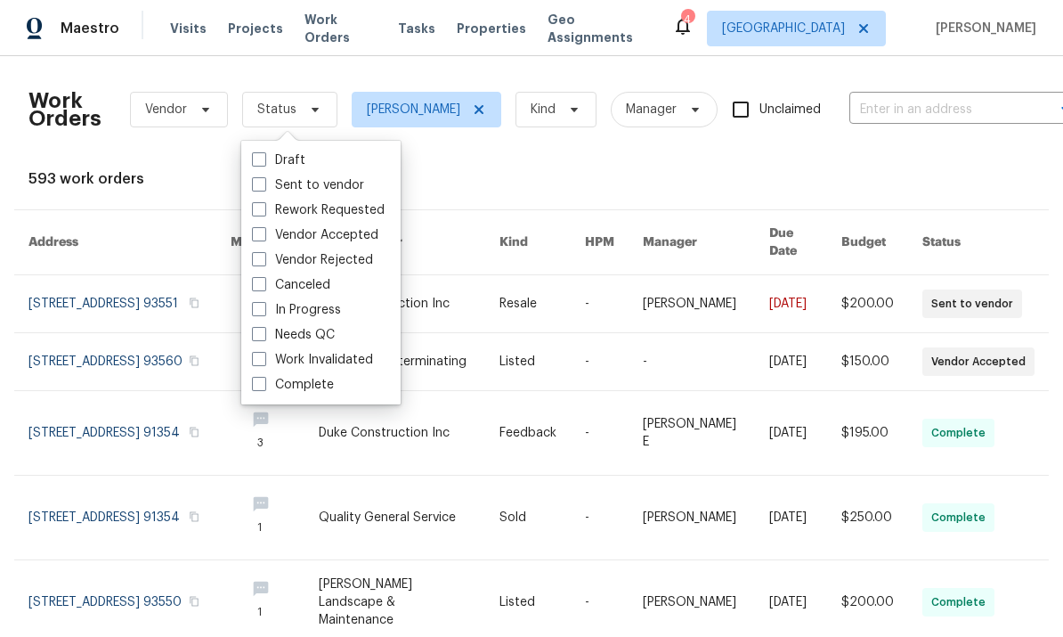
click at [260, 177] on span at bounding box center [259, 184] width 14 height 14
click at [260, 177] on input "Sent to vendor" at bounding box center [258, 182] width 12 height 12
checkbox input "true"
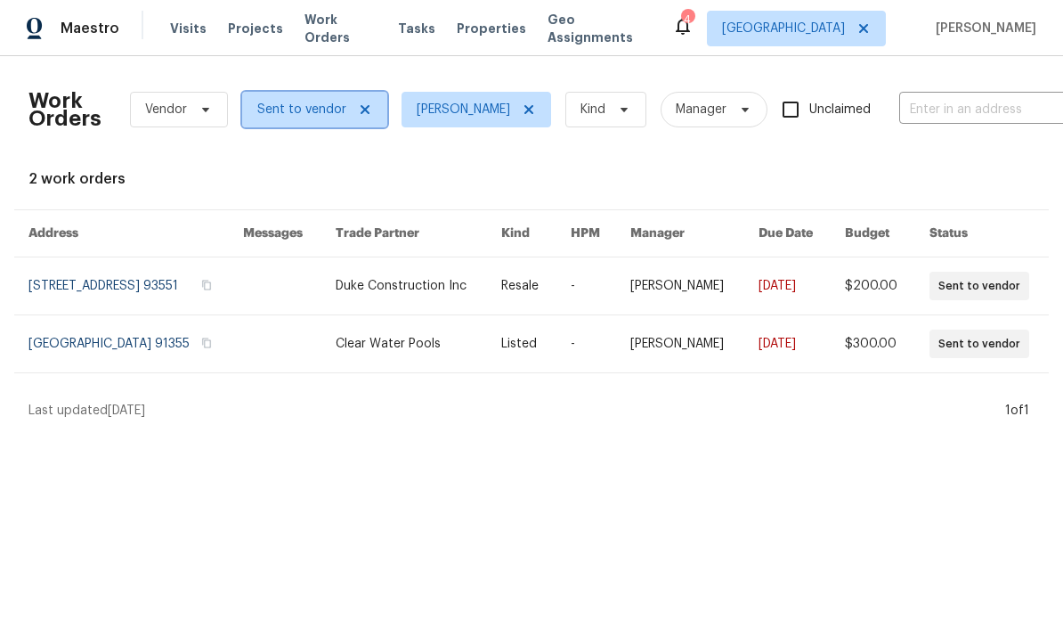
click at [286, 110] on span "Sent to vendor" at bounding box center [301, 110] width 89 height 18
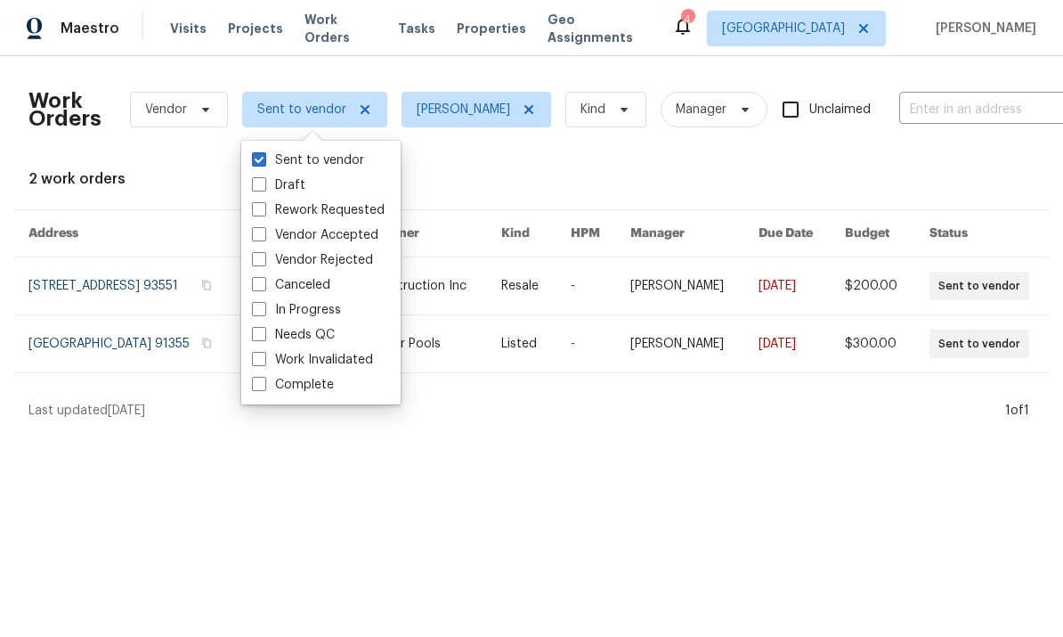
click at [257, 233] on span at bounding box center [259, 234] width 14 height 14
click at [257, 233] on input "Vendor Accepted" at bounding box center [258, 232] width 12 height 12
checkbox input "true"
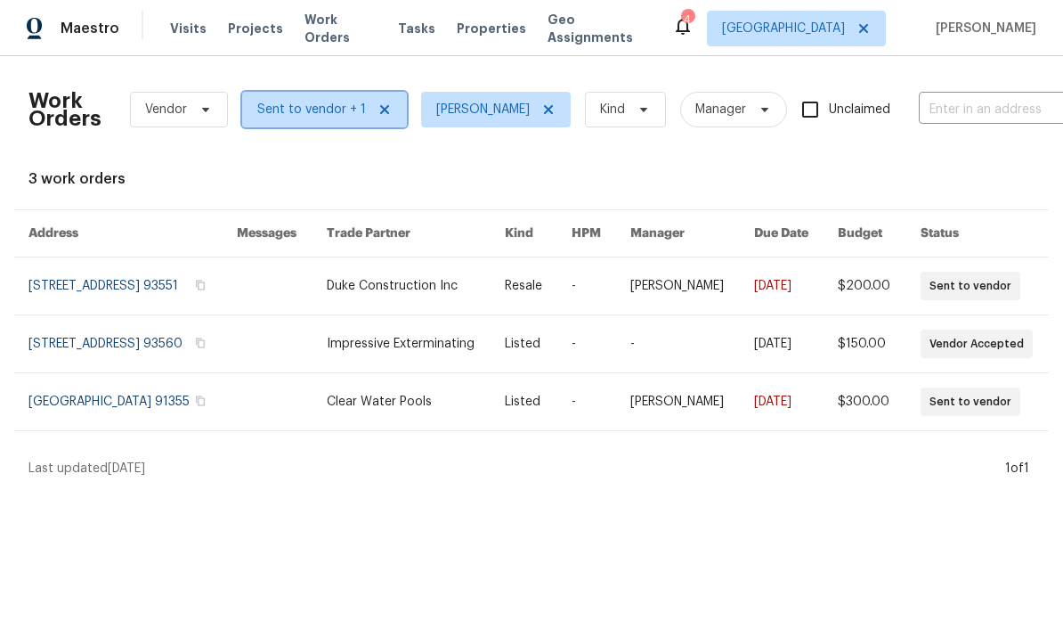
click at [288, 114] on span "Sent to vendor + 1" at bounding box center [311, 110] width 109 height 18
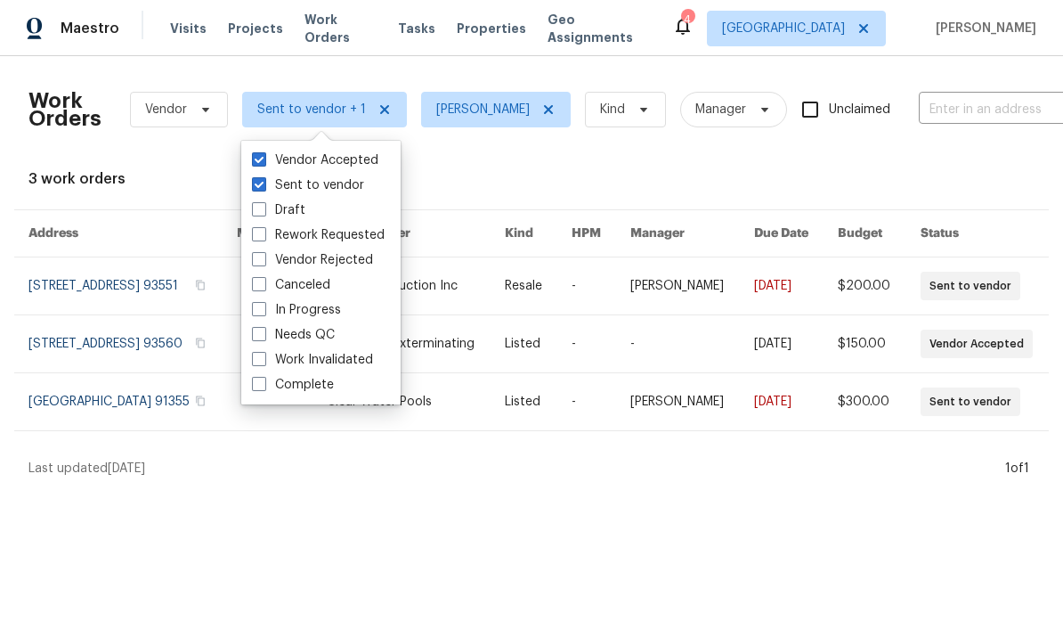
click at [255, 308] on span at bounding box center [259, 309] width 14 height 14
click at [255, 308] on input "In Progress" at bounding box center [258, 307] width 12 height 12
checkbox input "true"
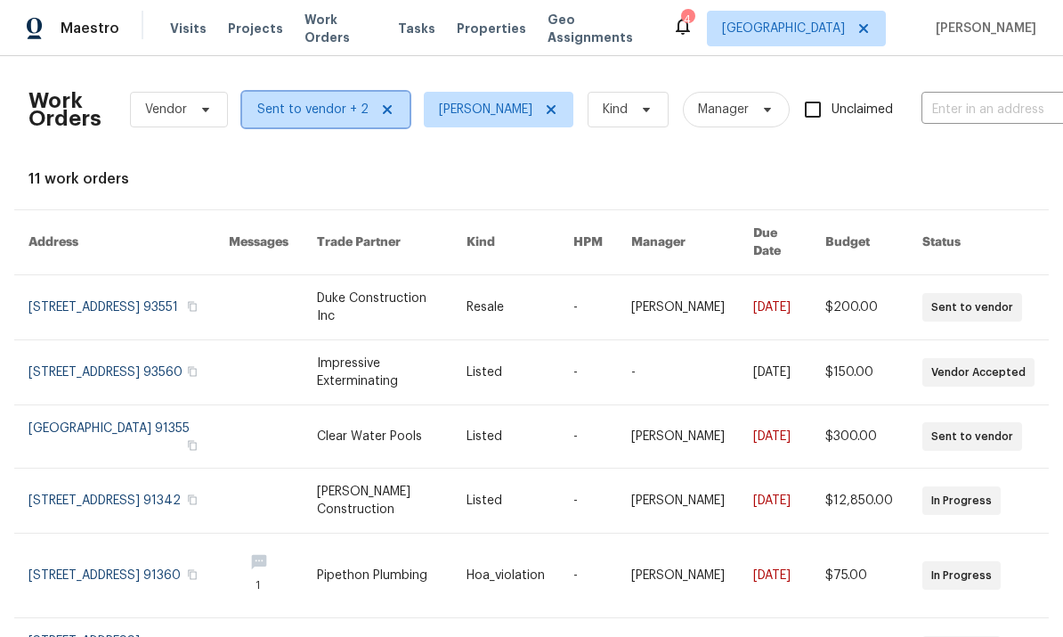
click at [277, 116] on span "Sent to vendor + 2" at bounding box center [312, 110] width 111 height 18
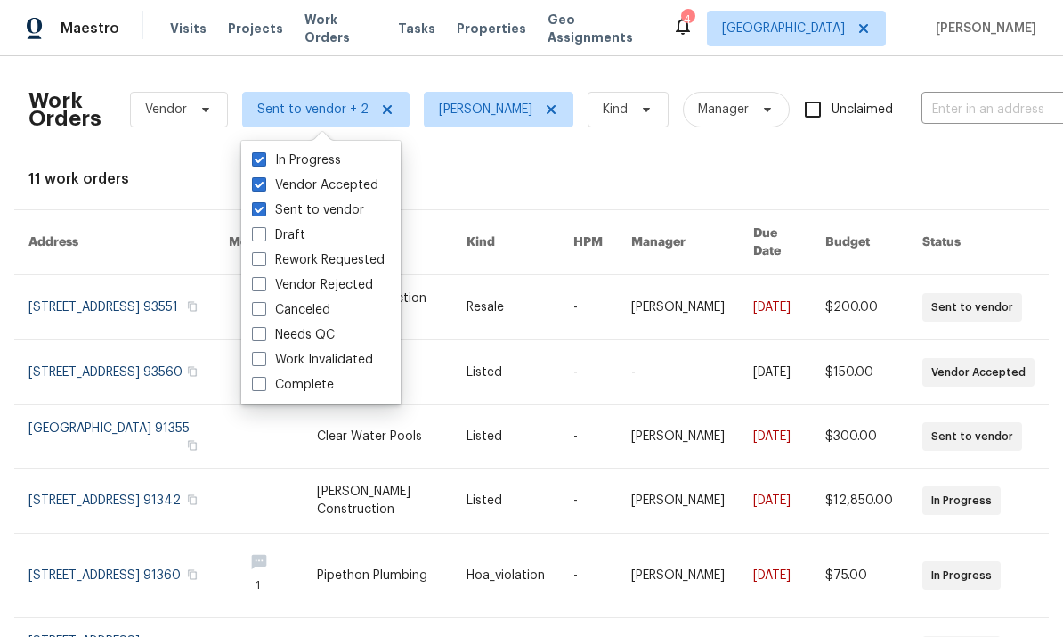
click at [255, 335] on span at bounding box center [259, 334] width 14 height 14
click at [255, 335] on input "Needs QC" at bounding box center [258, 332] width 12 height 12
checkbox input "true"
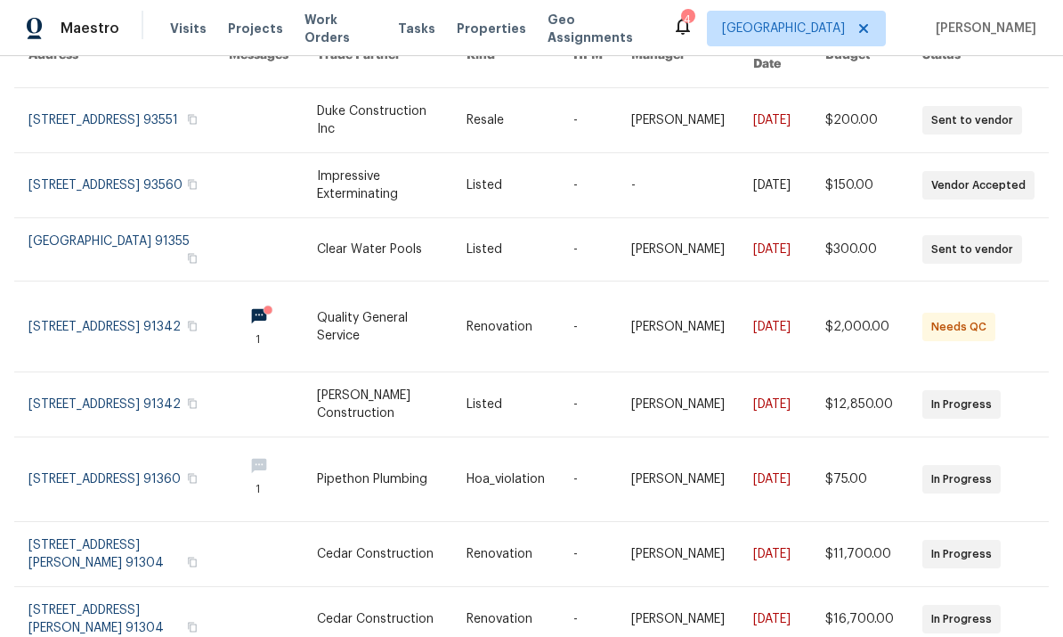
scroll to position [186, 0]
click at [852, 314] on link at bounding box center [873, 327] width 97 height 90
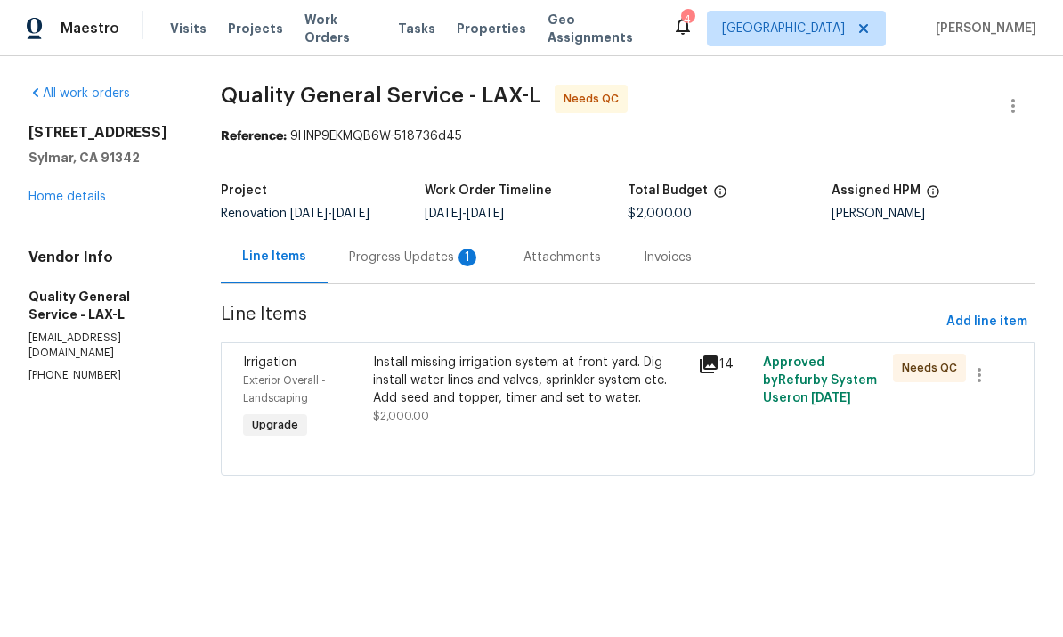
click at [399, 251] on div "Progress Updates 1" at bounding box center [415, 257] width 132 height 18
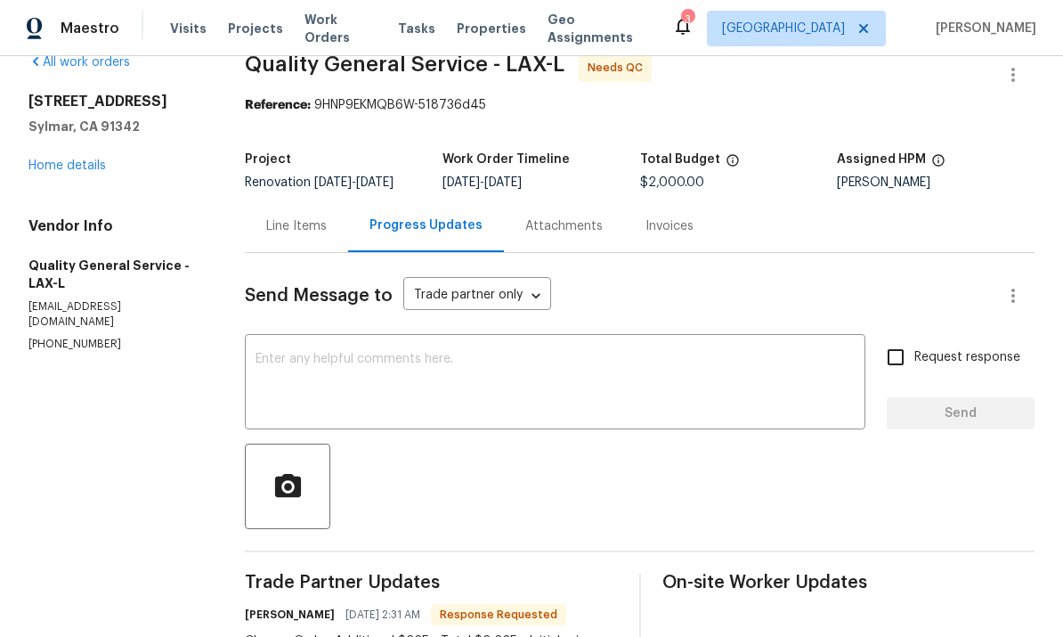
scroll to position [22, 0]
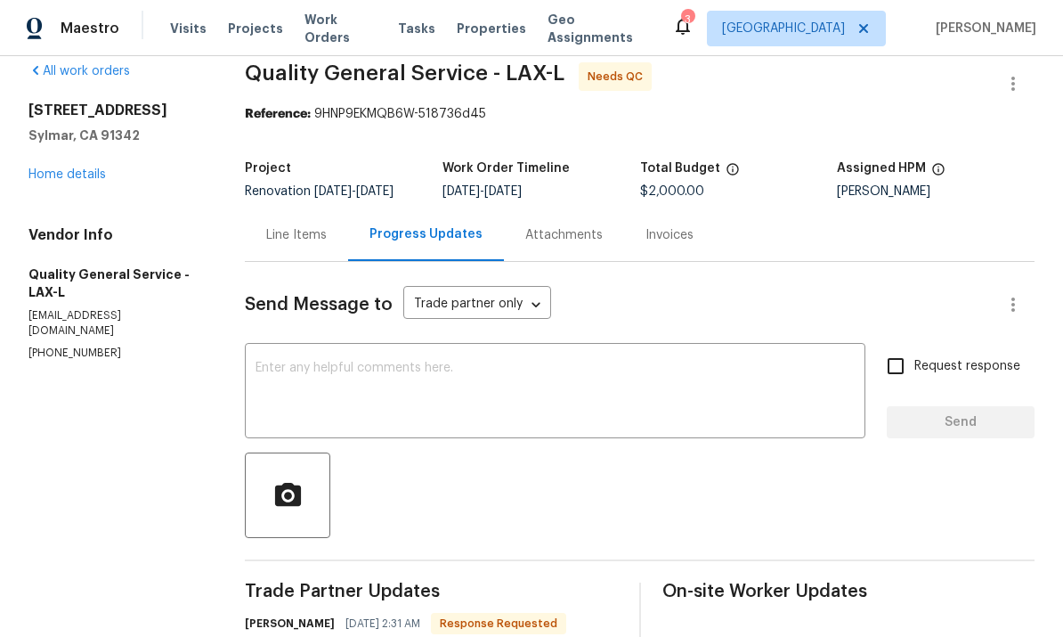
click at [851, 459] on div at bounding box center [640, 494] width 790 height 85
click at [292, 226] on div "Line Items" at bounding box center [296, 235] width 61 height 18
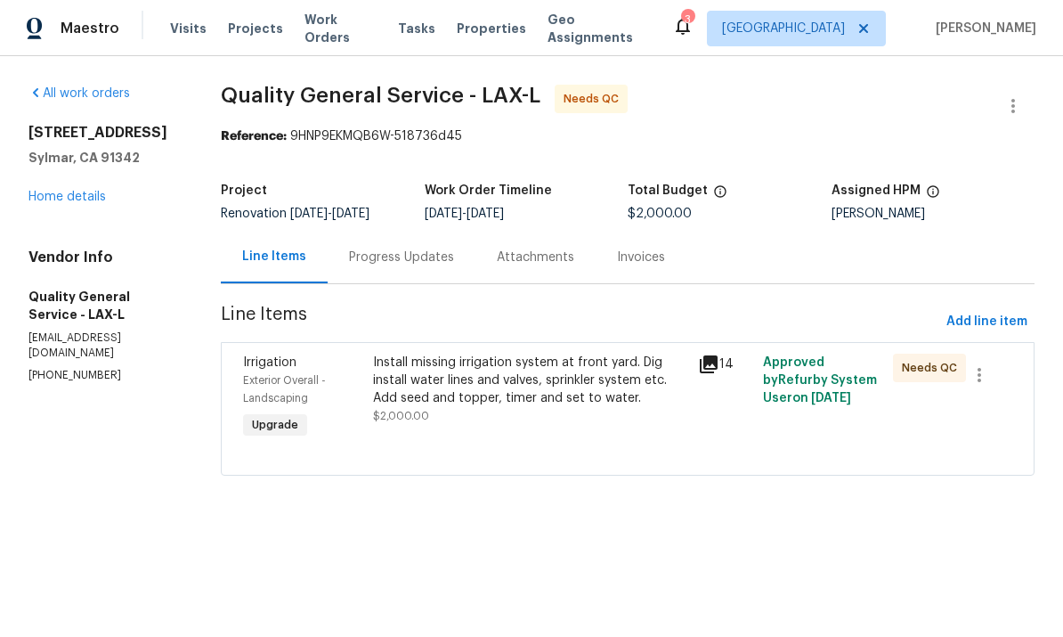
click at [458, 377] on div "Install missing irrigation system at front yard. Dig install water lines and va…" at bounding box center [530, 379] width 314 height 53
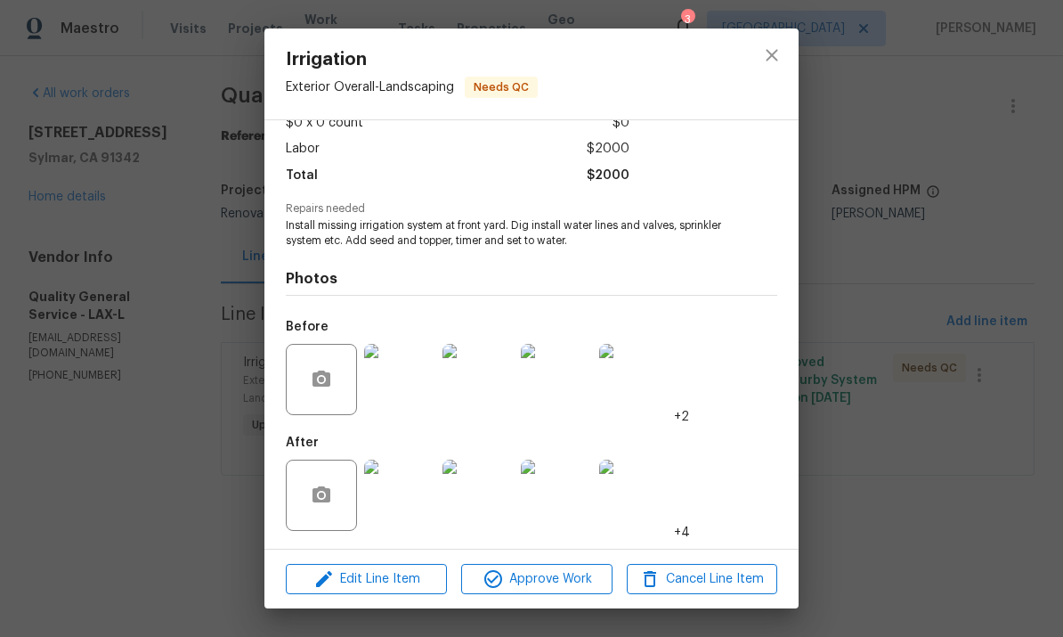
scroll to position [113, 0]
click at [399, 491] on img at bounding box center [399, 494] width 71 height 71
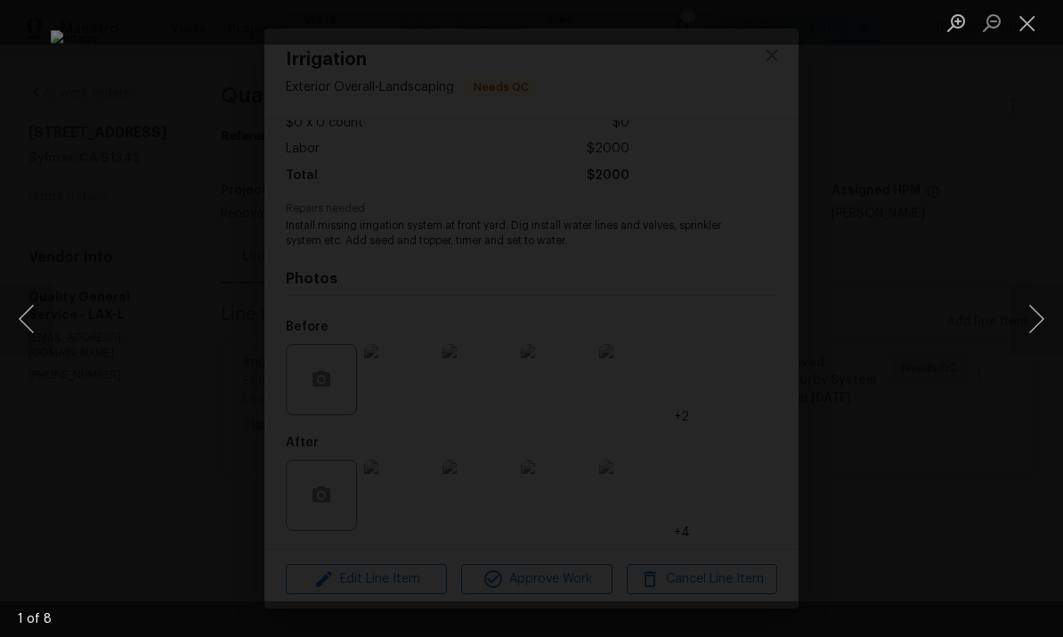
click at [1034, 319] on button "Next image" at bounding box center [1036, 318] width 53 height 71
click at [1029, 320] on button "Next image" at bounding box center [1036, 318] width 53 height 71
click at [1026, 327] on button "Next image" at bounding box center [1036, 318] width 53 height 71
click at [1020, 318] on button "Next image" at bounding box center [1036, 318] width 53 height 71
click at [1019, 317] on button "Next image" at bounding box center [1036, 318] width 53 height 71
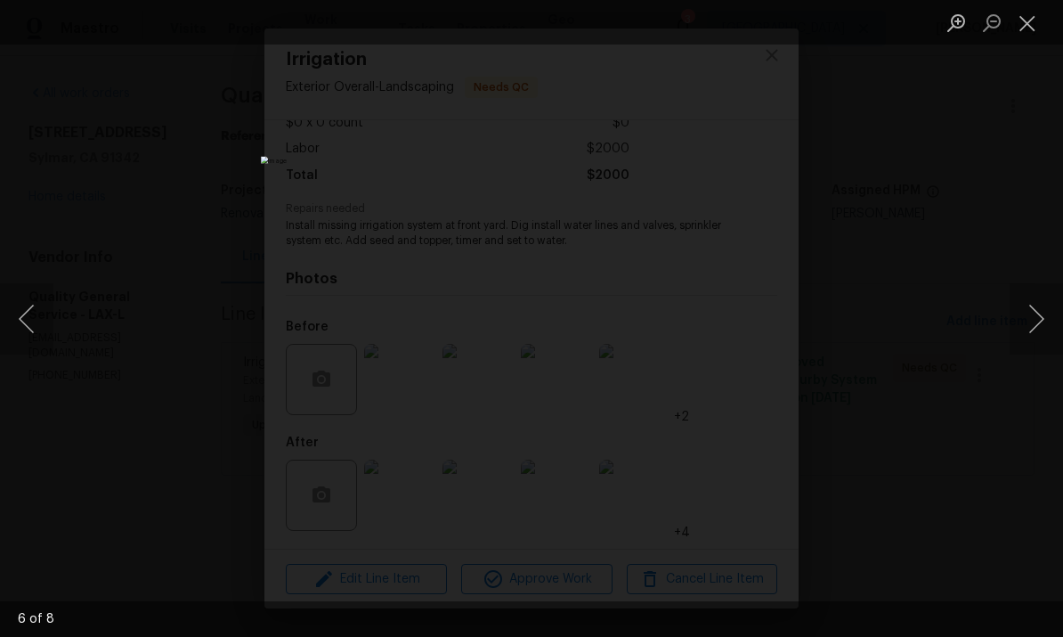
click at [31, 330] on button "Previous image" at bounding box center [26, 318] width 53 height 71
click at [1031, 334] on button "Next image" at bounding box center [1036, 318] width 53 height 71
click at [1024, 323] on button "Next image" at bounding box center [1036, 318] width 53 height 71
click at [1035, 328] on button "Next image" at bounding box center [1036, 318] width 53 height 71
click at [1025, 329] on button "Next image" at bounding box center [1036, 318] width 53 height 71
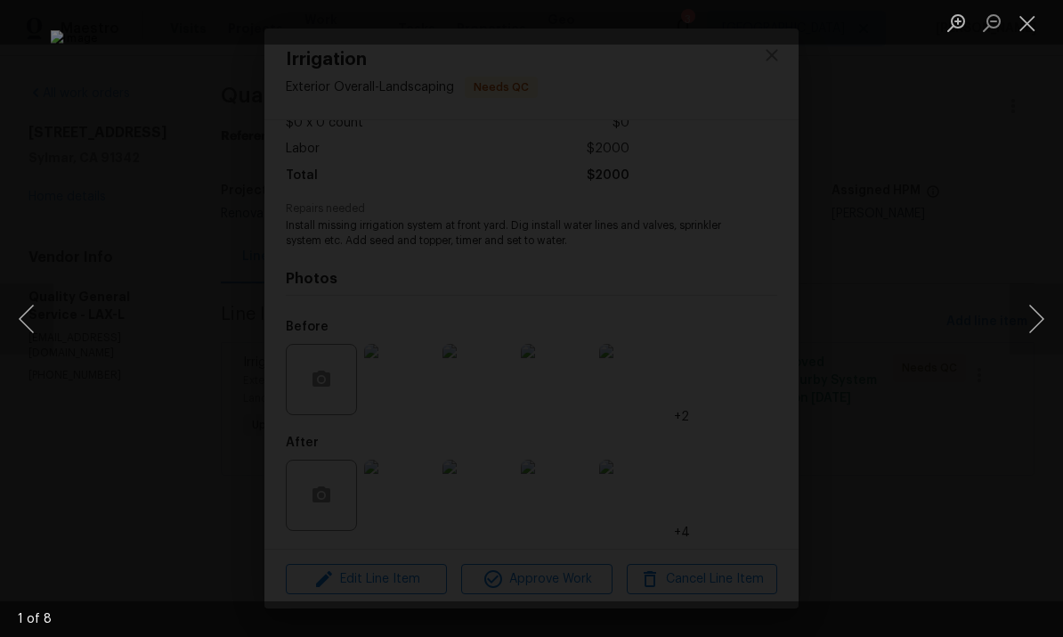
click at [1037, 325] on button "Next image" at bounding box center [1036, 318] width 53 height 71
click at [1027, 329] on button "Next image" at bounding box center [1036, 318] width 53 height 71
click at [1023, 329] on button "Next image" at bounding box center [1036, 318] width 53 height 71
click at [1019, 330] on button "Next image" at bounding box center [1036, 318] width 53 height 71
click at [1026, 332] on button "Next image" at bounding box center [1036, 318] width 53 height 71
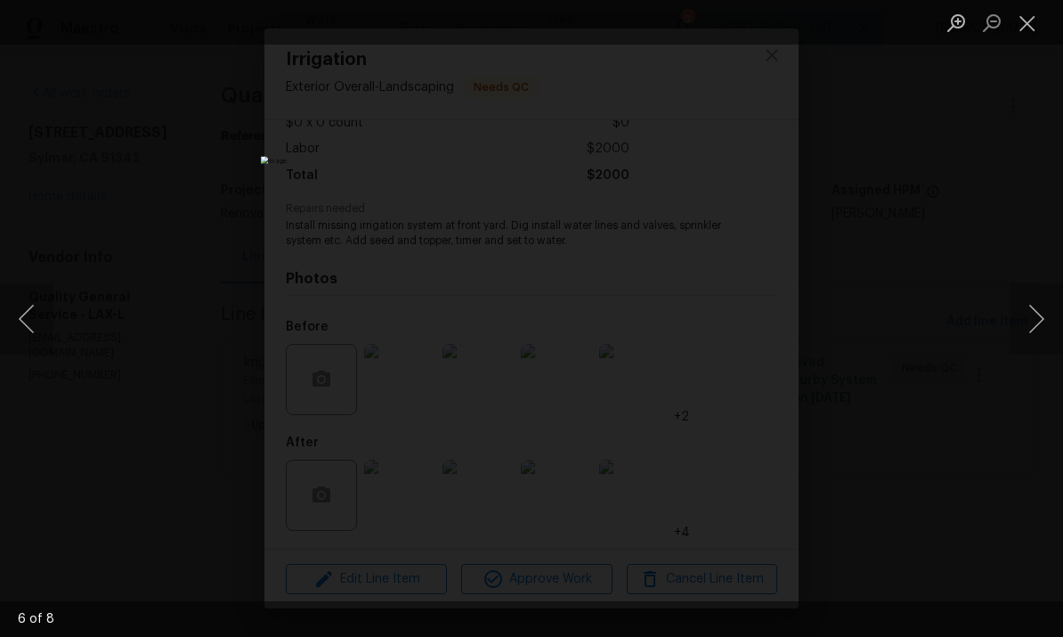
click at [1027, 331] on button "Next image" at bounding box center [1036, 318] width 53 height 71
click at [1026, 334] on button "Next image" at bounding box center [1036, 318] width 53 height 71
click at [1020, 333] on button "Next image" at bounding box center [1036, 318] width 53 height 71
click at [1027, 322] on button "Next image" at bounding box center [1036, 318] width 53 height 71
click at [1029, 25] on button "Close lightbox" at bounding box center [1028, 22] width 36 height 31
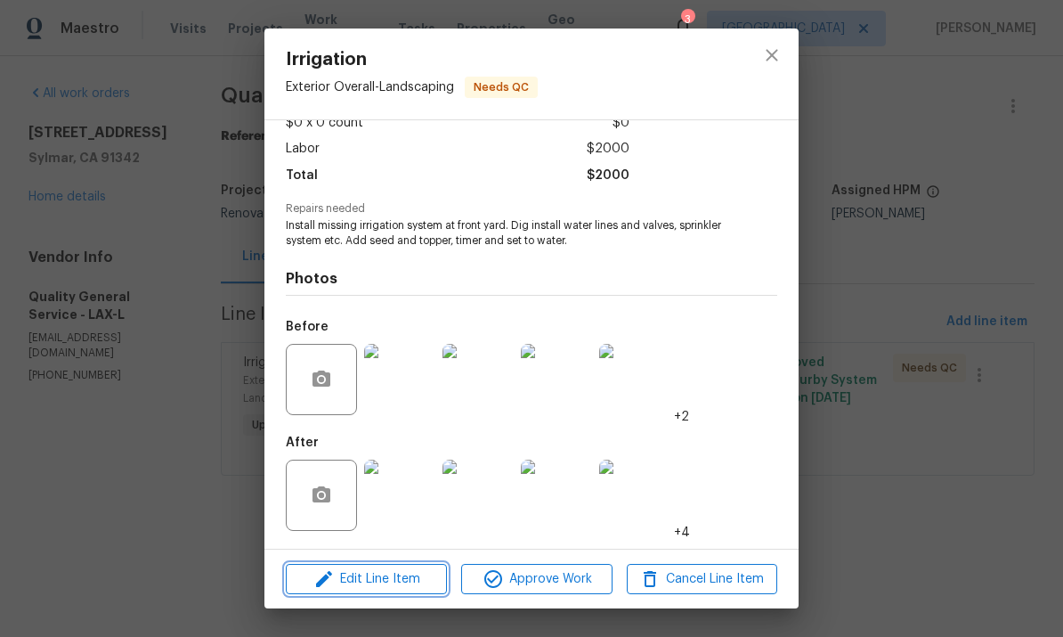
click at [362, 577] on span "Edit Line Item" at bounding box center [366, 579] width 150 height 22
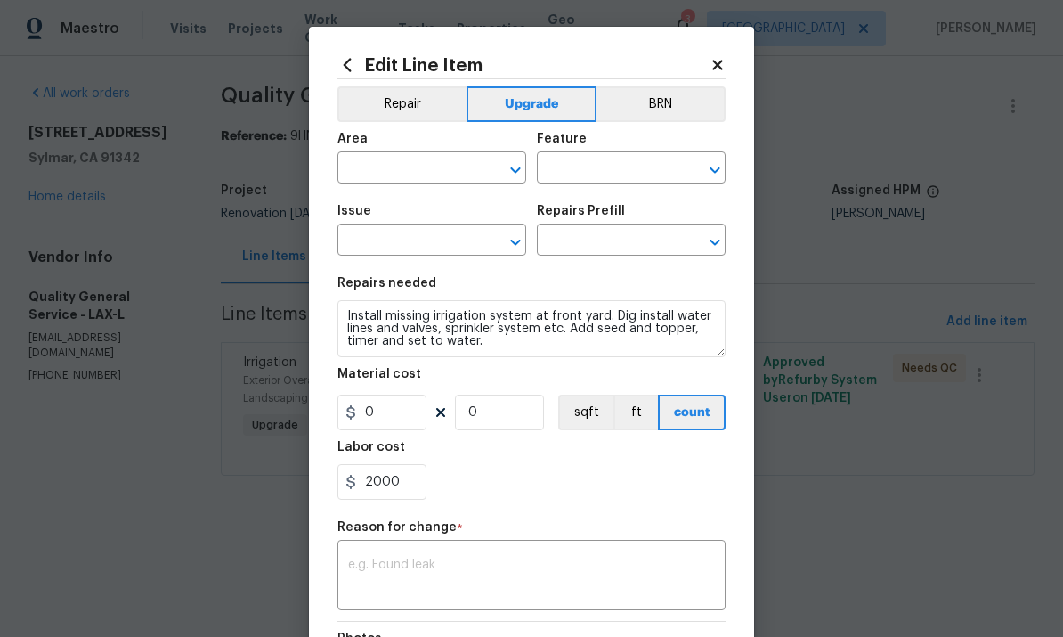
type input "Exterior Overall"
type input "Landscaping"
type input "Irrigation"
type input "Service irrigation system $100.00"
click at [403, 485] on input "2000" at bounding box center [381, 482] width 89 height 36
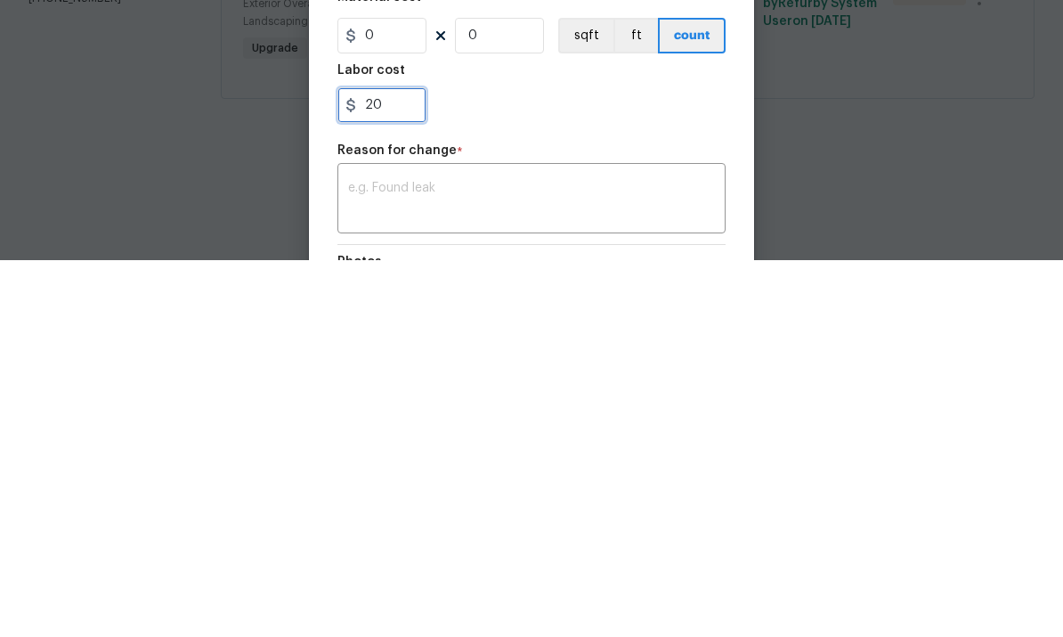
type input "2"
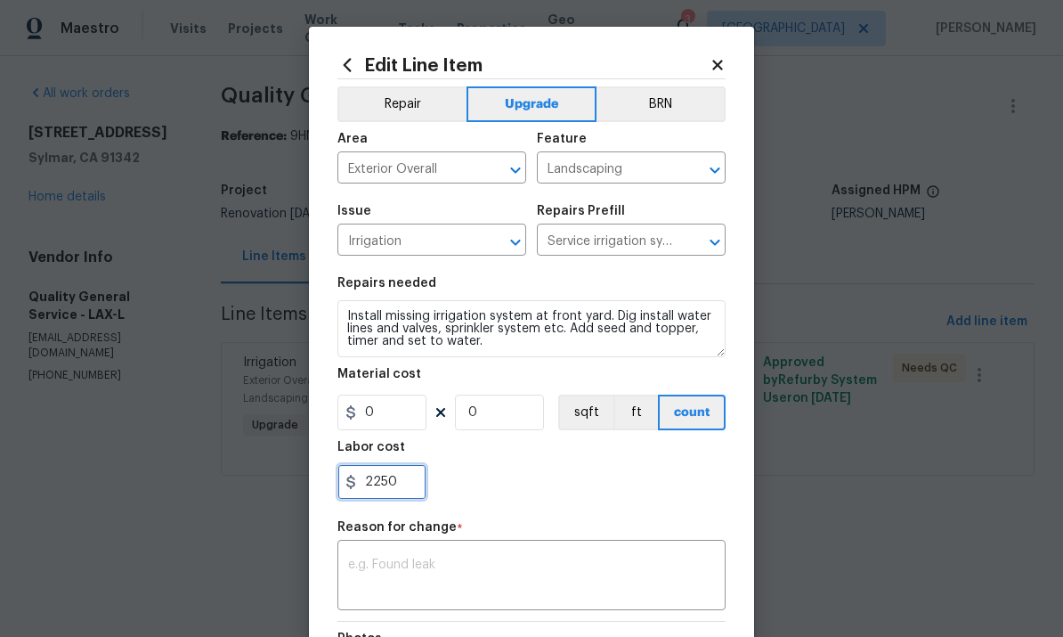
type input "2250"
click at [642, 573] on textarea at bounding box center [531, 576] width 367 height 37
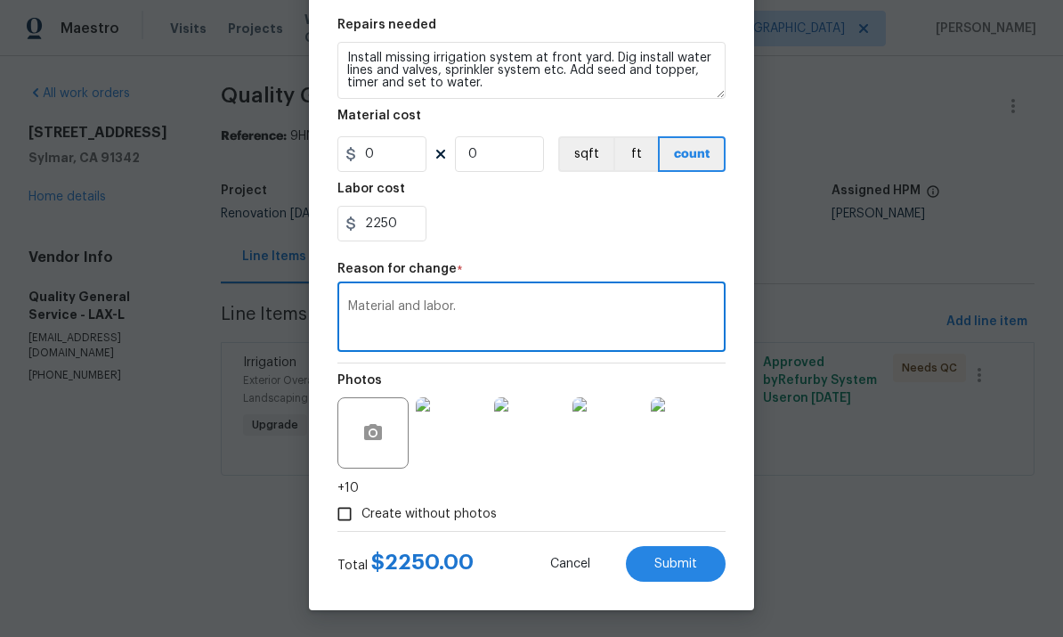
scroll to position [262, 0]
type textarea "Material and labor."
click at [686, 571] on button "Submit" at bounding box center [676, 564] width 100 height 36
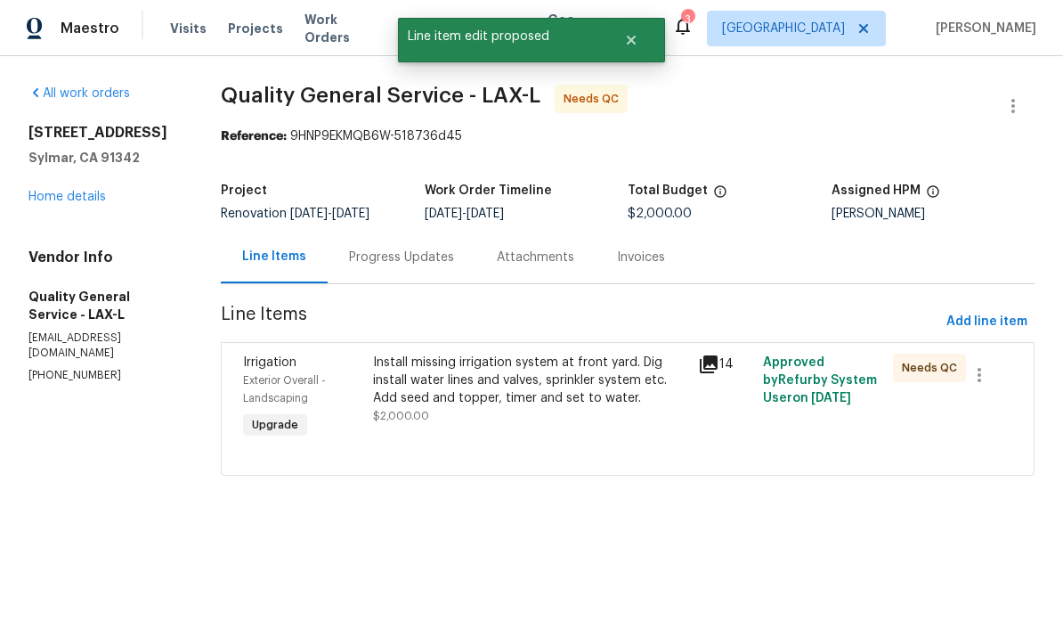
scroll to position [0, 0]
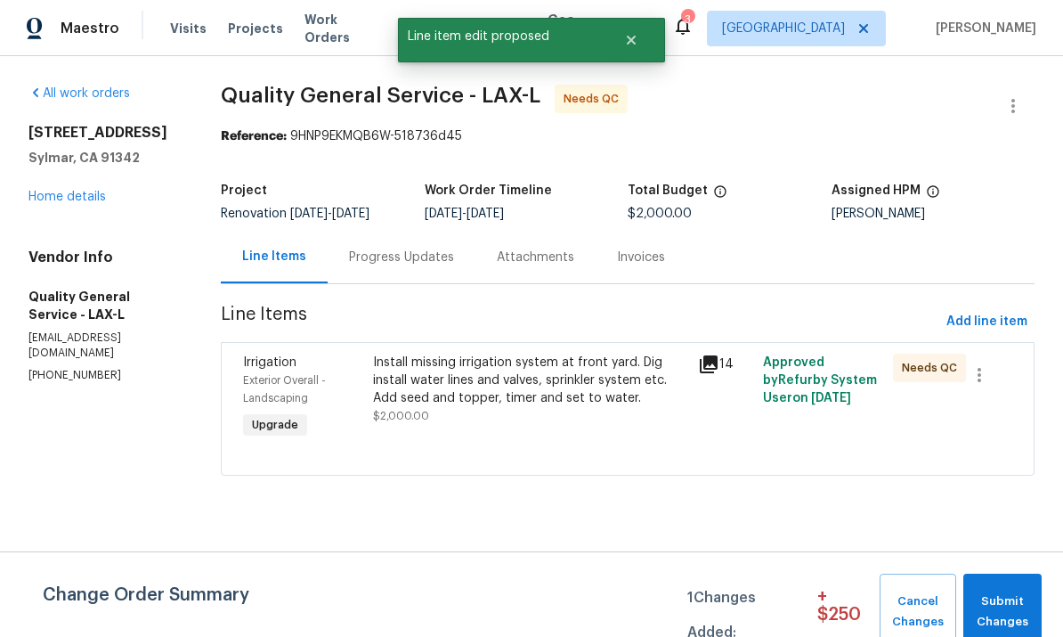
click at [387, 250] on div "Progress Updates" at bounding box center [401, 257] width 105 height 18
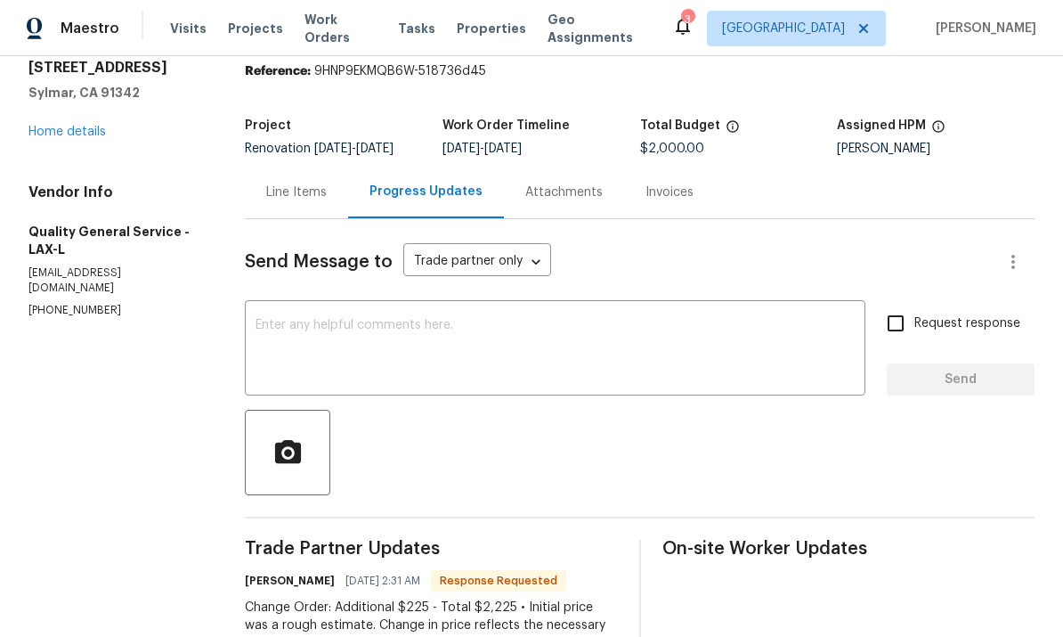
scroll to position [64, 0]
click at [288, 180] on div "Line Items" at bounding box center [296, 192] width 103 height 53
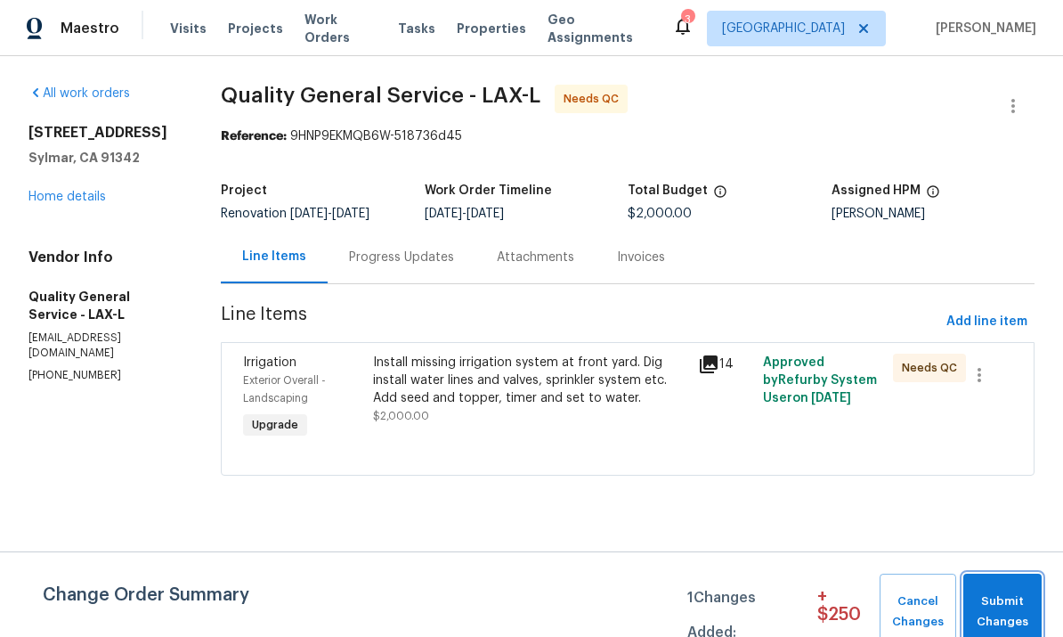
click at [989, 607] on span "Submit Changes" at bounding box center [1002, 611] width 61 height 41
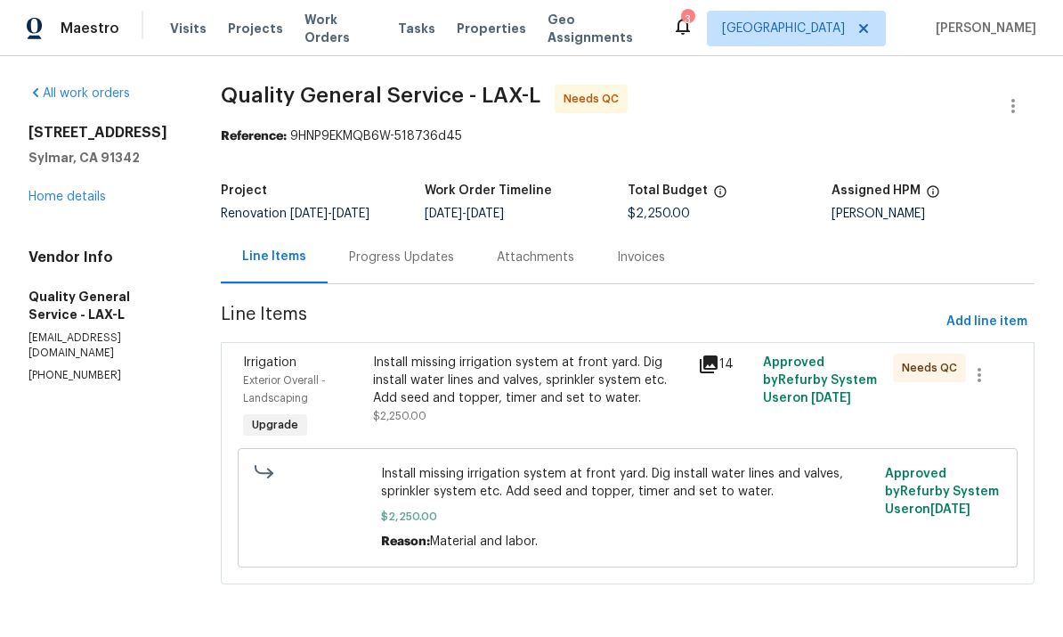
click at [61, 199] on link "Home details" at bounding box center [66, 197] width 77 height 12
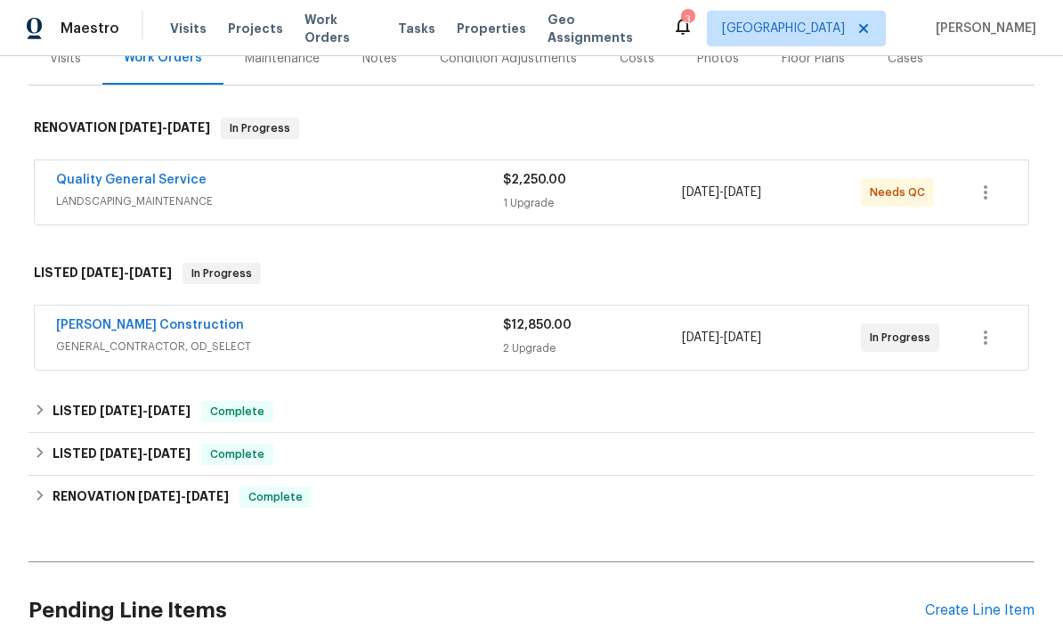
scroll to position [239, 0]
click at [141, 175] on link "Quality General Service" at bounding box center [131, 179] width 150 height 12
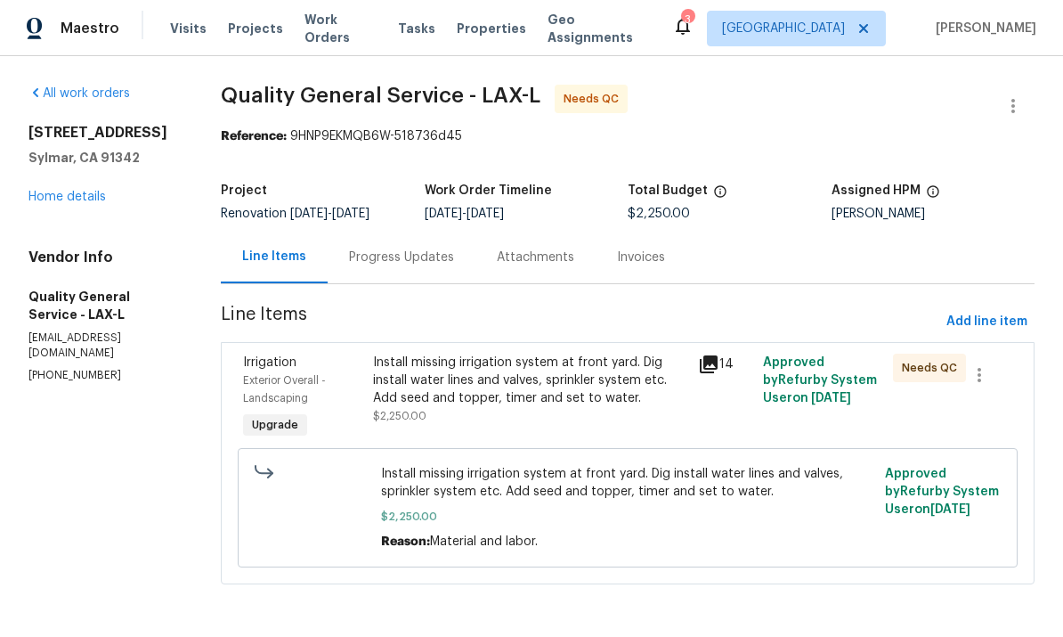
click at [429, 374] on div "Install missing irrigation system at front yard. Dig install water lines and va…" at bounding box center [530, 379] width 314 height 53
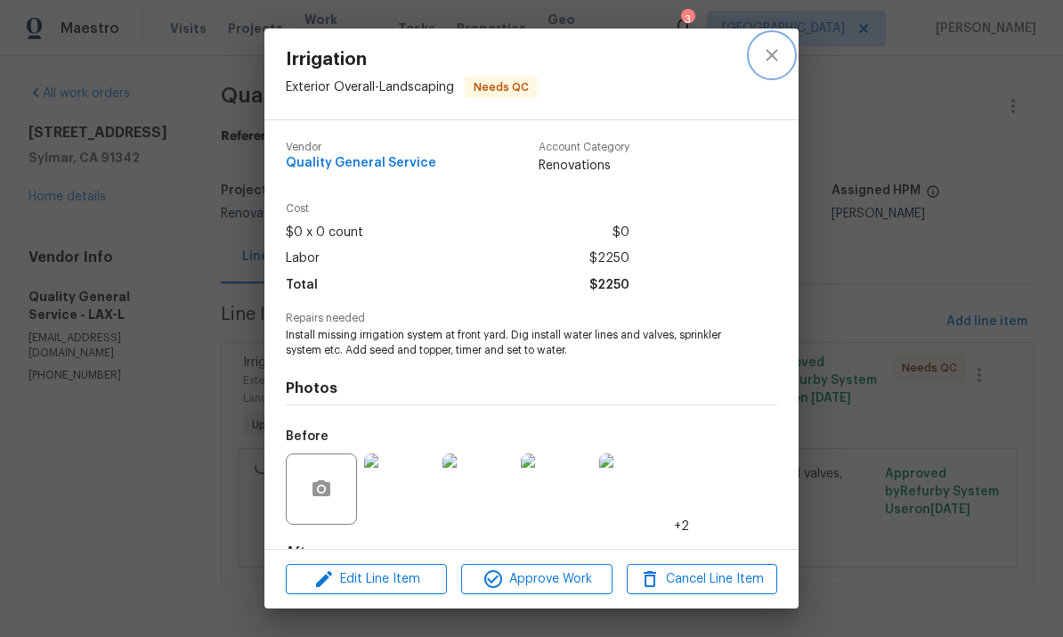
click at [773, 57] on icon "close" at bounding box center [772, 55] width 12 height 12
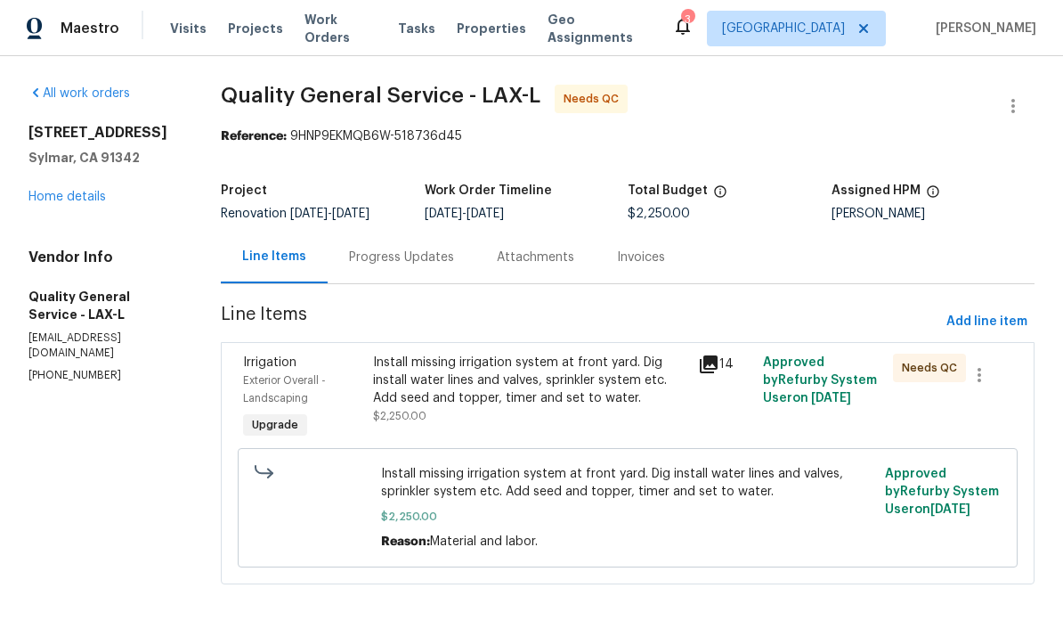
click at [58, 197] on link "Home details" at bounding box center [66, 197] width 77 height 12
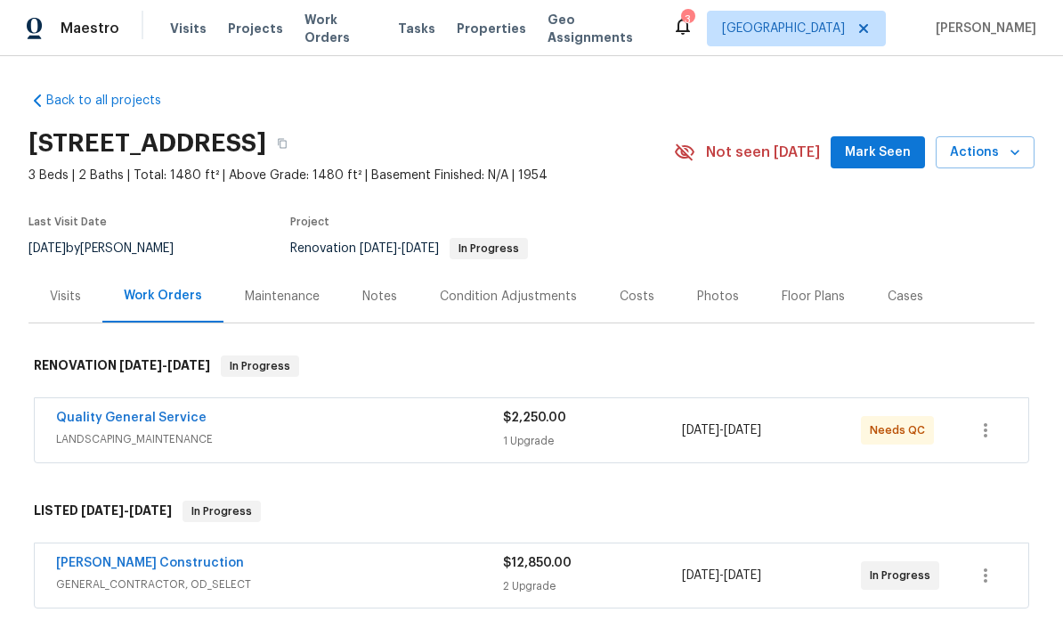
click at [101, 561] on link "[PERSON_NAME] Construction" at bounding box center [150, 562] width 188 height 12
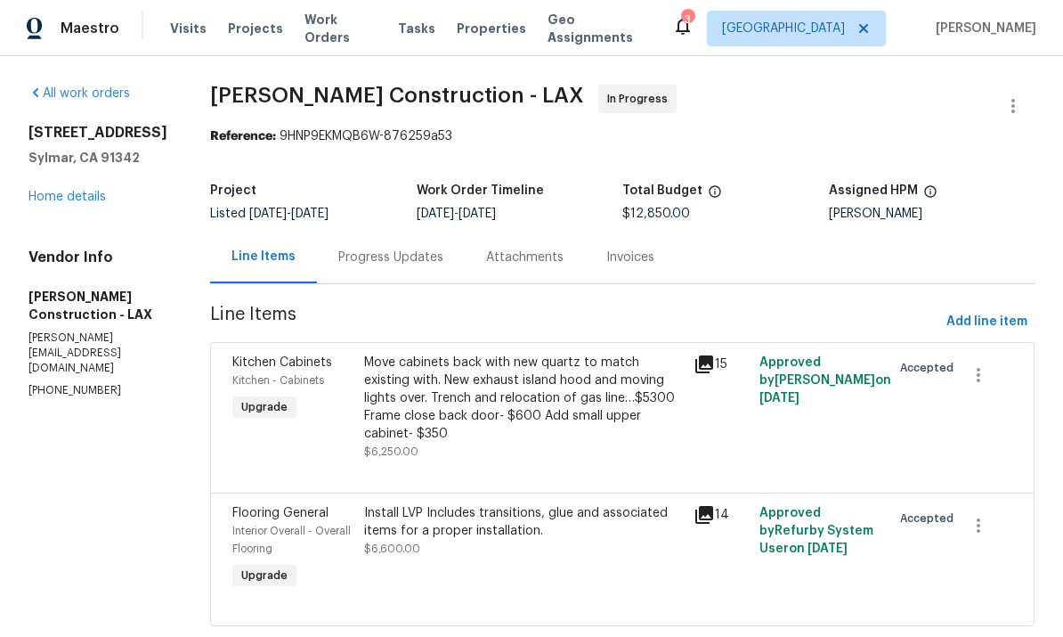
scroll to position [42, 0]
click at [46, 191] on link "Home details" at bounding box center [66, 197] width 77 height 12
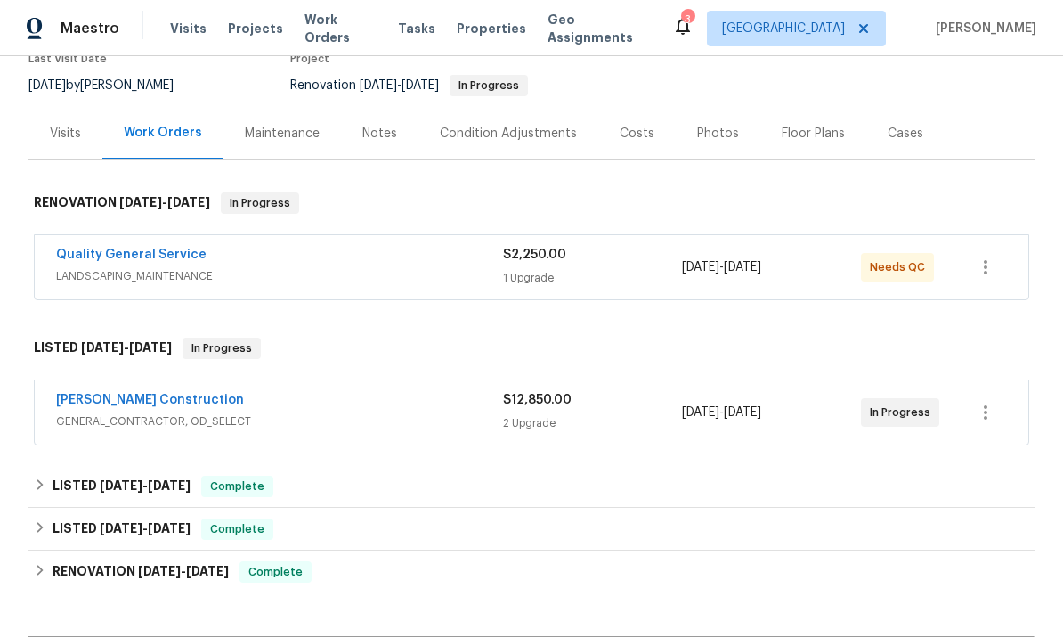
scroll to position [159, 0]
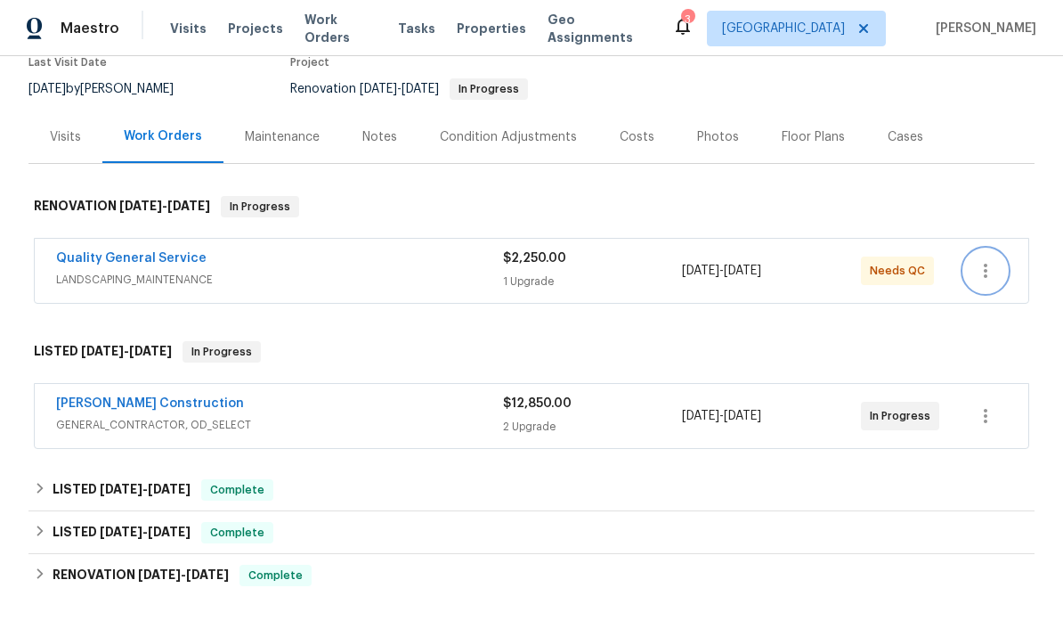
click at [993, 260] on icon "button" at bounding box center [985, 270] width 21 height 21
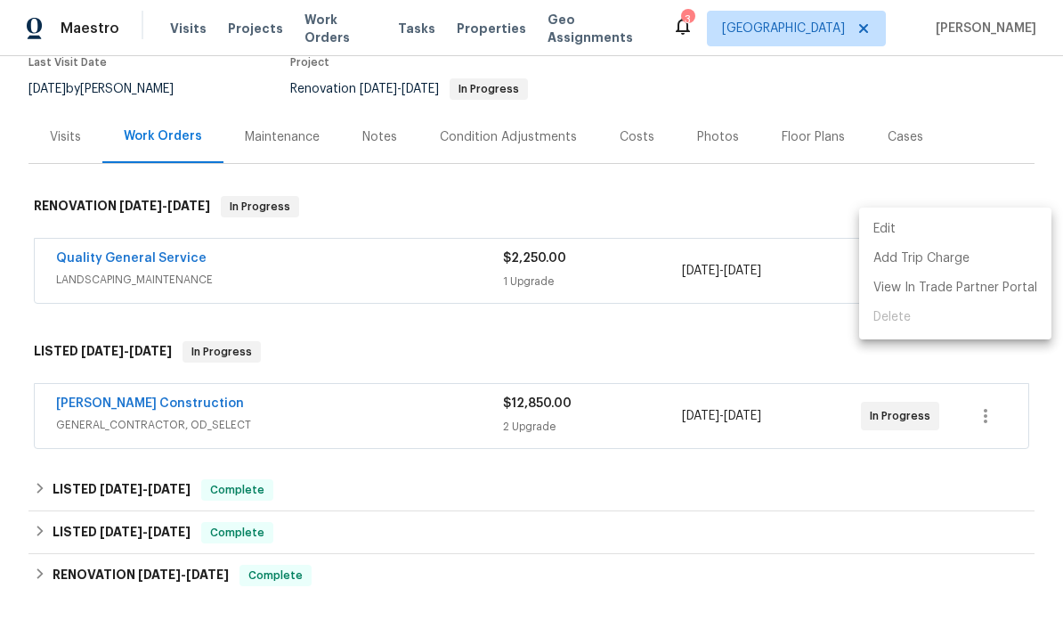
click at [985, 159] on div at bounding box center [531, 318] width 1063 height 637
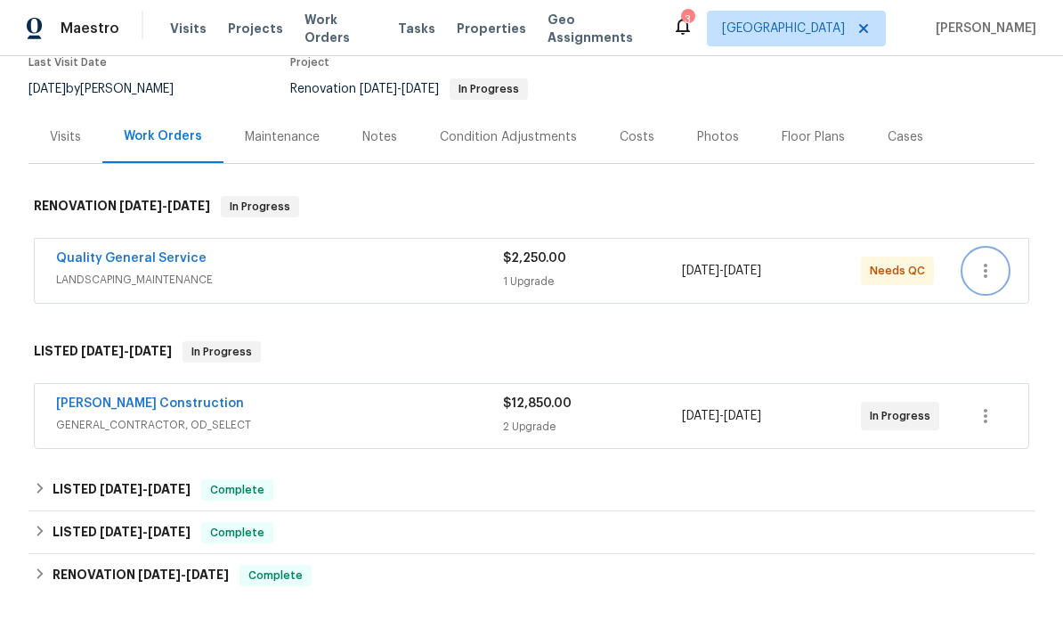
click at [979, 260] on icon "button" at bounding box center [985, 270] width 21 height 21
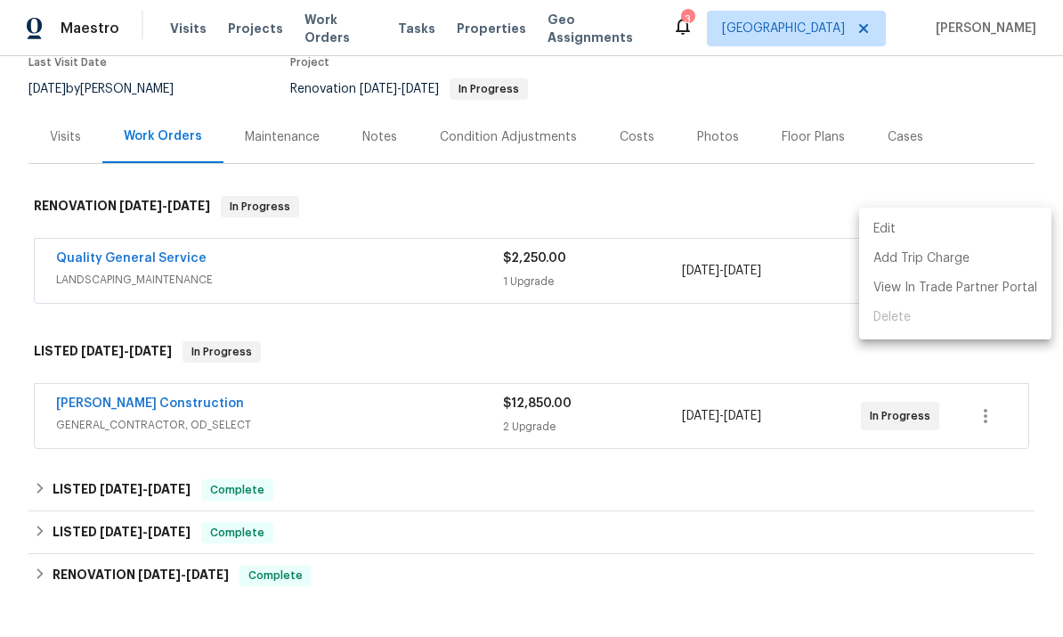
click at [957, 154] on div at bounding box center [531, 318] width 1063 height 637
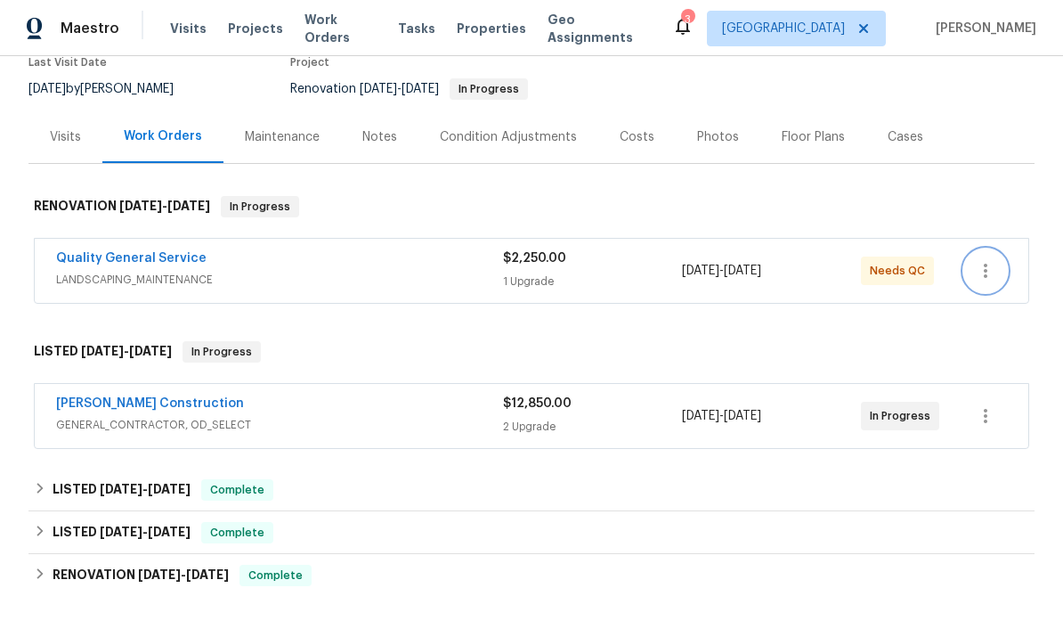
click at [986, 260] on icon "button" at bounding box center [985, 270] width 21 height 21
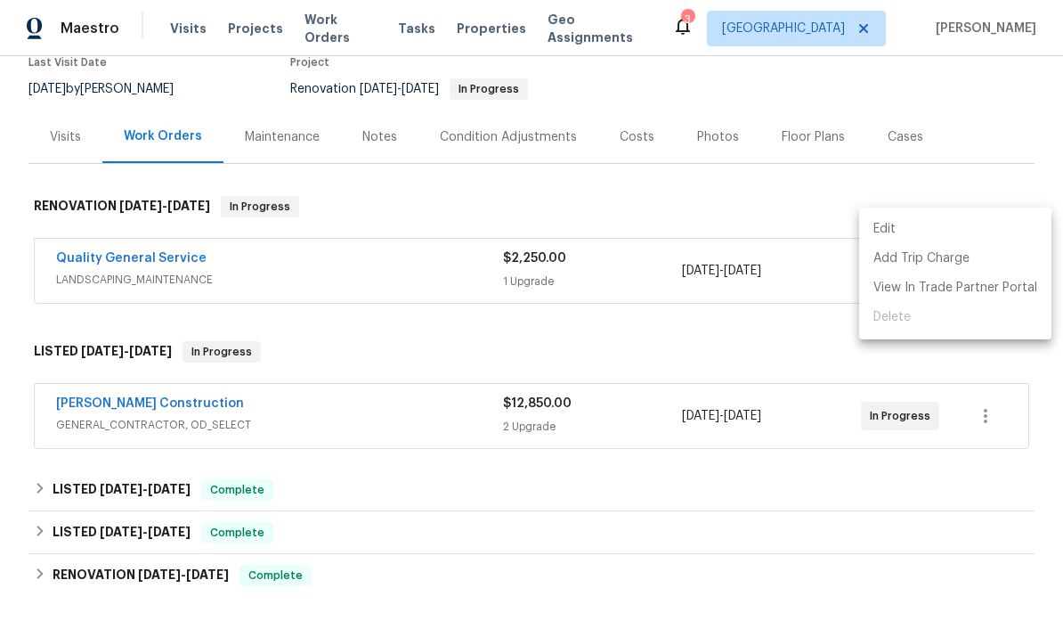
click at [936, 227] on li "Edit" at bounding box center [955, 229] width 192 height 29
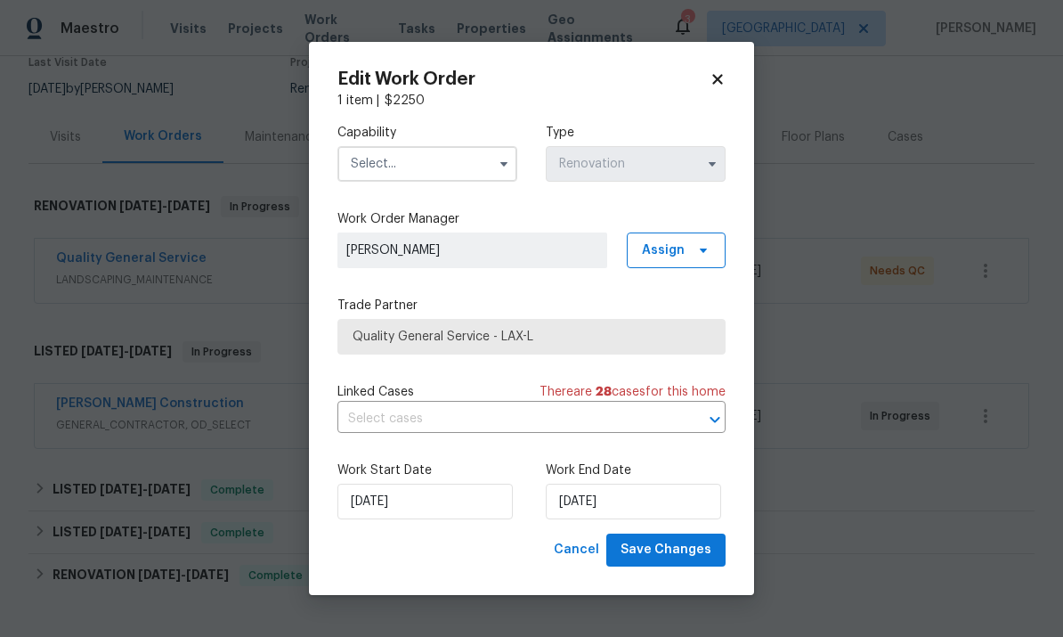
click at [483, 172] on input "text" at bounding box center [427, 164] width 180 height 36
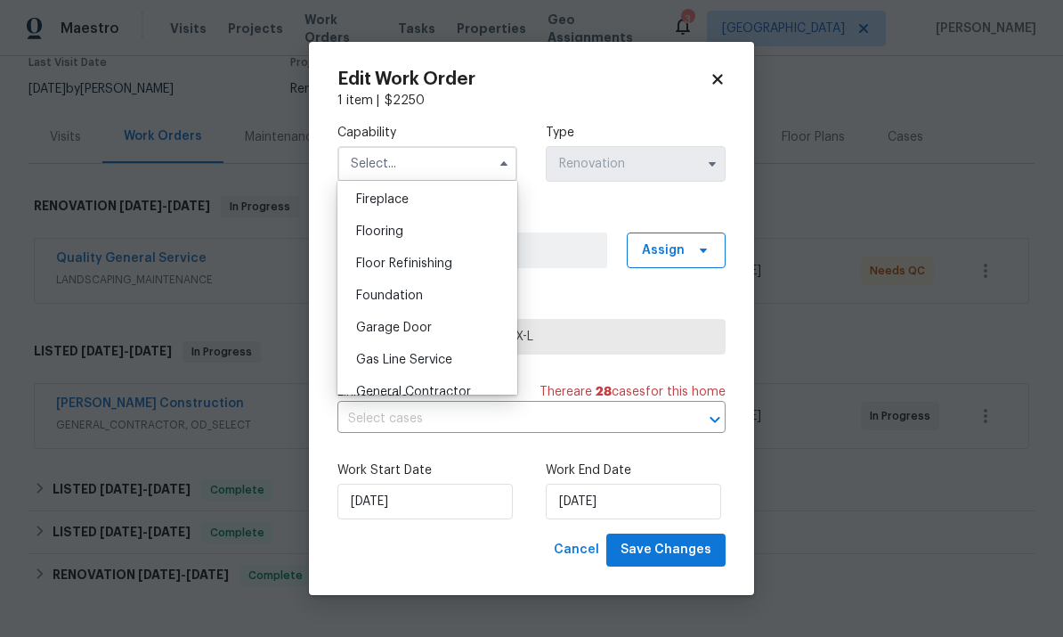
scroll to position [691, 0]
click at [454, 353] on div "General Contractor" at bounding box center [427, 361] width 171 height 32
type input "General Contractor"
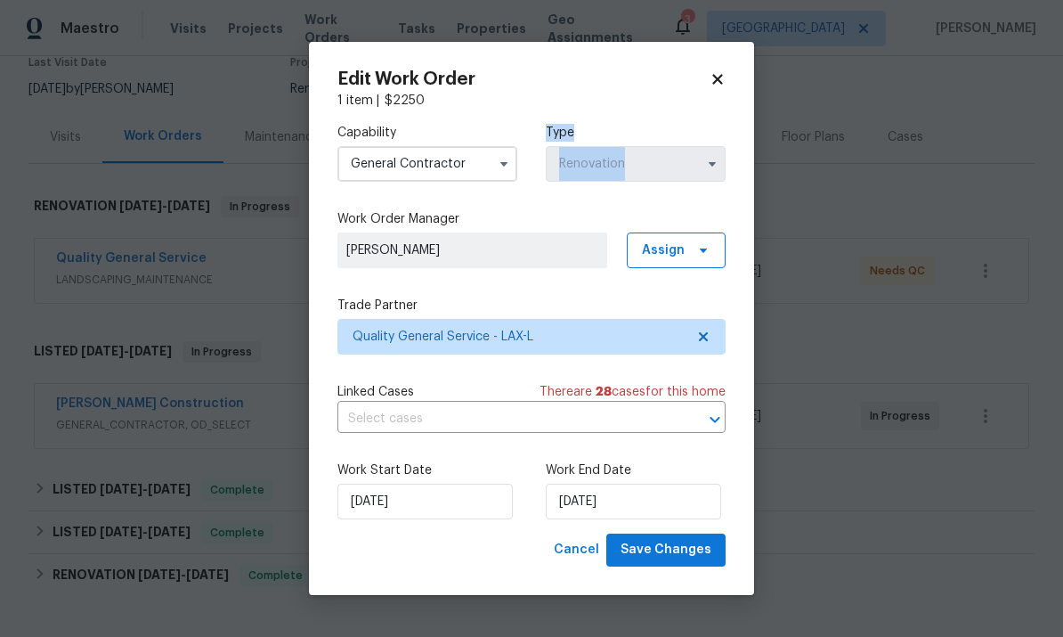
click at [709, 155] on button "button" at bounding box center [712, 163] width 21 height 21
click at [585, 555] on span "Cancel" at bounding box center [576, 550] width 45 height 22
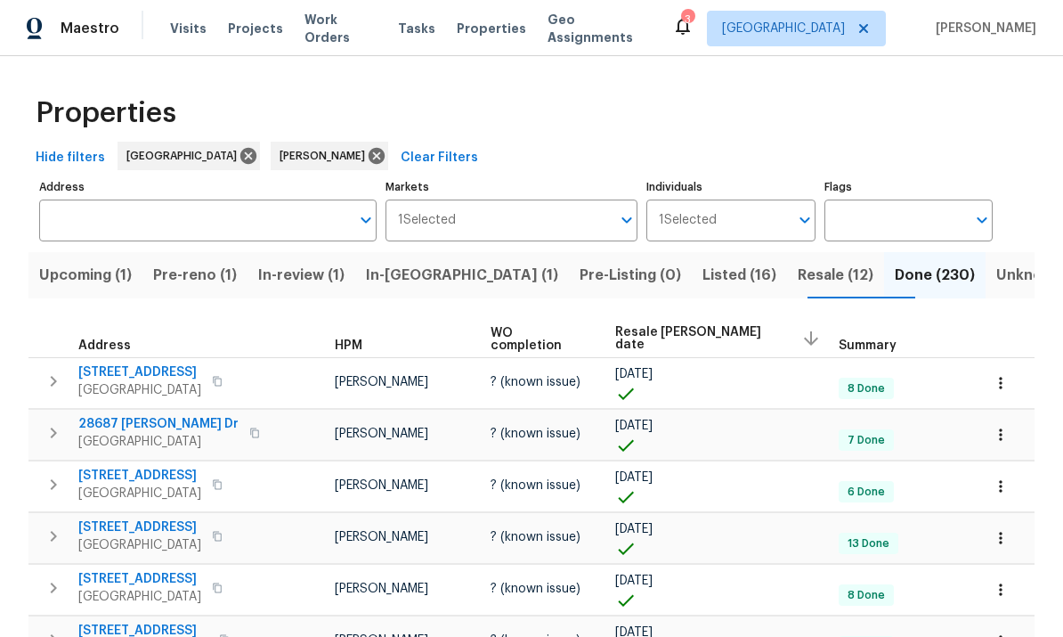
click at [798, 273] on span "Resale (12)" at bounding box center [836, 275] width 76 height 25
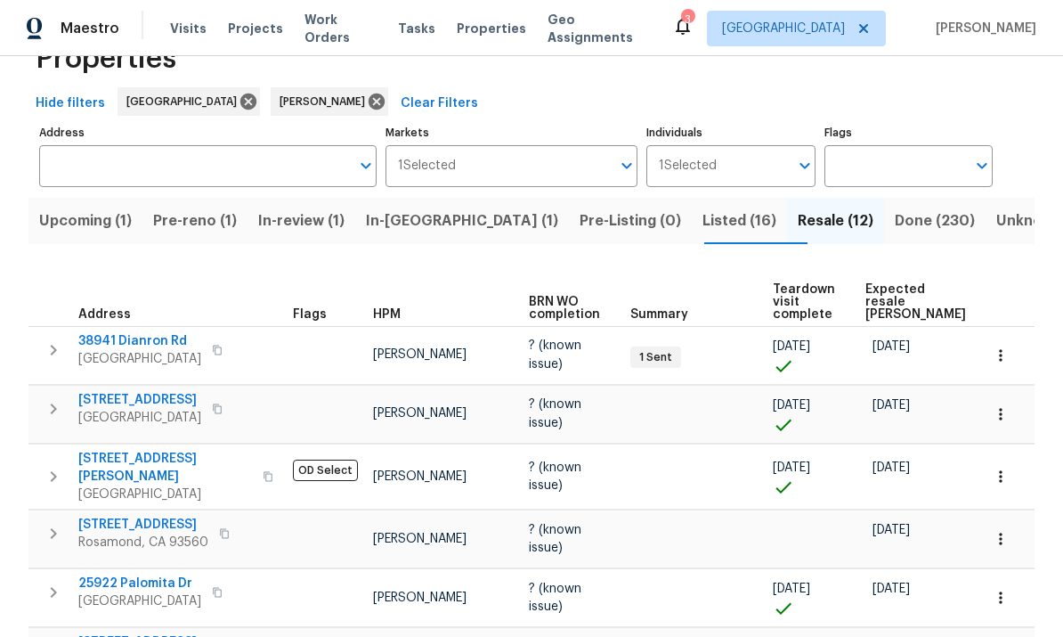
scroll to position [53, 0]
click at [187, 209] on span "Pre-reno (1)" at bounding box center [195, 221] width 84 height 25
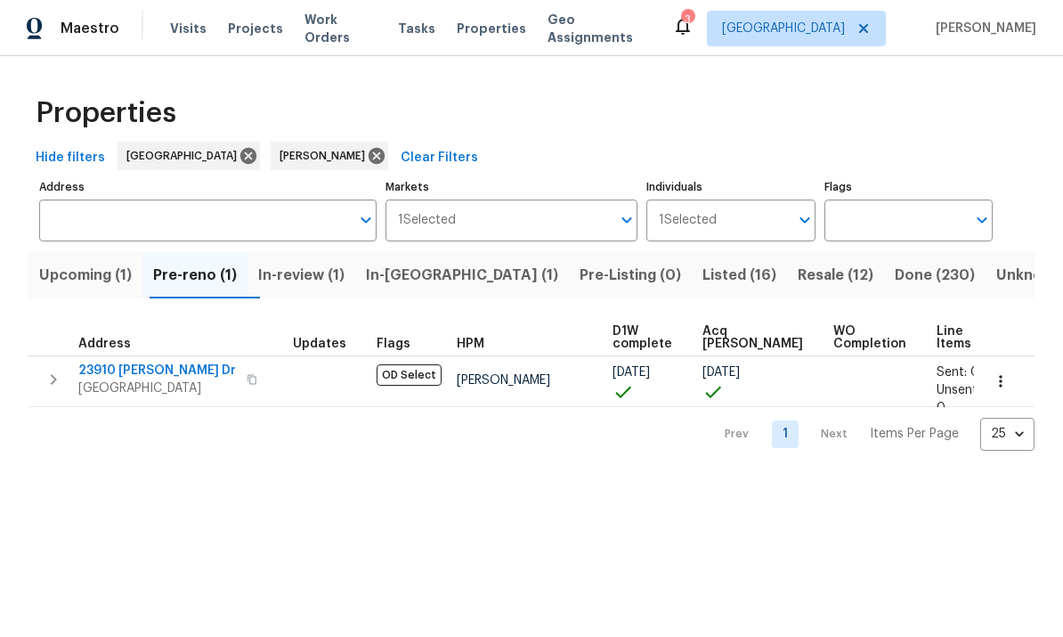
click at [429, 274] on span "In-reno (1)" at bounding box center [462, 275] width 192 height 25
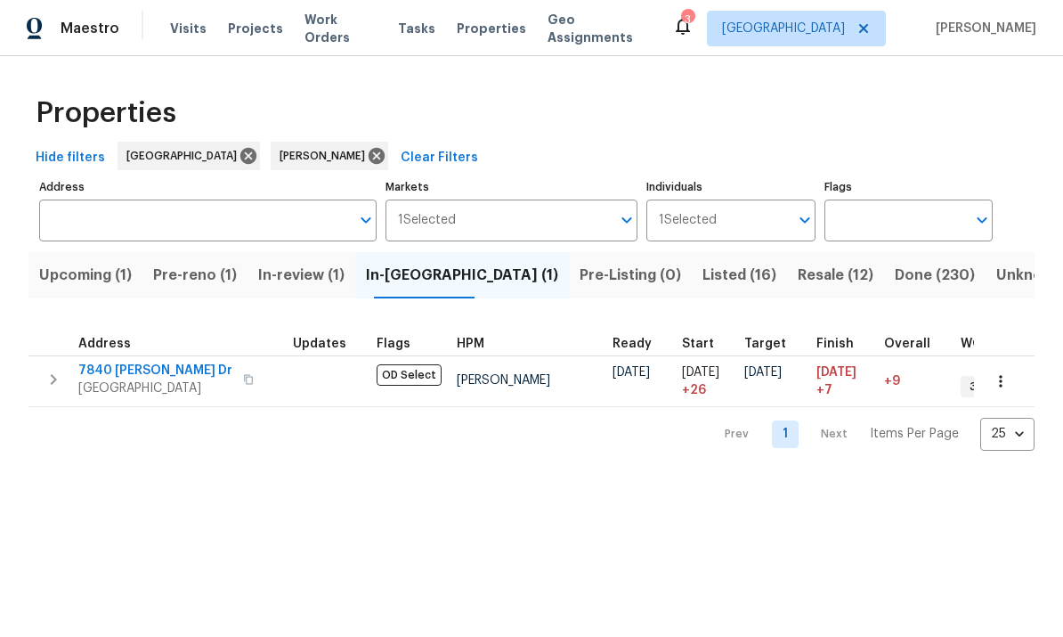
click at [120, 368] on span "7840 Hillary Dr" at bounding box center [155, 370] width 154 height 18
